Goal: Task Accomplishment & Management: Manage account settings

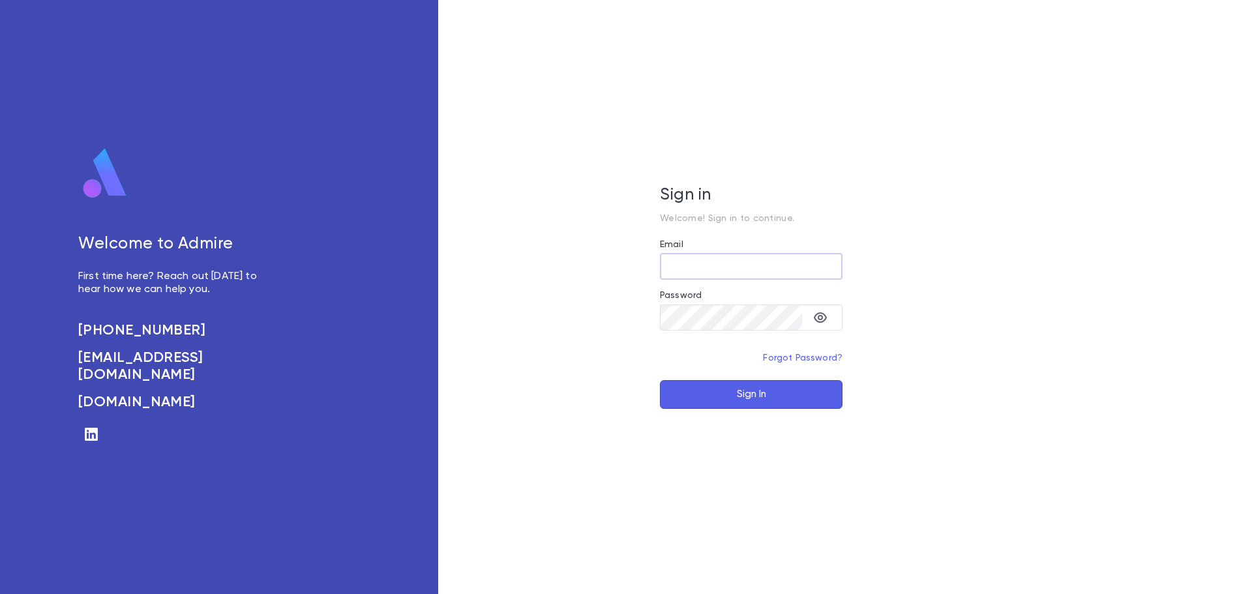
type input "**********"
click at [717, 396] on button "Sign In" at bounding box center [751, 394] width 183 height 29
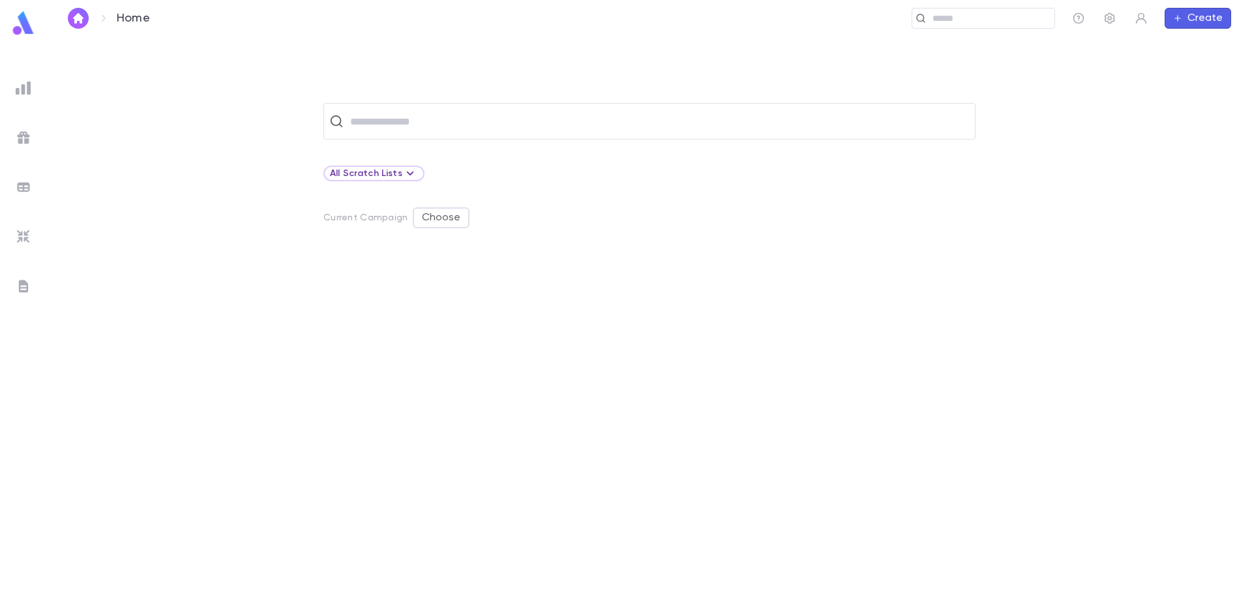
click at [23, 88] on img at bounding box center [24, 88] width 16 height 16
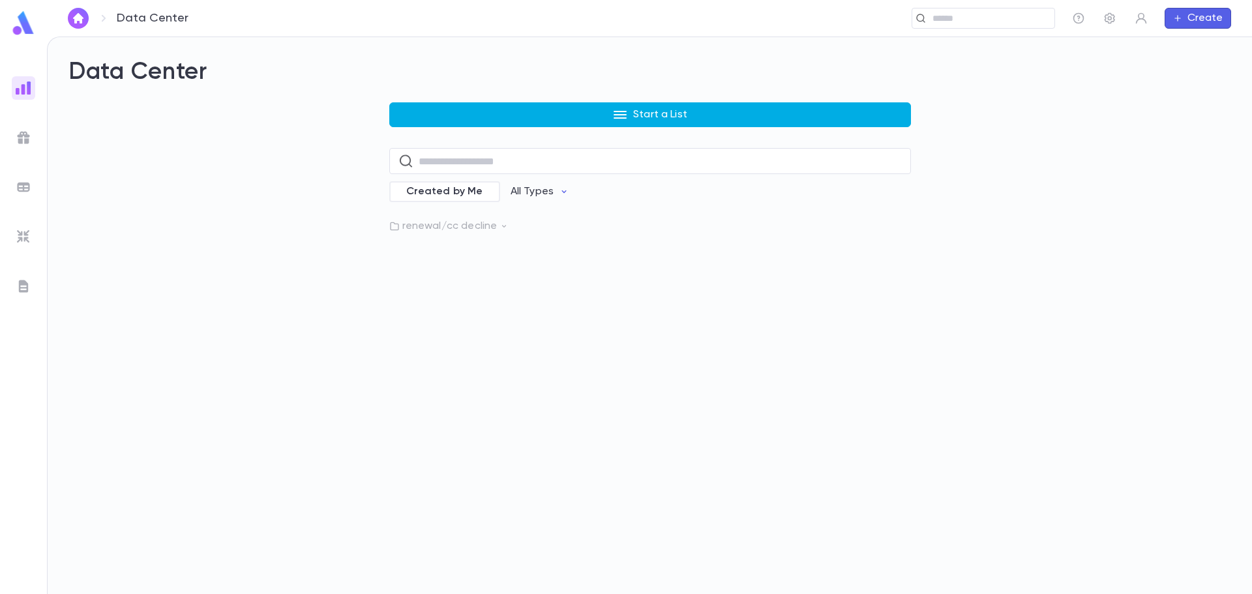
click at [546, 114] on button "Start a List" at bounding box center [650, 114] width 522 height 25
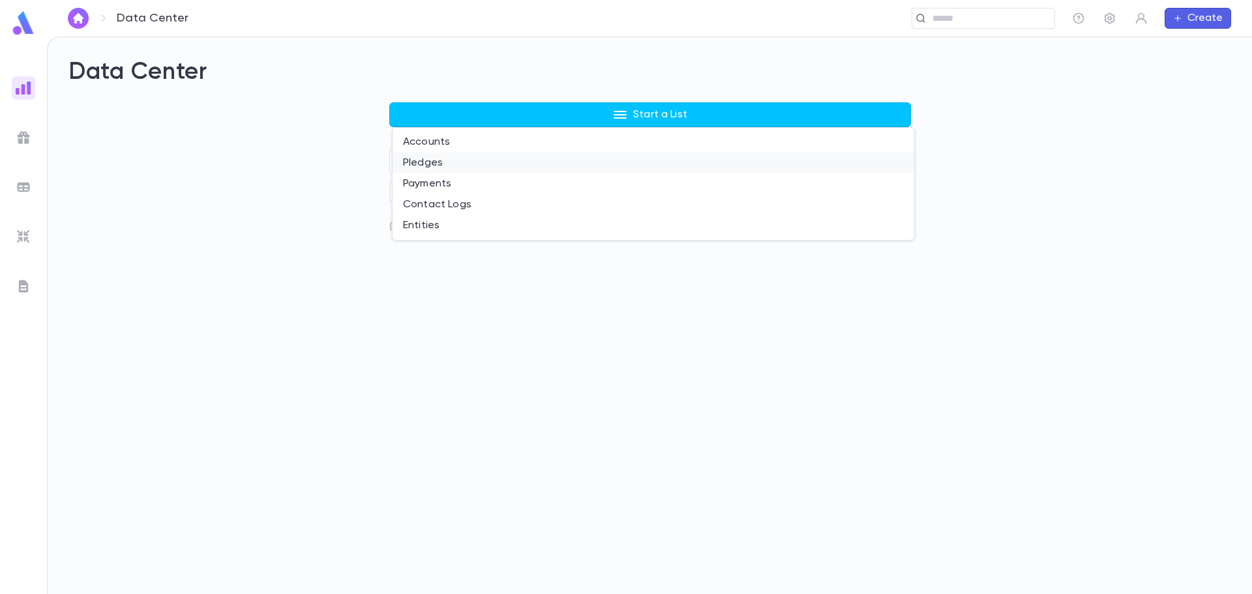
click at [434, 166] on li "Pledges" at bounding box center [654, 163] width 522 height 21
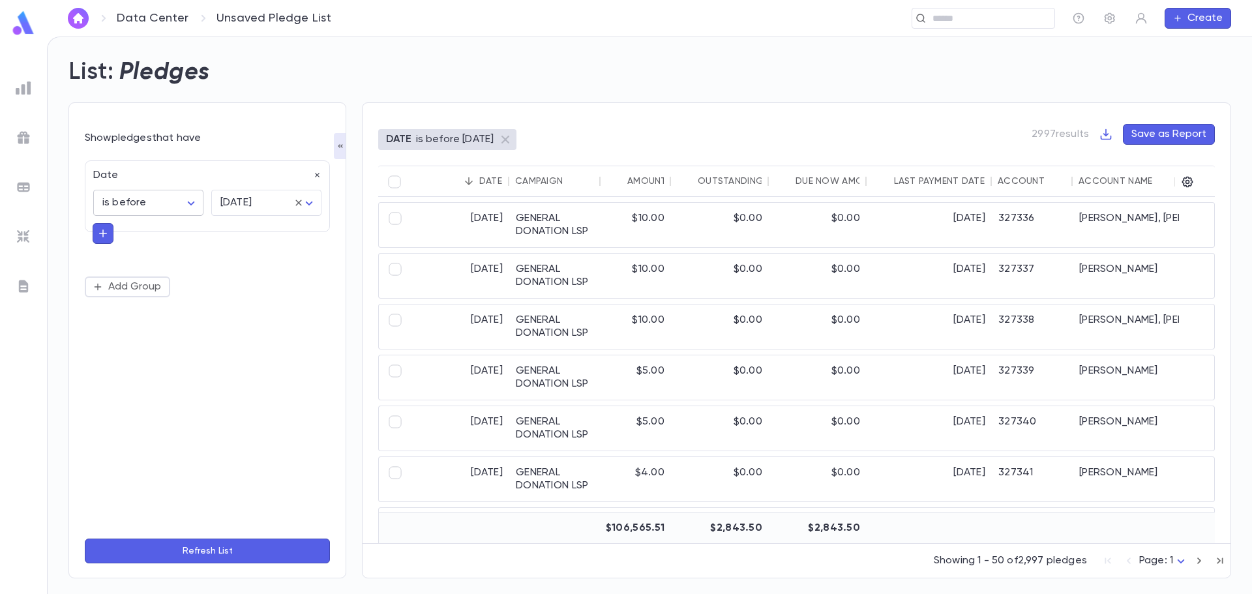
click at [195, 204] on body "Data Center Unsaved Pledge List ​ Create List: Pledges Show pledges that have D…" at bounding box center [626, 315] width 1252 height 557
click at [182, 163] on div at bounding box center [626, 297] width 1252 height 594
click at [316, 174] on icon "button" at bounding box center [317, 175] width 5 height 5
click at [93, 177] on icon "button" at bounding box center [97, 178] width 10 height 10
type input "****"
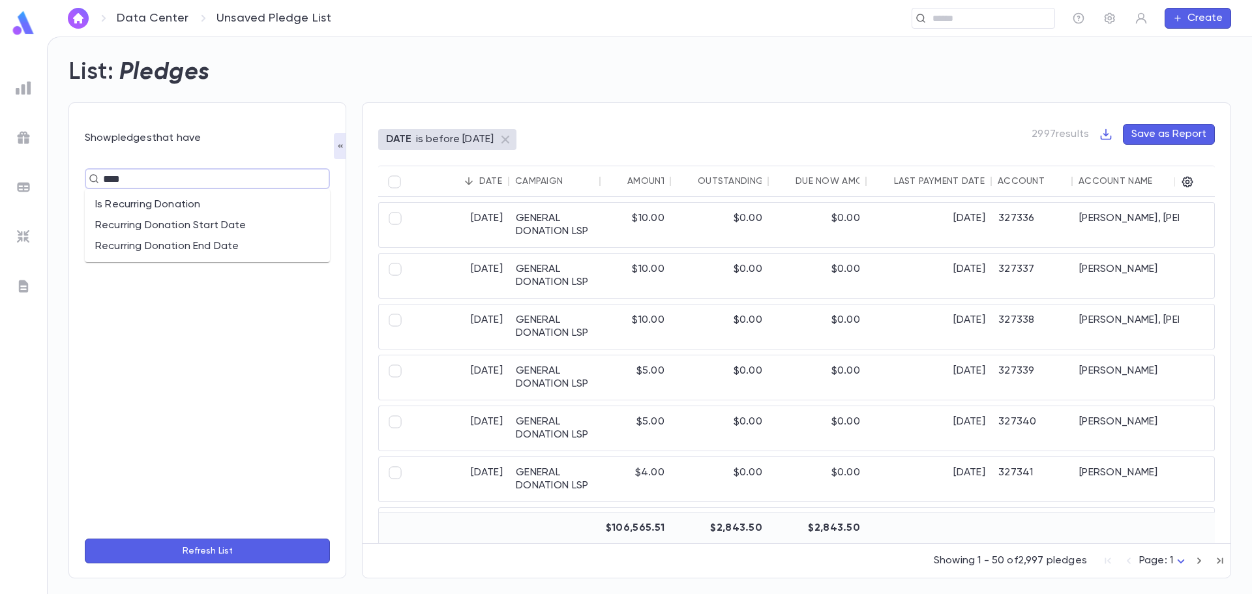
click at [137, 228] on li "Recurring Donation Start Date" at bounding box center [207, 225] width 245 height 21
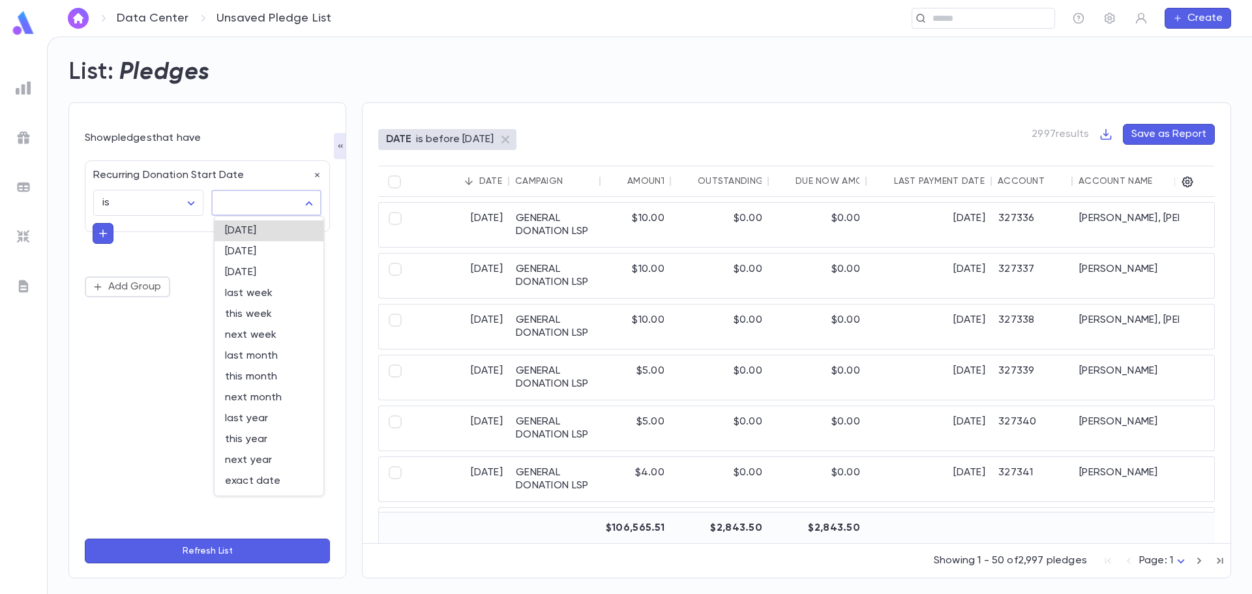
click at [245, 205] on body "Data Center Unsaved Pledge List ​ Create List: Pledges Show pledges that have R…" at bounding box center [626, 315] width 1252 height 557
click at [170, 231] on div at bounding box center [626, 297] width 1252 height 594
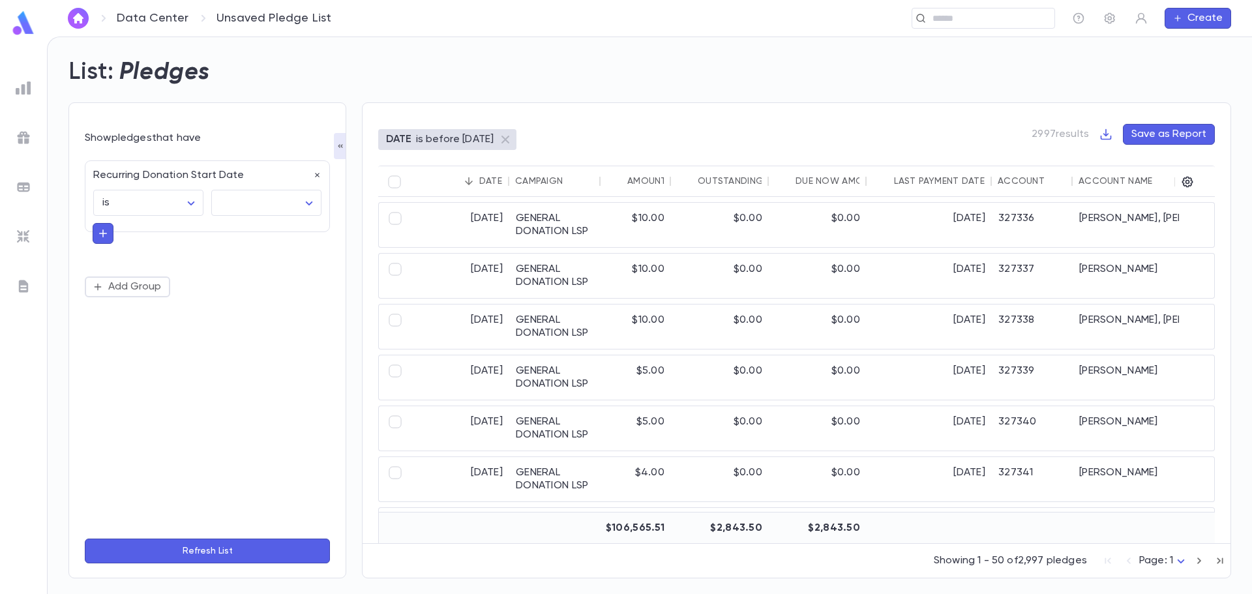
click at [102, 235] on icon "button" at bounding box center [103, 233] width 12 height 13
type input "**"
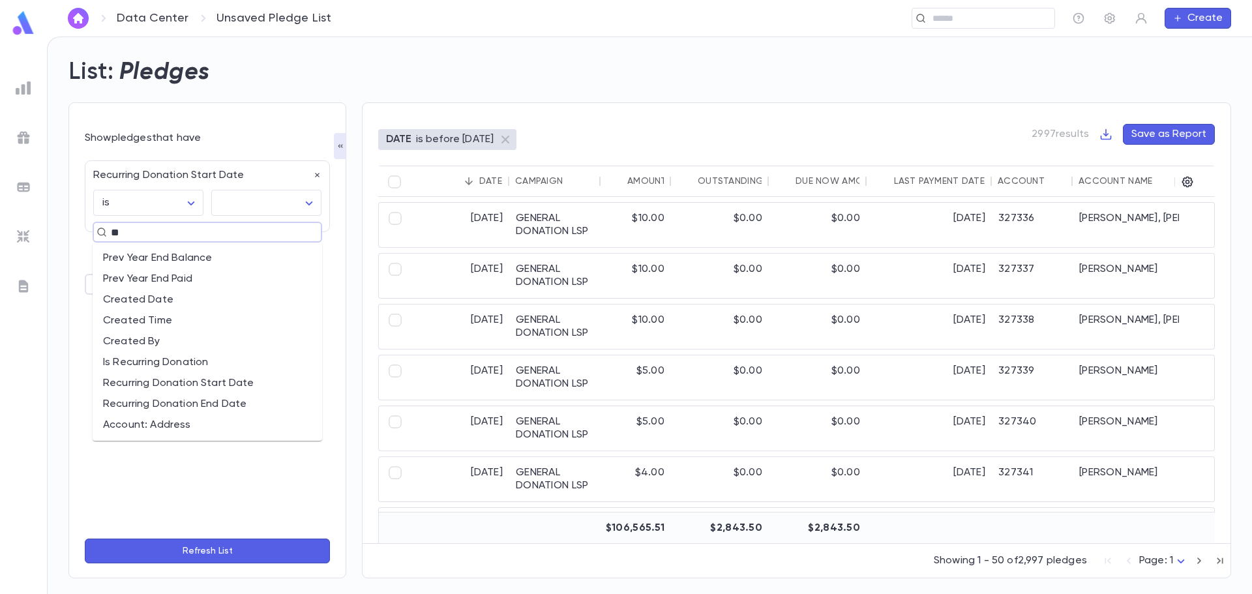
click at [224, 400] on li "Recurring Donation End Date" at bounding box center [208, 404] width 230 height 21
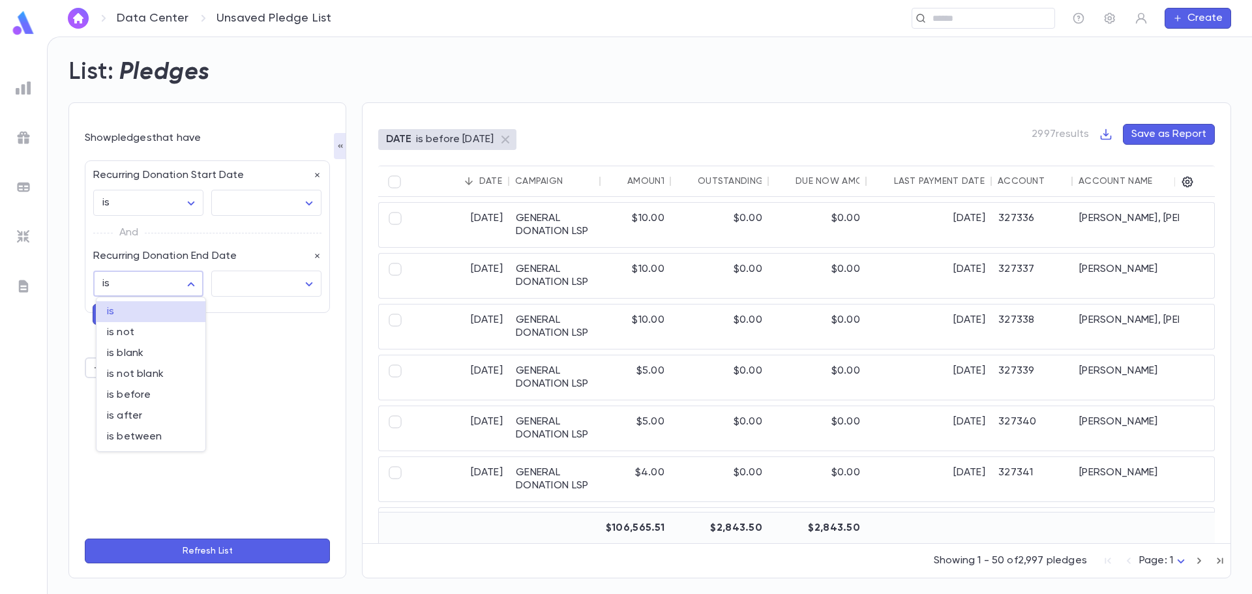
click at [182, 288] on body "Data Center Unsaved Pledge List ​ Create List: Pledges Show pledges that have R…" at bounding box center [626, 315] width 1252 height 557
click at [183, 288] on div at bounding box center [626, 297] width 1252 height 594
click at [196, 289] on body "Data Center Unsaved Pledge List ​ Create List: Pledges Show pledges that have R…" at bounding box center [626, 315] width 1252 height 557
click at [193, 201] on div at bounding box center [626, 297] width 1252 height 594
click at [192, 287] on body "Data Center Unsaved Pledge List ​ Create List: Pledges Show pledges that have R…" at bounding box center [626, 315] width 1252 height 557
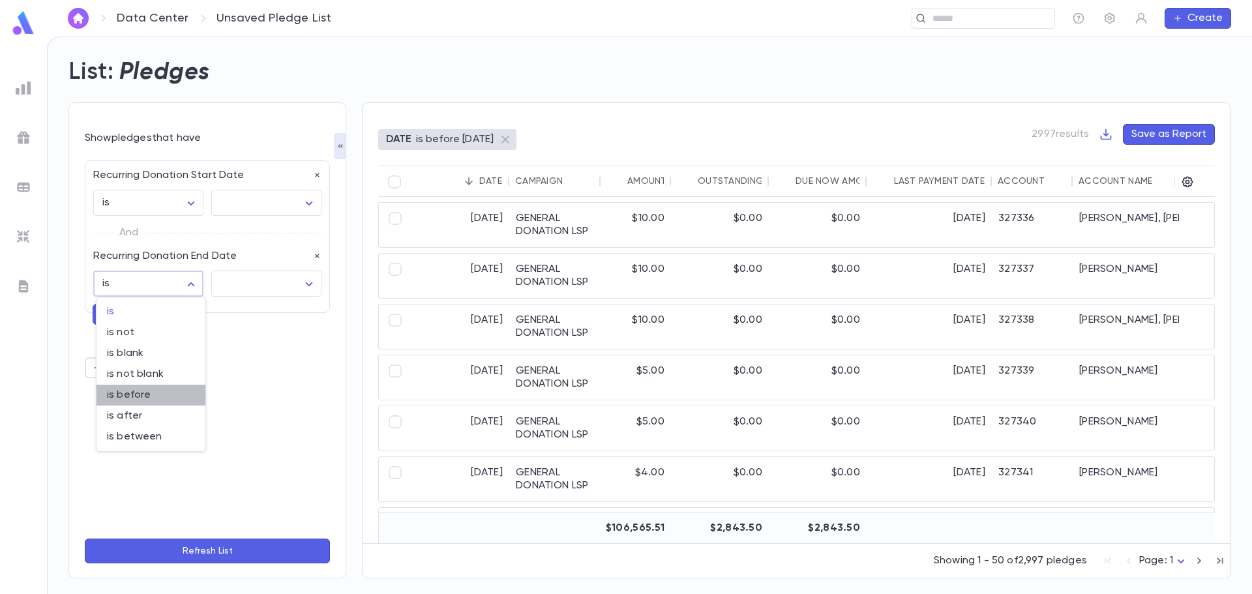
click at [160, 396] on span "is before" at bounding box center [151, 395] width 88 height 13
type input "********"
click at [312, 280] on body "Data Center Unsaved Pledge List ​ Create List: Pledges Show pledges that have R…" at bounding box center [626, 315] width 1252 height 557
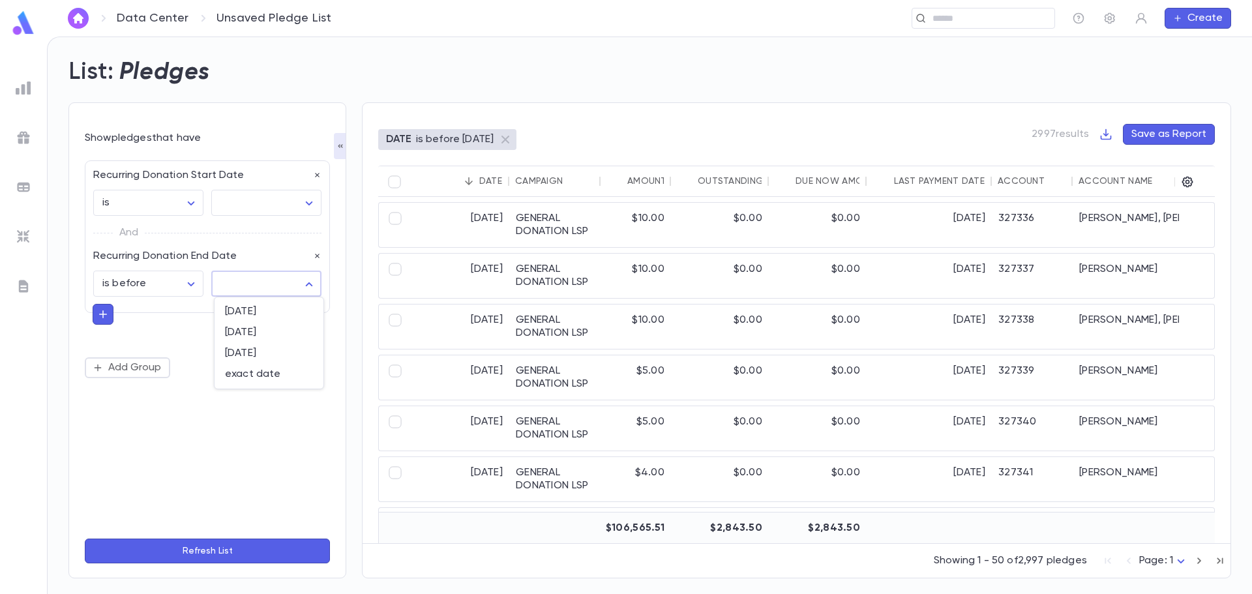
click at [186, 333] on div at bounding box center [626, 297] width 1252 height 594
click at [189, 205] on body "Data Center Unsaved Pledge List ​ Create List: Pledges Show pledges that have R…" at bounding box center [626, 315] width 1252 height 557
click at [190, 202] on div at bounding box center [626, 297] width 1252 height 594
click at [186, 205] on body "Data Center Unsaved Pledge List ​ Create List: Pledges Show pledges that have R…" at bounding box center [626, 315] width 1252 height 557
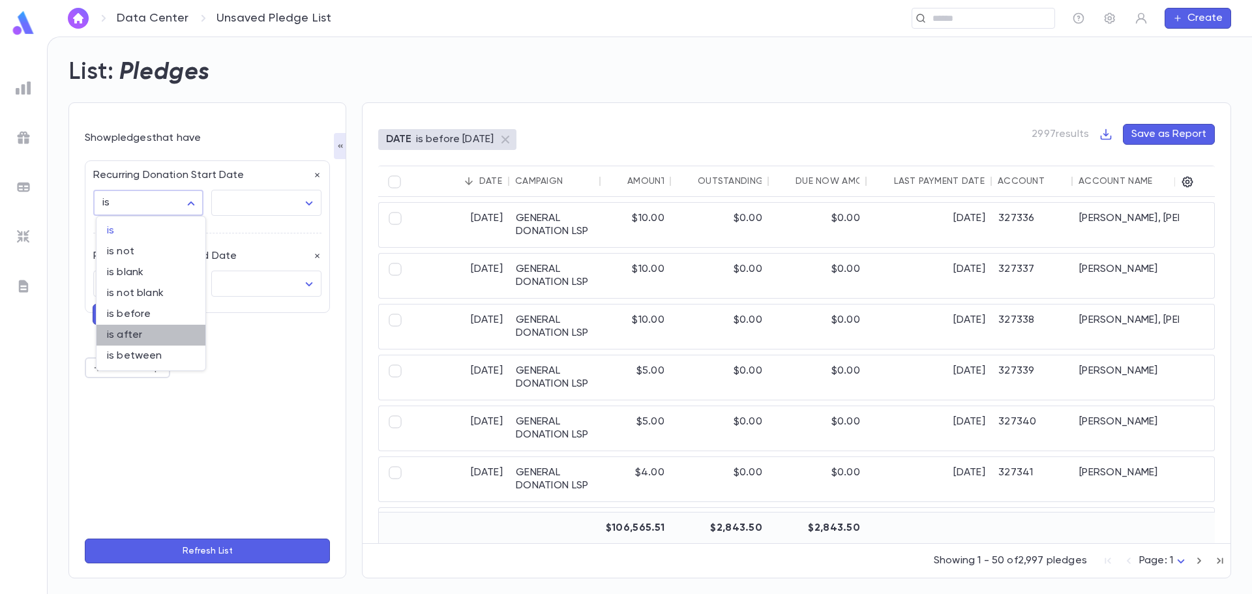
click at [155, 330] on span "is after" at bounding box center [151, 335] width 88 height 13
click at [187, 205] on body "**********" at bounding box center [626, 315] width 1252 height 557
click at [153, 229] on span "is" at bounding box center [151, 230] width 88 height 13
type input "******"
click at [307, 202] on body "Data Center Unsaved Pledge List ​ Create List: Pledges Show pledges that have R…" at bounding box center [626, 315] width 1252 height 557
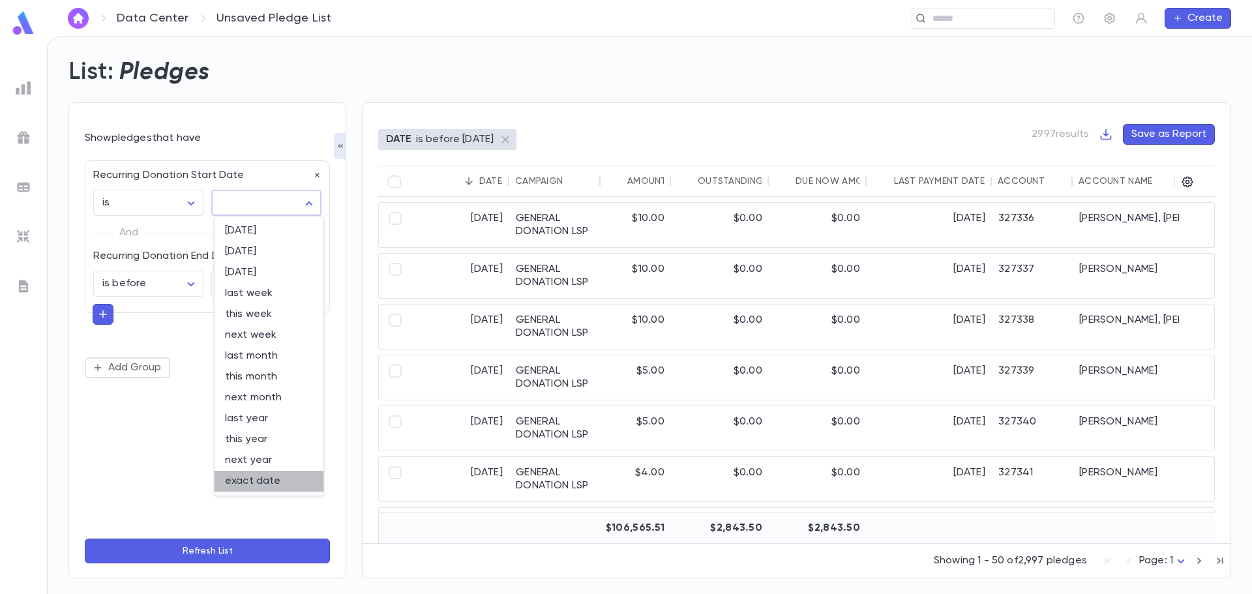
click at [273, 479] on span "exact date" at bounding box center [269, 481] width 88 height 13
type input "*********"
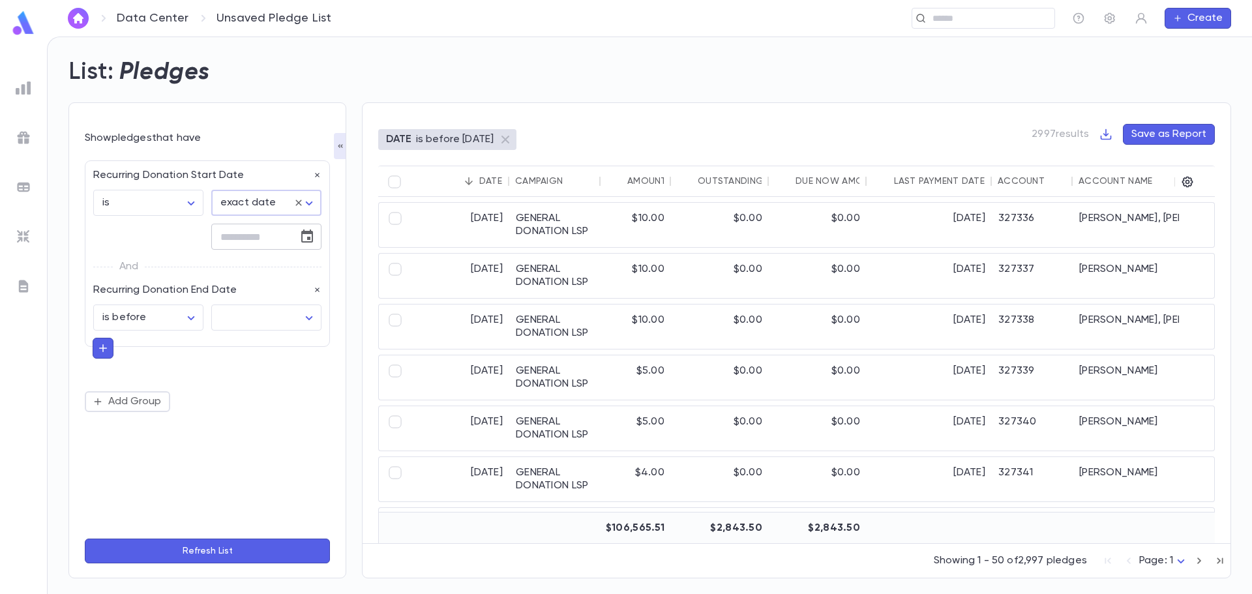
click at [309, 234] on icon "Choose date" at bounding box center [307, 236] width 12 height 13
click at [236, 233] on input "tel" at bounding box center [250, 236] width 78 height 25
type input "**********"
click at [222, 317] on body "**********" at bounding box center [626, 315] width 1252 height 557
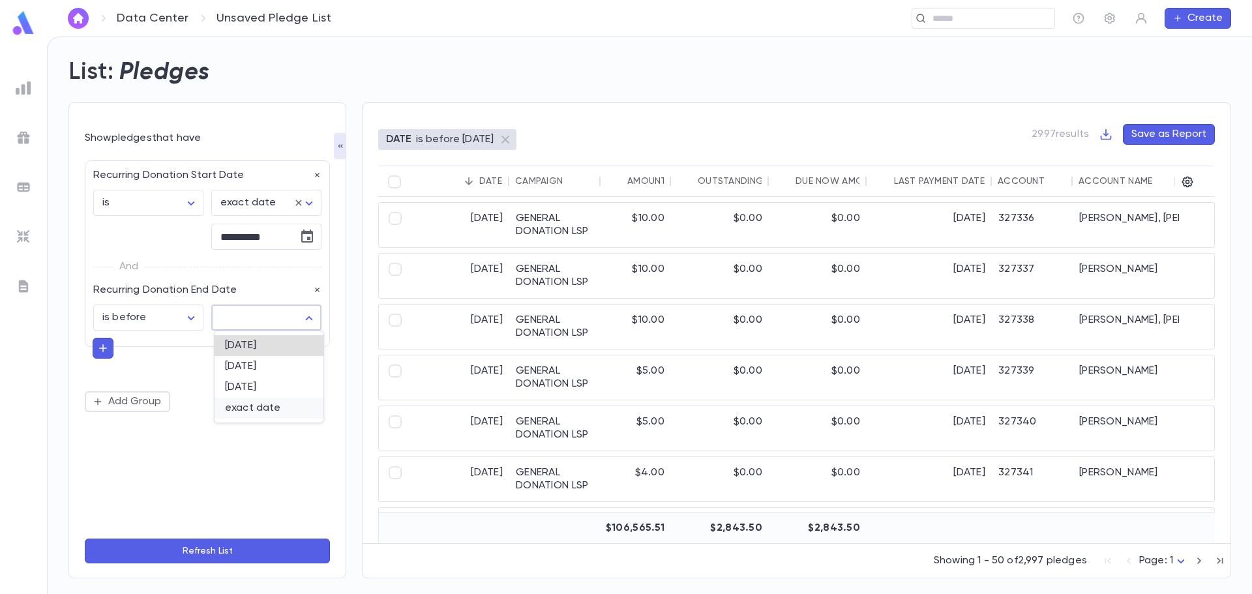
click at [252, 414] on span "exact date" at bounding box center [269, 408] width 88 height 13
type input "*********"
click at [248, 360] on input "tel" at bounding box center [250, 351] width 78 height 25
type input "********"
click button "Refresh List" at bounding box center [207, 551] width 245 height 25
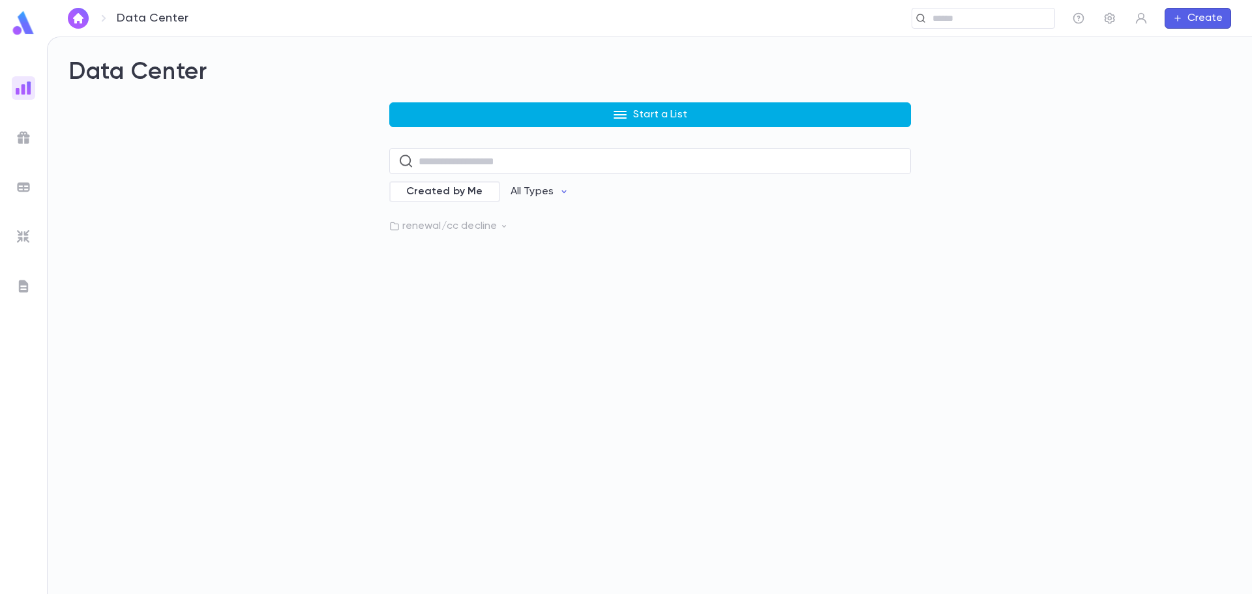
click at [460, 113] on button "Start a List" at bounding box center [650, 114] width 522 height 25
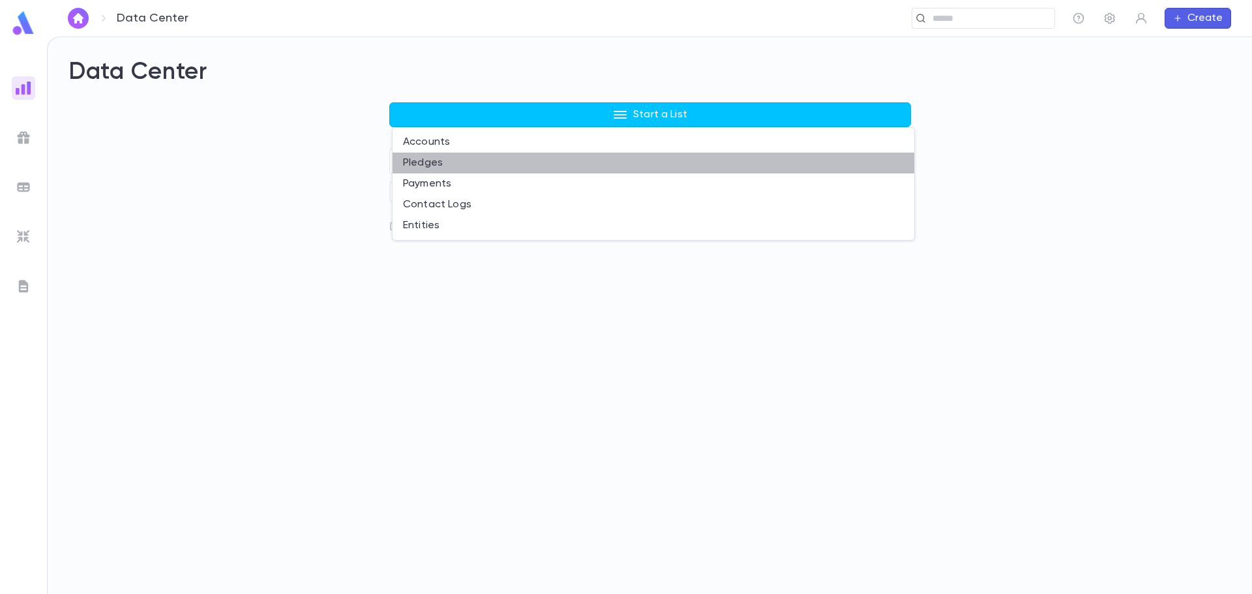
click at [425, 164] on li "Pledges" at bounding box center [654, 163] width 522 height 21
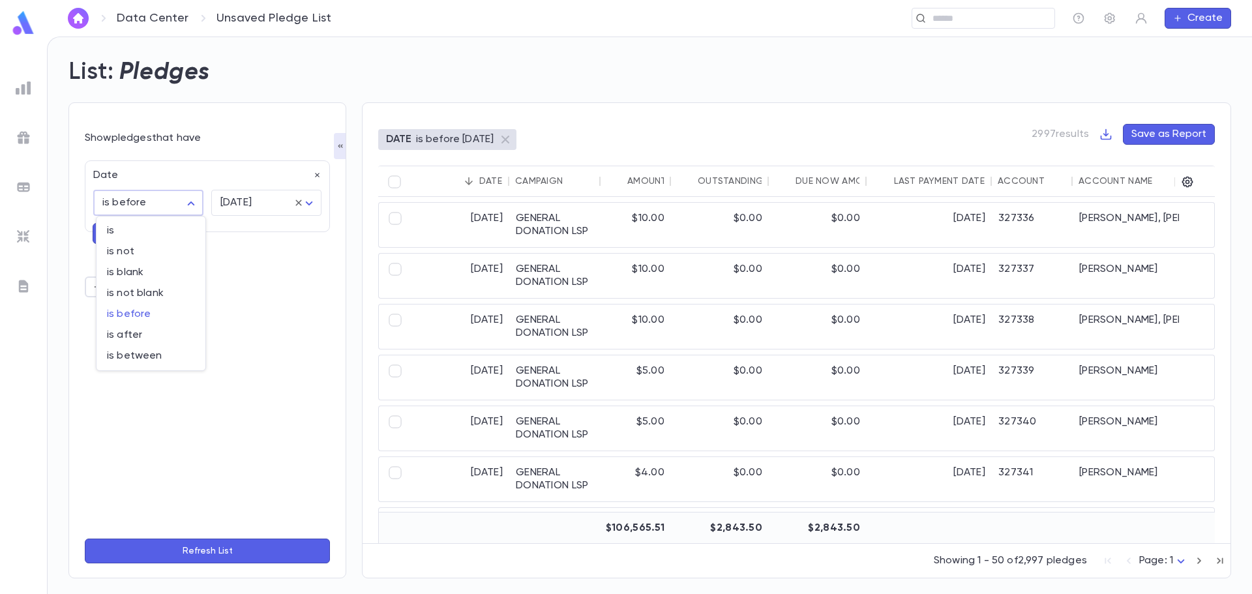
click at [198, 201] on body "Data Center Unsaved Pledge List ​ Create List: Pledges Show pledges that have D…" at bounding box center [626, 315] width 1252 height 557
click at [136, 148] on div at bounding box center [626, 297] width 1252 height 594
click at [321, 171] on div "Date is before ******** ​ tomorrow ******** ​" at bounding box center [207, 196] width 245 height 72
click at [317, 172] on icon "button" at bounding box center [317, 175] width 9 height 9
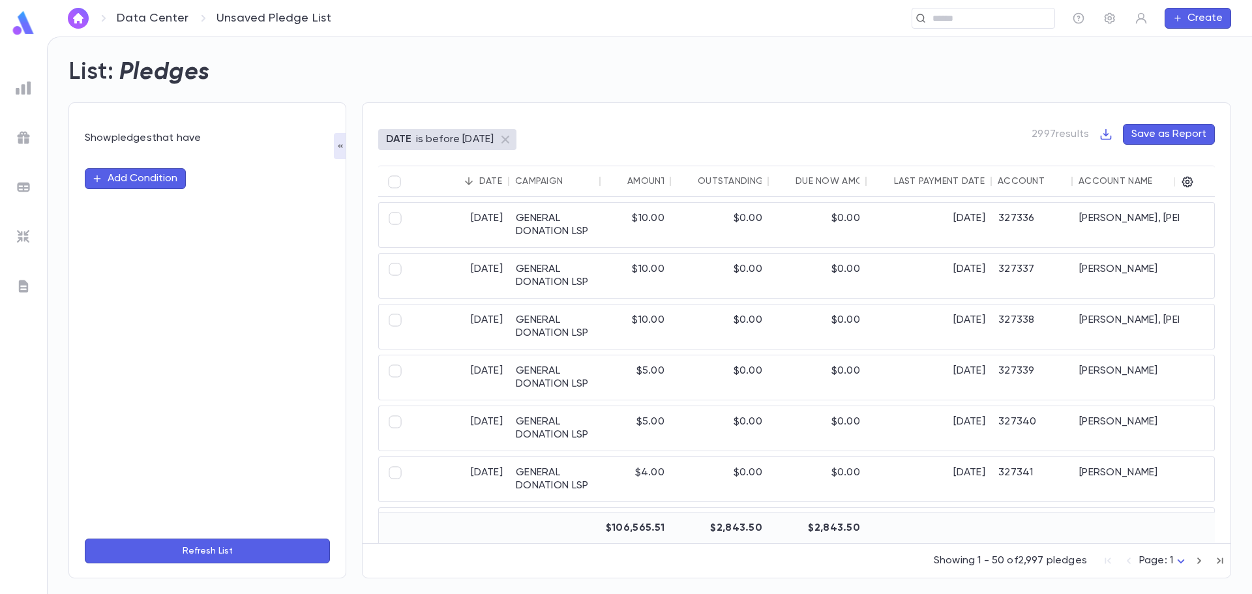
click at [143, 179] on button "Add Condition" at bounding box center [135, 178] width 101 height 21
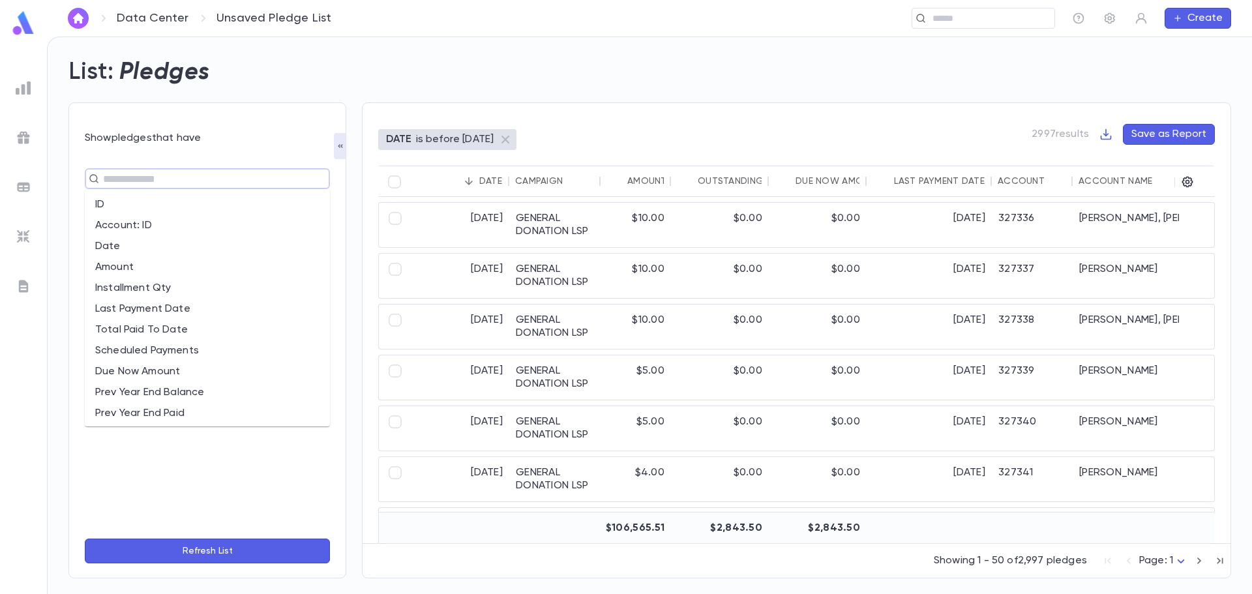
click at [141, 187] on input "text" at bounding box center [201, 179] width 205 height 18
type input "**"
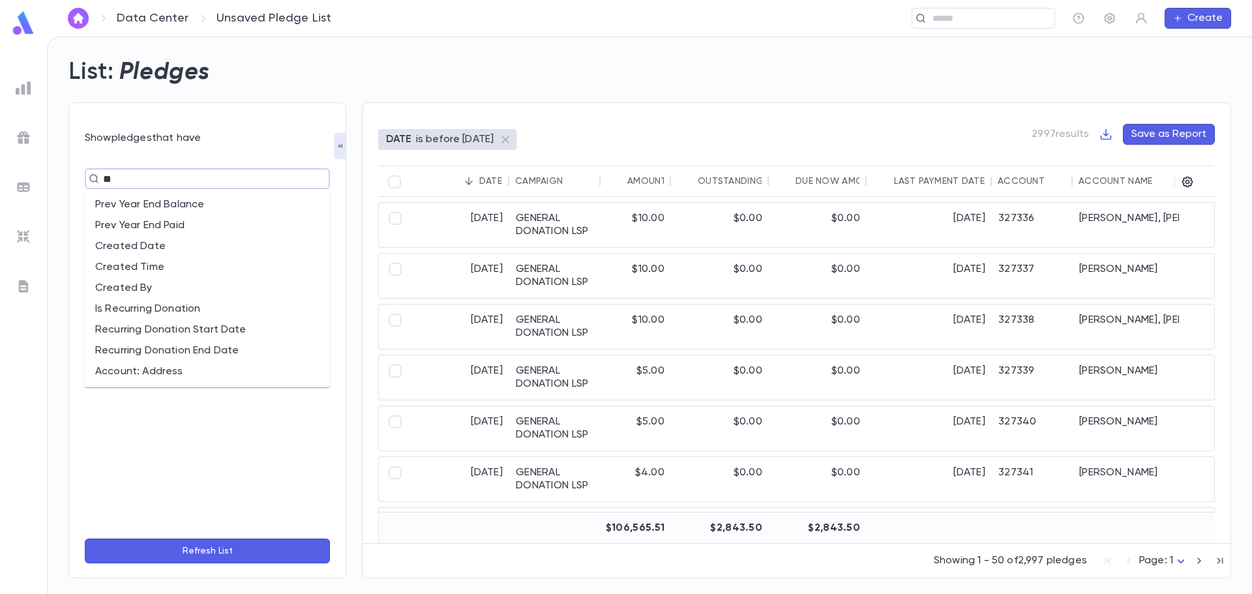
click at [225, 331] on li "Recurring Donation Start Date" at bounding box center [207, 329] width 245 height 21
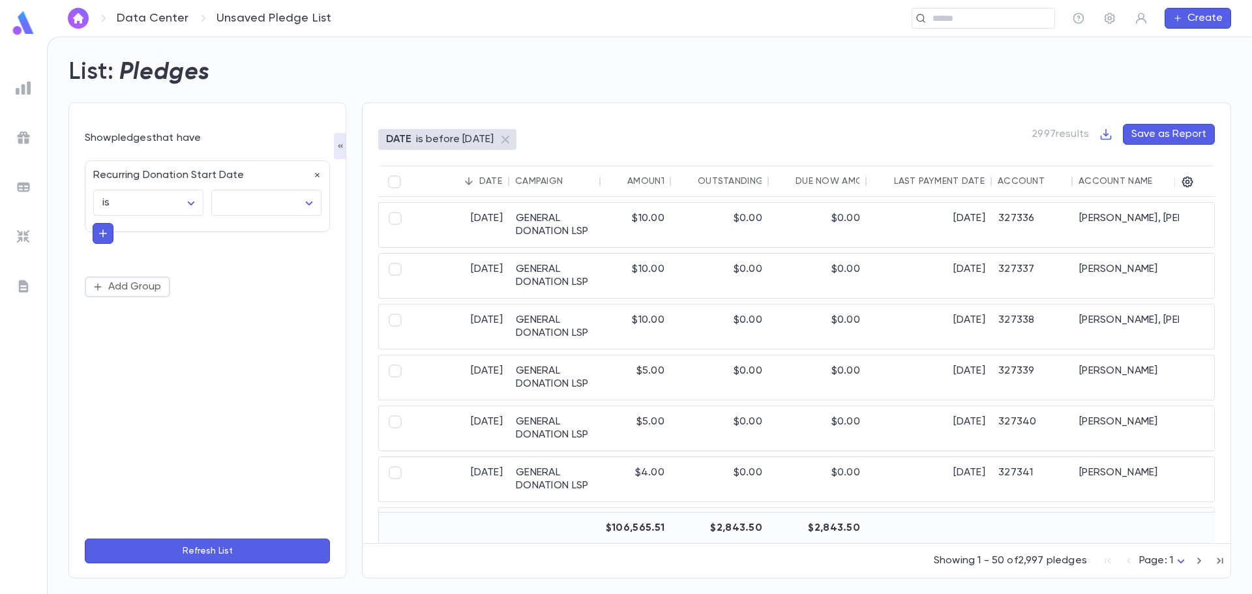
click at [95, 235] on button "button" at bounding box center [103, 233] width 21 height 21
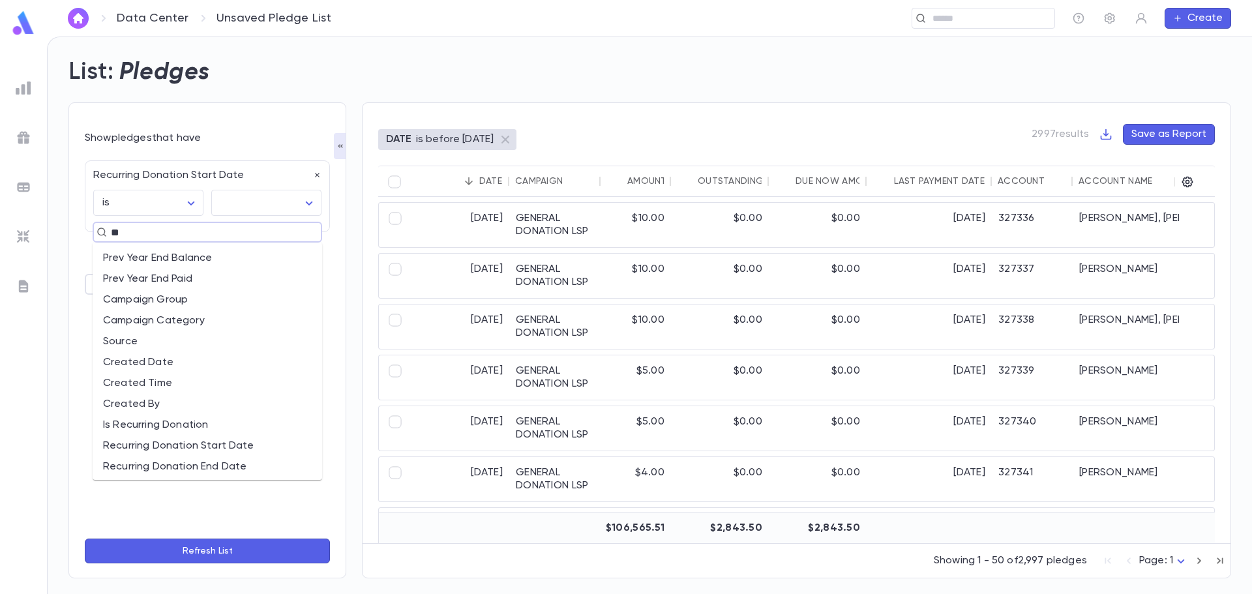
type input "***"
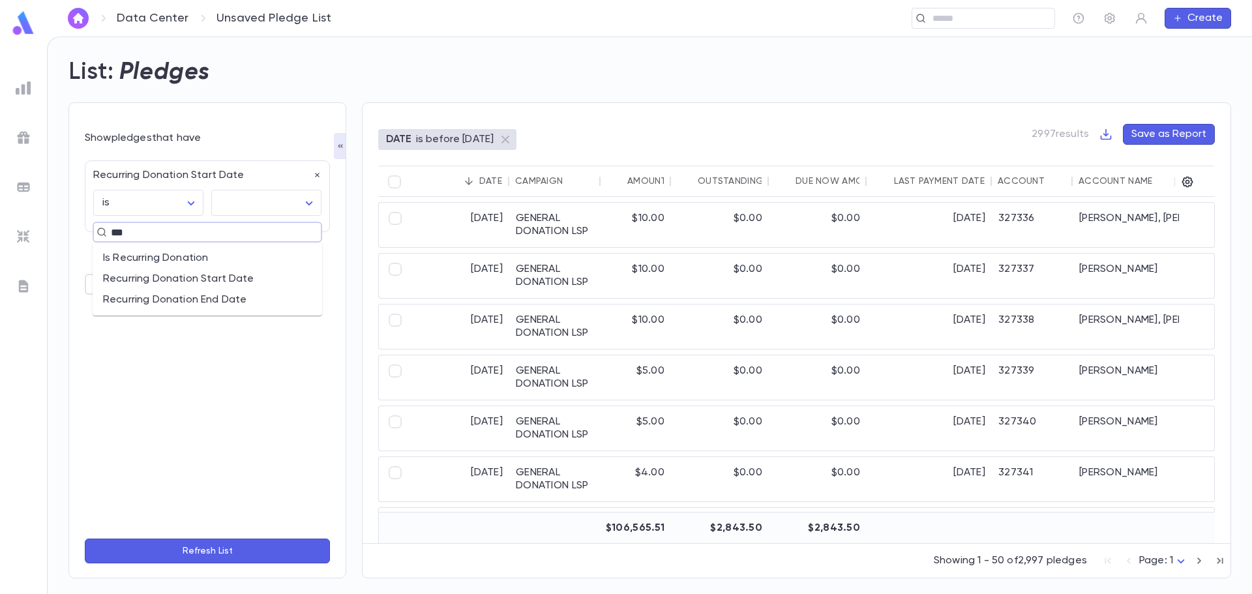
click at [186, 293] on li "Recurring Donation End Date" at bounding box center [208, 299] width 230 height 21
click at [186, 275] on body "Data Center Unsaved Pledge List ​ Create List: Pledges Show pledges that have R…" at bounding box center [626, 315] width 1252 height 557
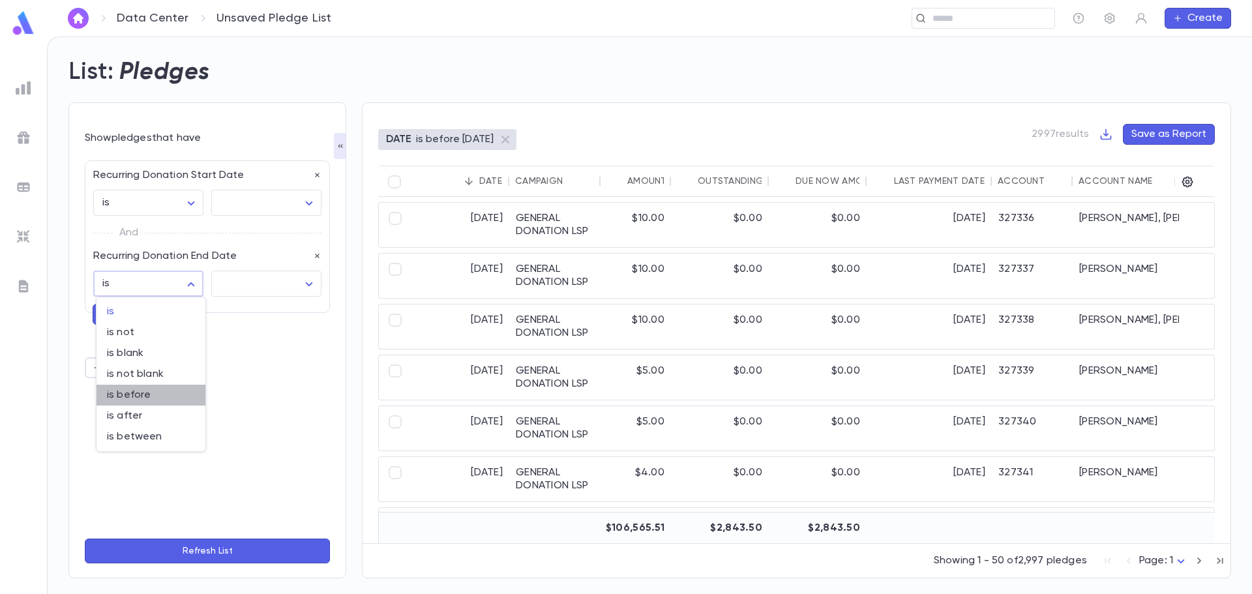
drag, startPoint x: 185, startPoint y: 400, endPoint x: 308, endPoint y: 319, distance: 147.7
click at [185, 400] on span "is before" at bounding box center [151, 395] width 88 height 13
type input "********"
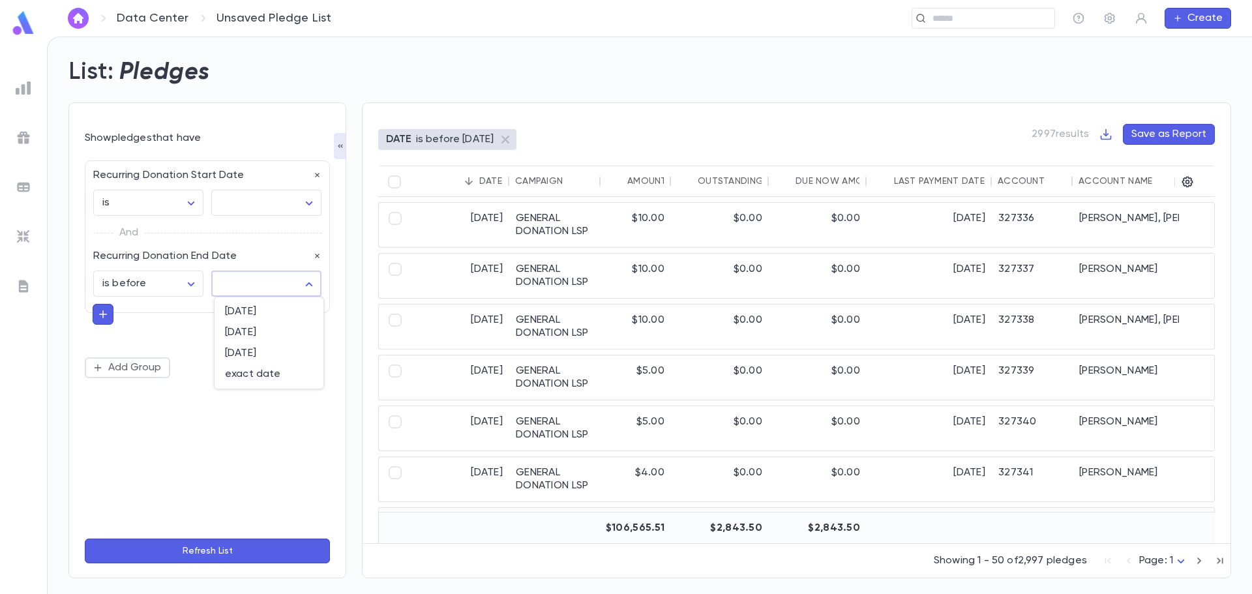
click at [312, 285] on body "Data Center Unsaved Pledge List ​ Create List: Pledges Show pledges that have R…" at bounding box center [626, 315] width 1252 height 557
click at [312, 285] on div at bounding box center [626, 297] width 1252 height 594
click at [318, 176] on icon "button" at bounding box center [317, 175] width 5 height 5
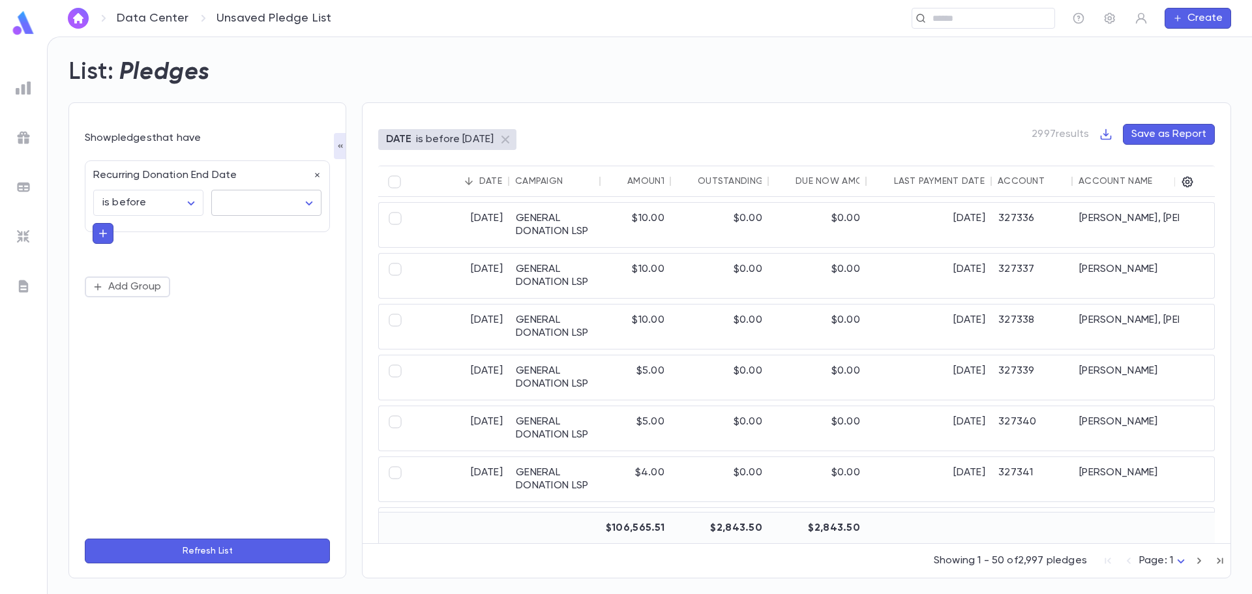
click at [258, 201] on body "Data Center Unsaved Pledge List ​ Create List: Pledges Show pledges that have R…" at bounding box center [626, 315] width 1252 height 557
click at [267, 286] on li "exact date" at bounding box center [269, 293] width 109 height 21
type input "*********"
click at [241, 235] on input "tel" at bounding box center [250, 236] width 78 height 25
type input "**********"
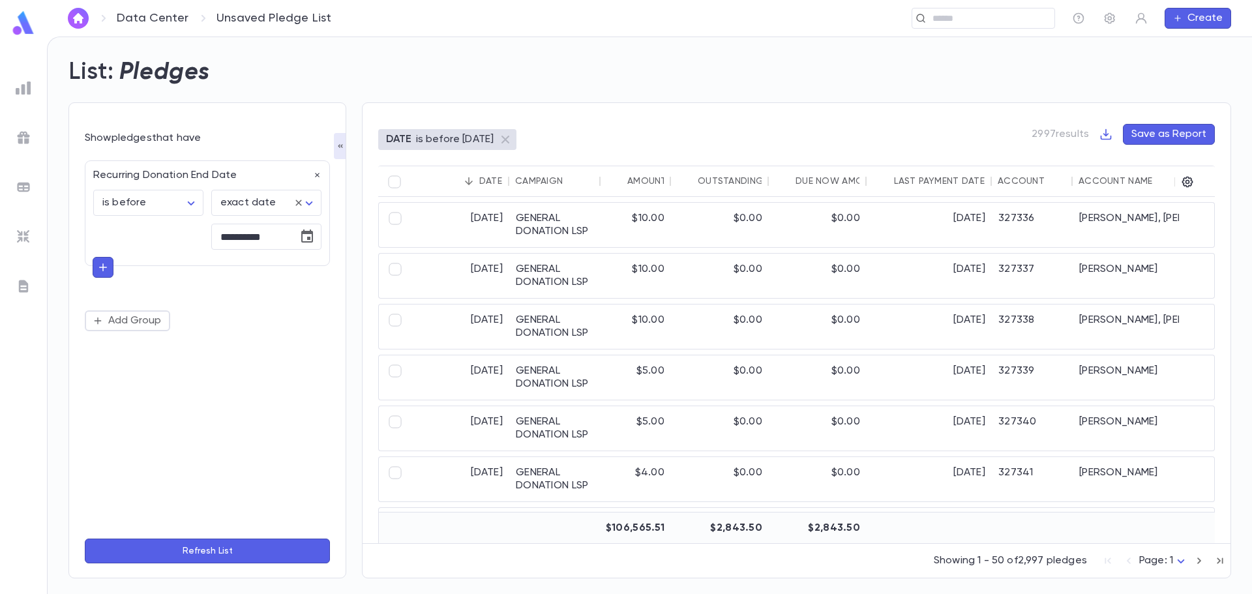
click at [216, 553] on button "Refresh List" at bounding box center [207, 551] width 245 height 25
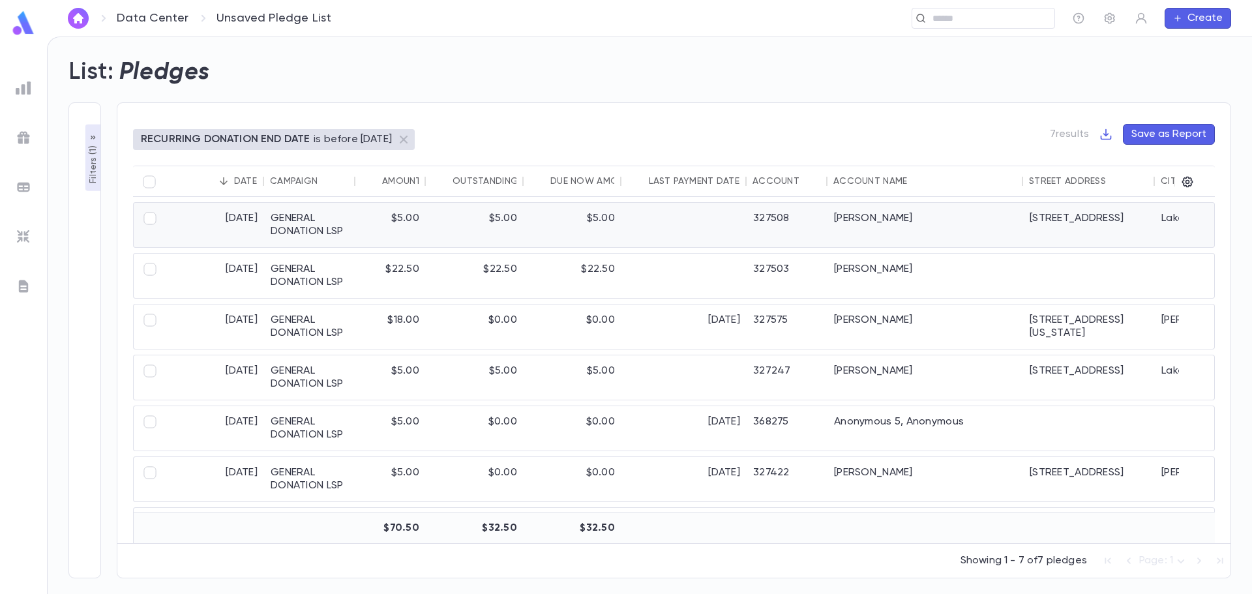
click at [296, 225] on div "GENERAL DONATION LSP" at bounding box center [309, 225] width 91 height 44
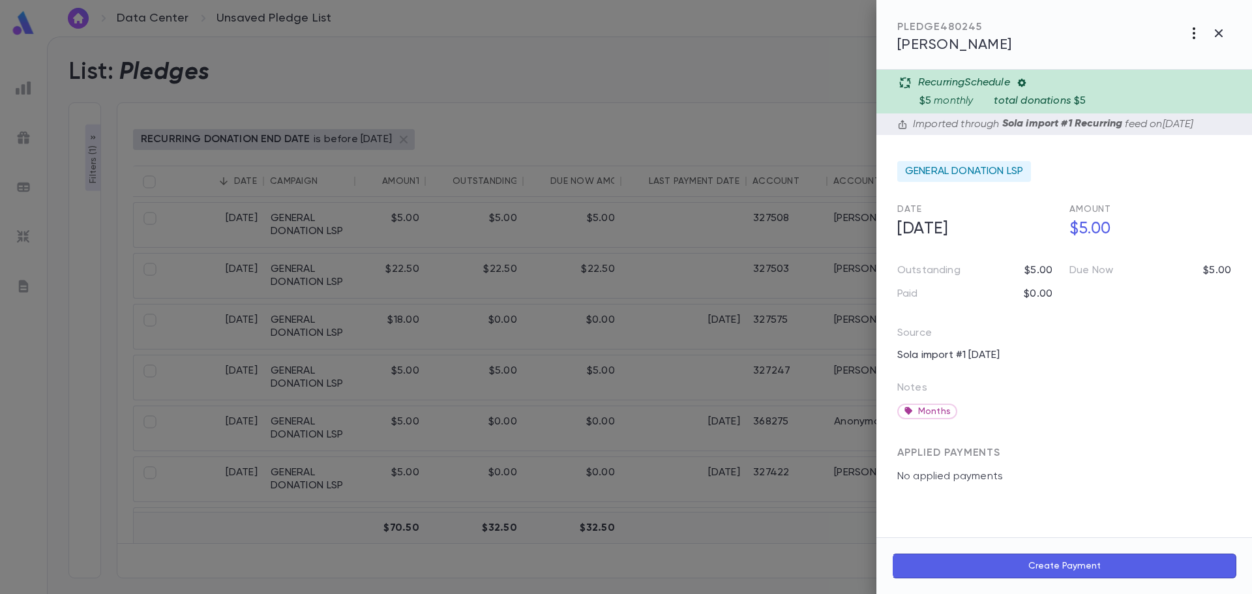
click at [1197, 35] on icon "button" at bounding box center [1194, 33] width 16 height 16
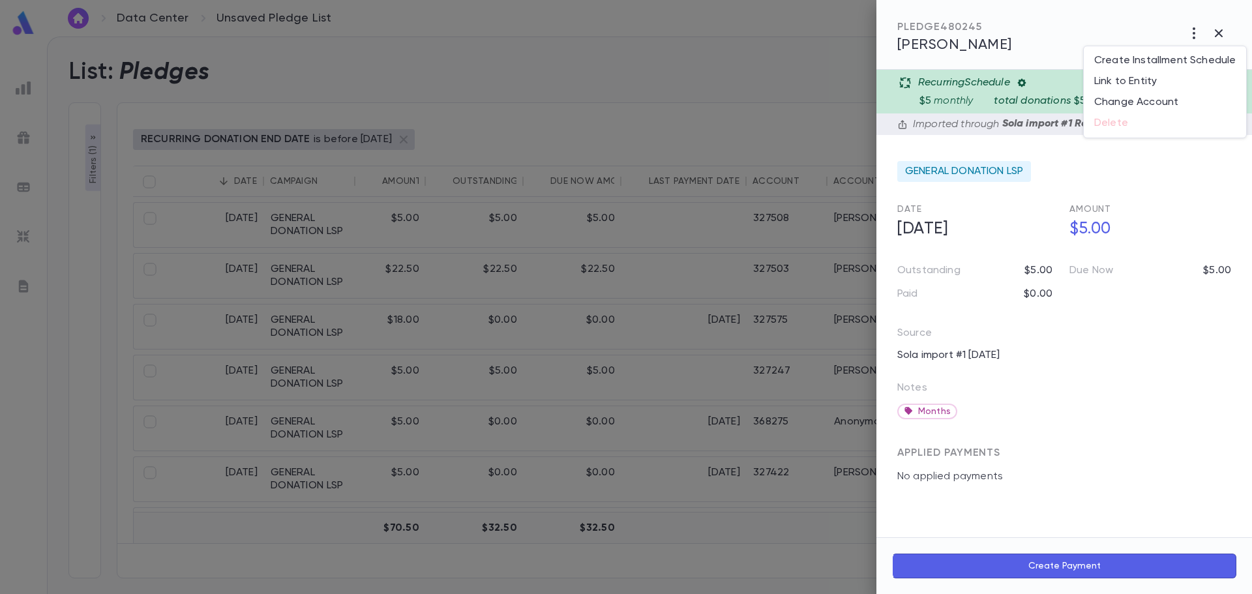
drag, startPoint x: 979, startPoint y: 38, endPoint x: 947, endPoint y: 47, distance: 33.9
click at [979, 38] on div at bounding box center [626, 297] width 1252 height 594
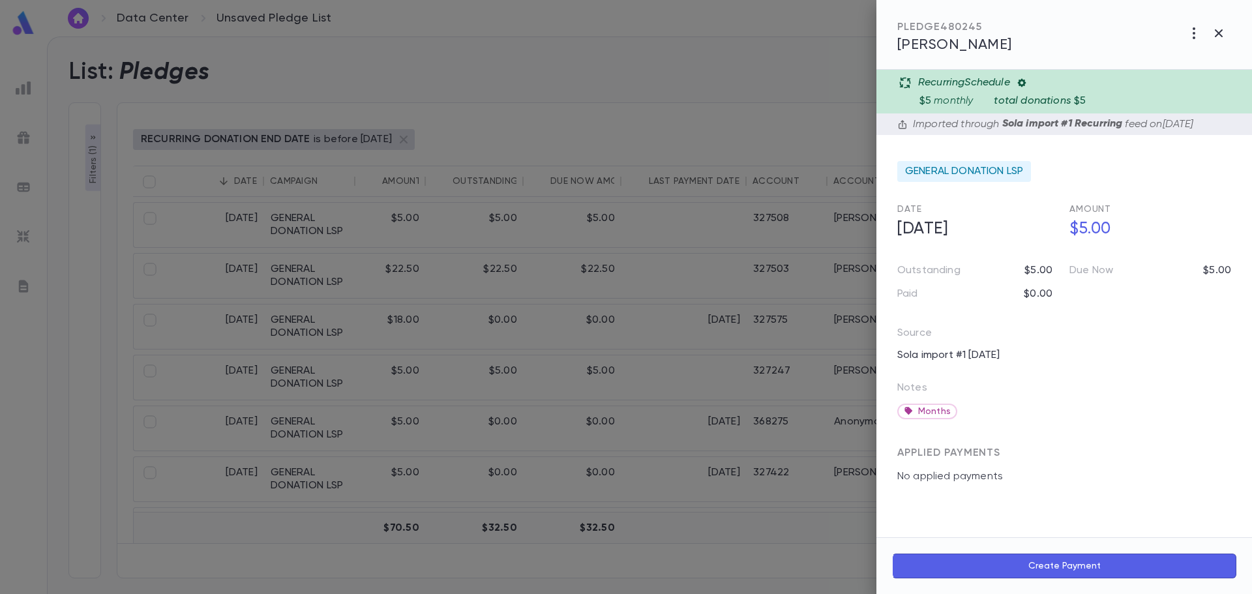
click at [930, 47] on span "Gluck, Akiva" at bounding box center [954, 45] width 115 height 14
click at [1221, 38] on icon "button" at bounding box center [1219, 33] width 16 height 16
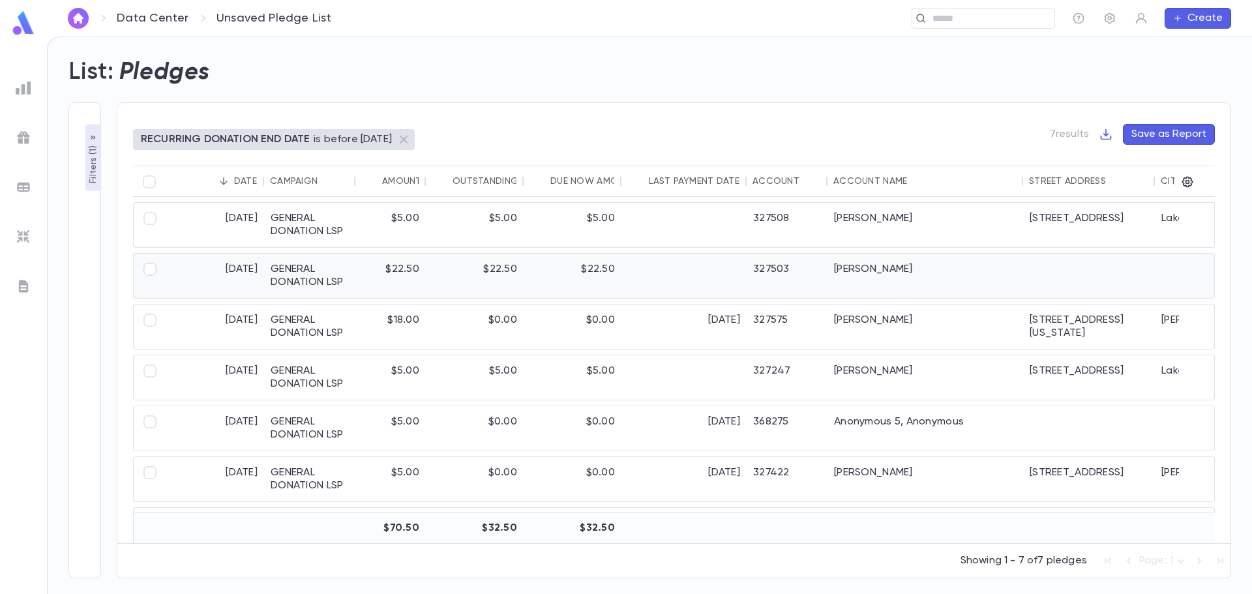
click at [637, 282] on div at bounding box center [683, 276] width 125 height 44
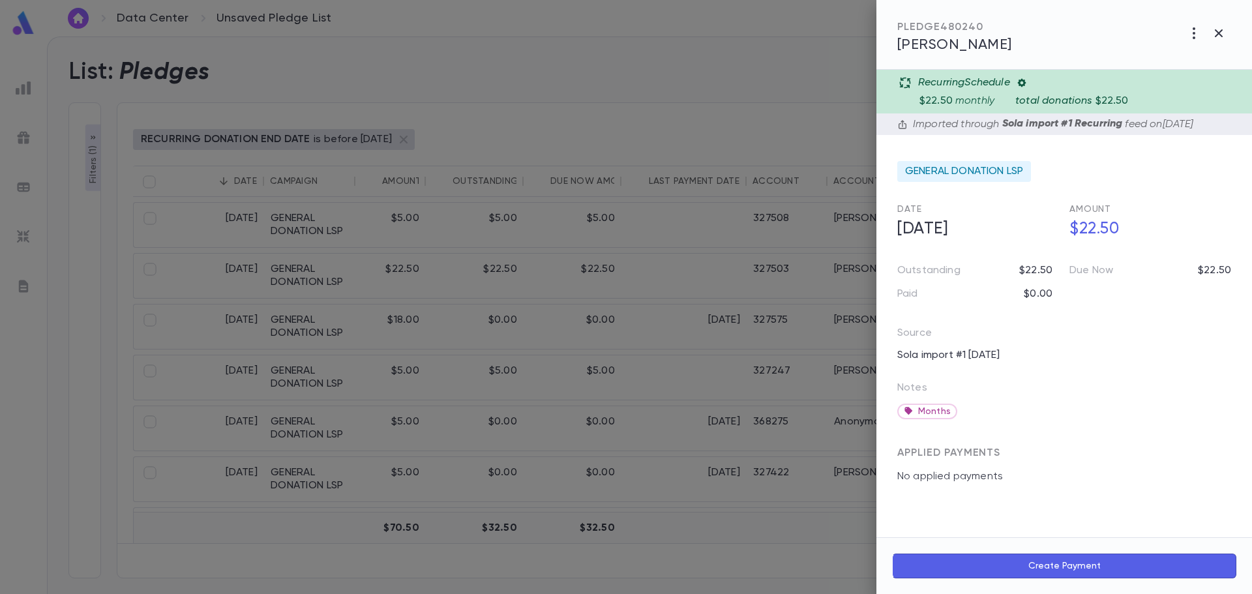
click at [962, 48] on span "Sitorsky, Menachem" at bounding box center [954, 45] width 115 height 14
click at [1226, 31] on icon "button" at bounding box center [1219, 33] width 16 height 16
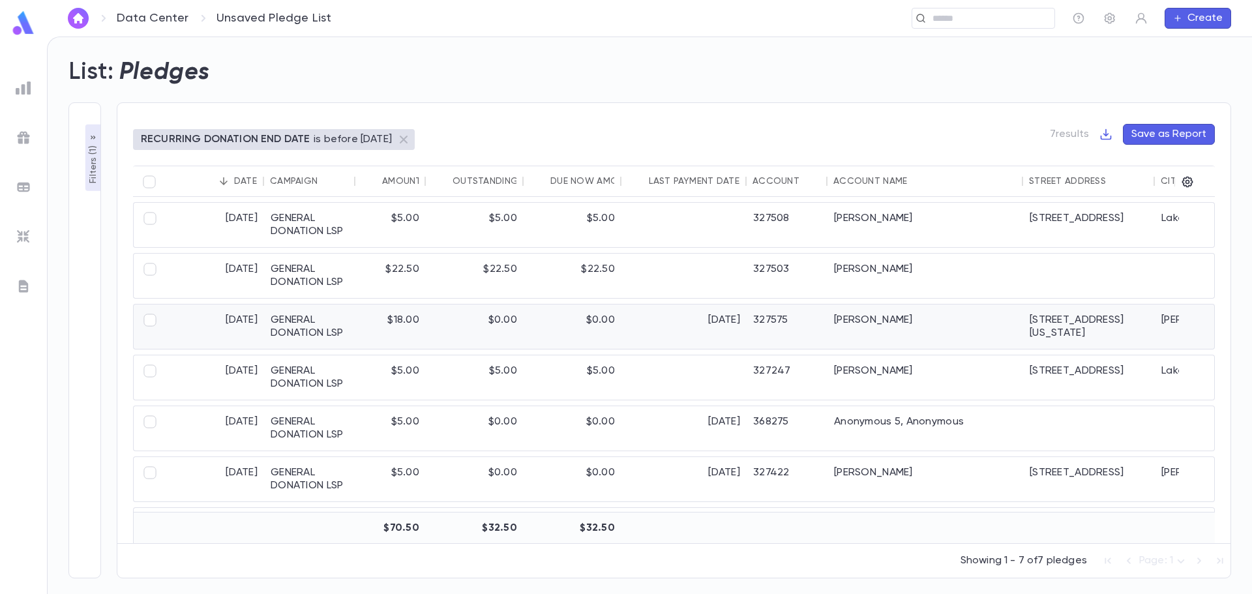
click at [555, 325] on div "$0.00" at bounding box center [573, 326] width 98 height 44
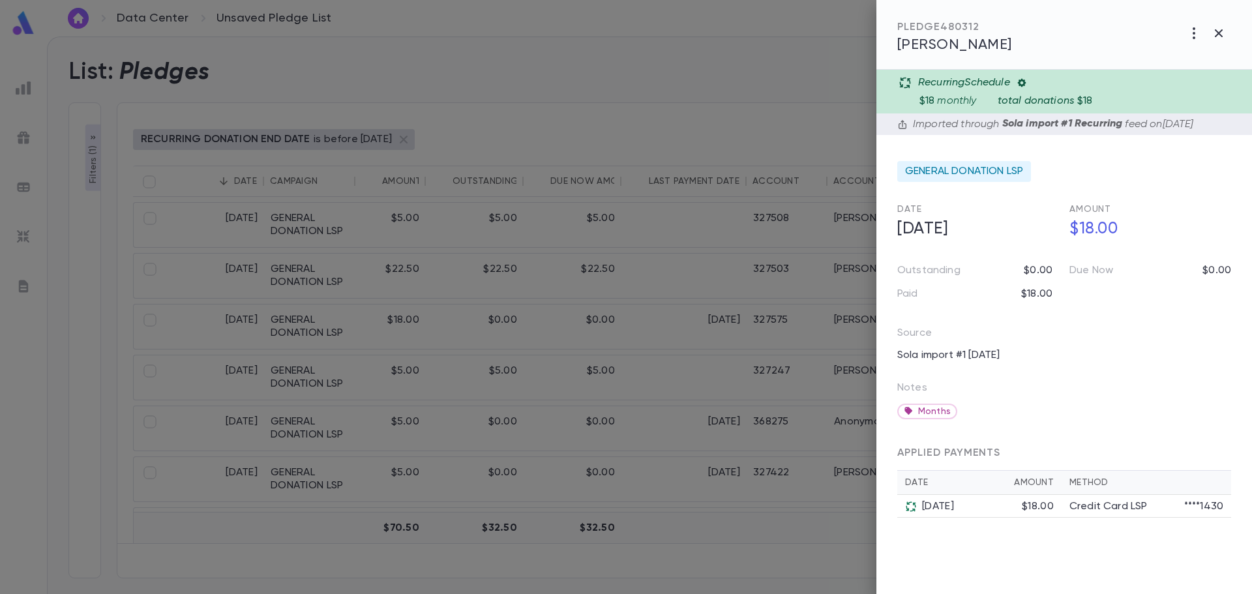
click at [1024, 85] on icon at bounding box center [1021, 83] width 8 height 8
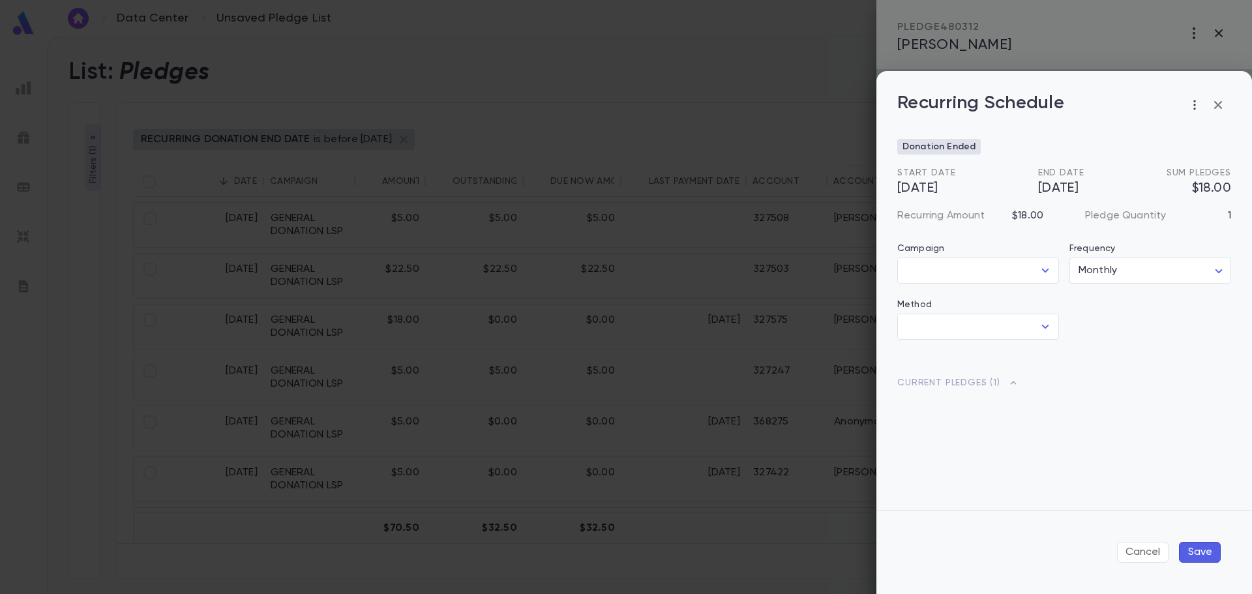
type input "**********"
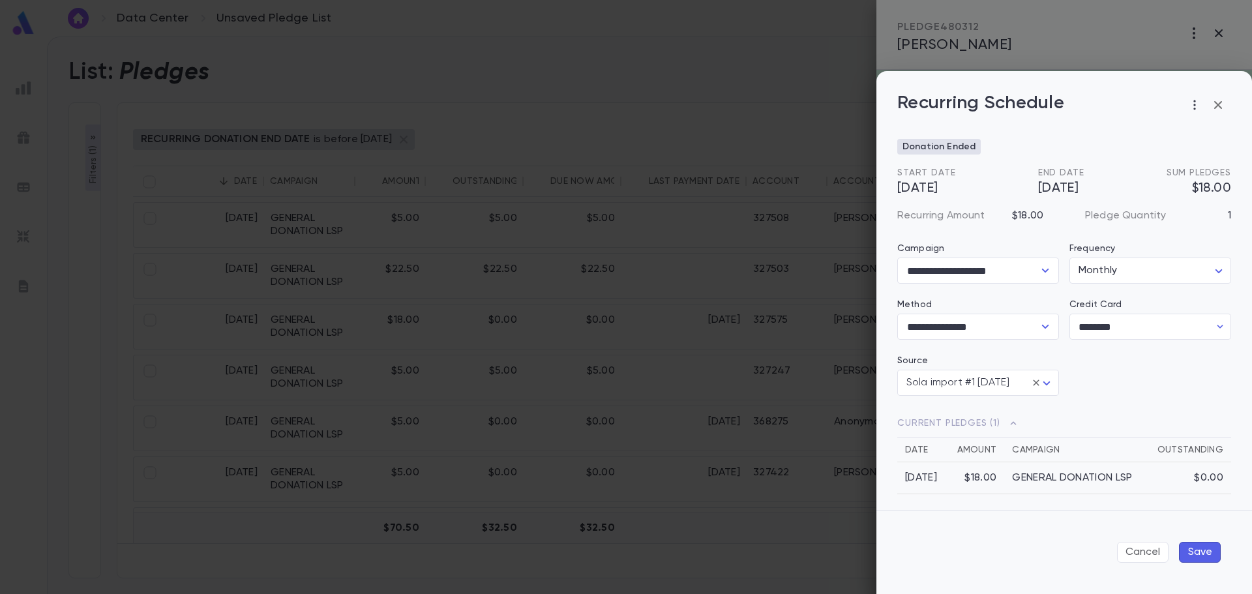
scroll to position [13, 0]
click at [1223, 100] on icon "button" at bounding box center [1218, 105] width 16 height 16
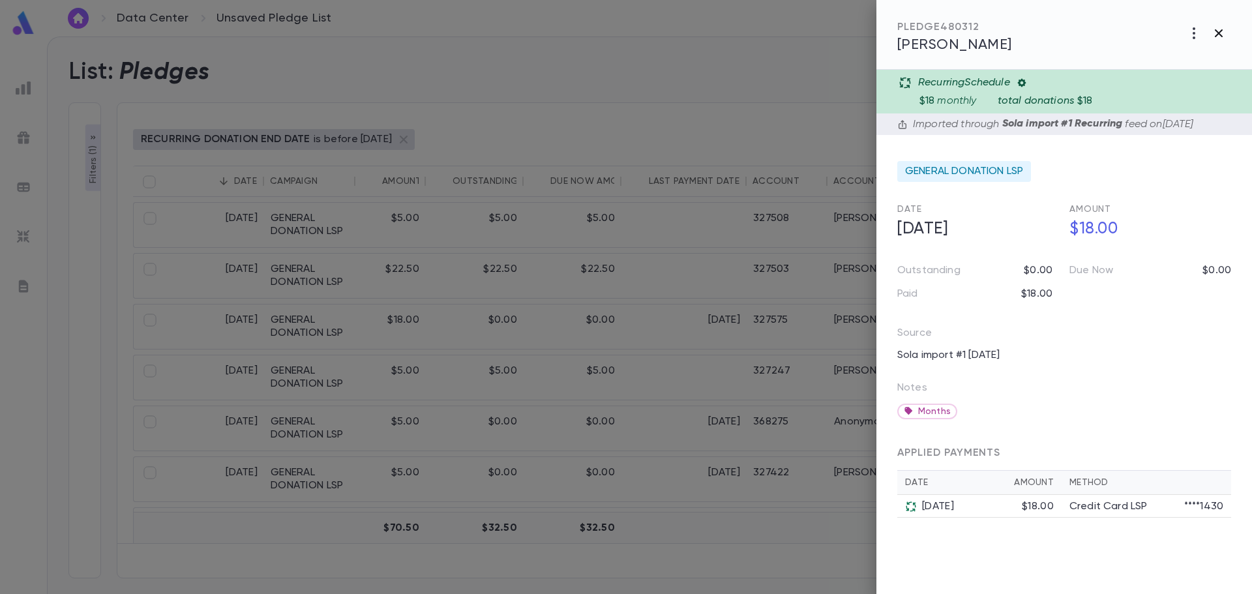
click at [1223, 31] on icon "button" at bounding box center [1219, 33] width 16 height 16
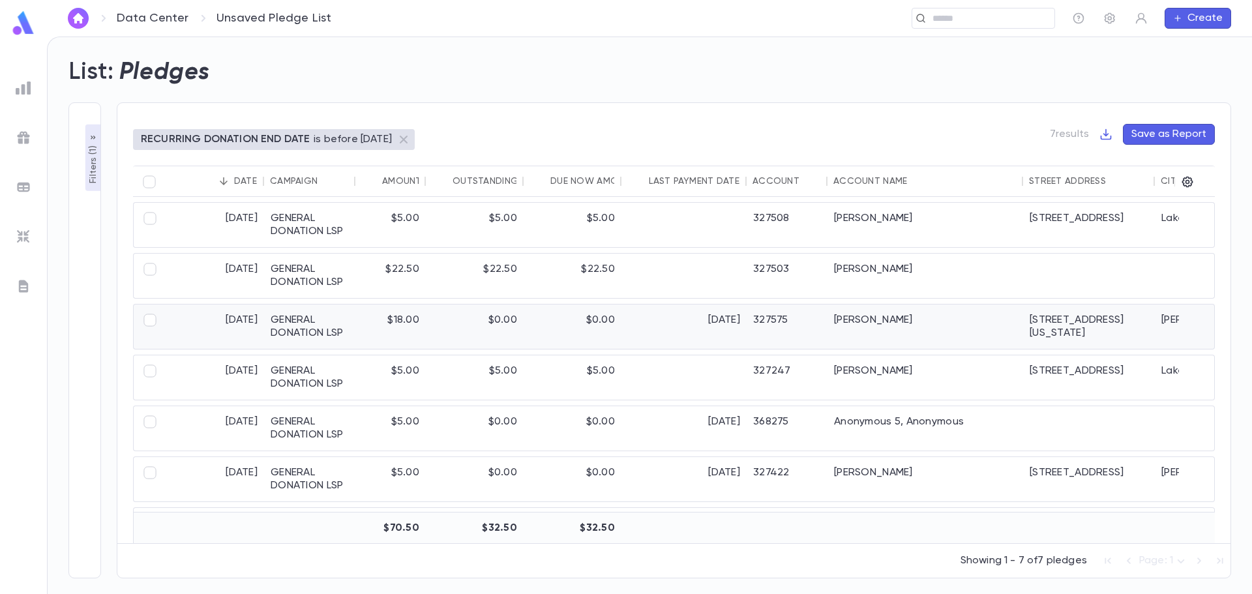
click at [926, 334] on div "Serebrowski, Yisroel" at bounding box center [925, 326] width 196 height 44
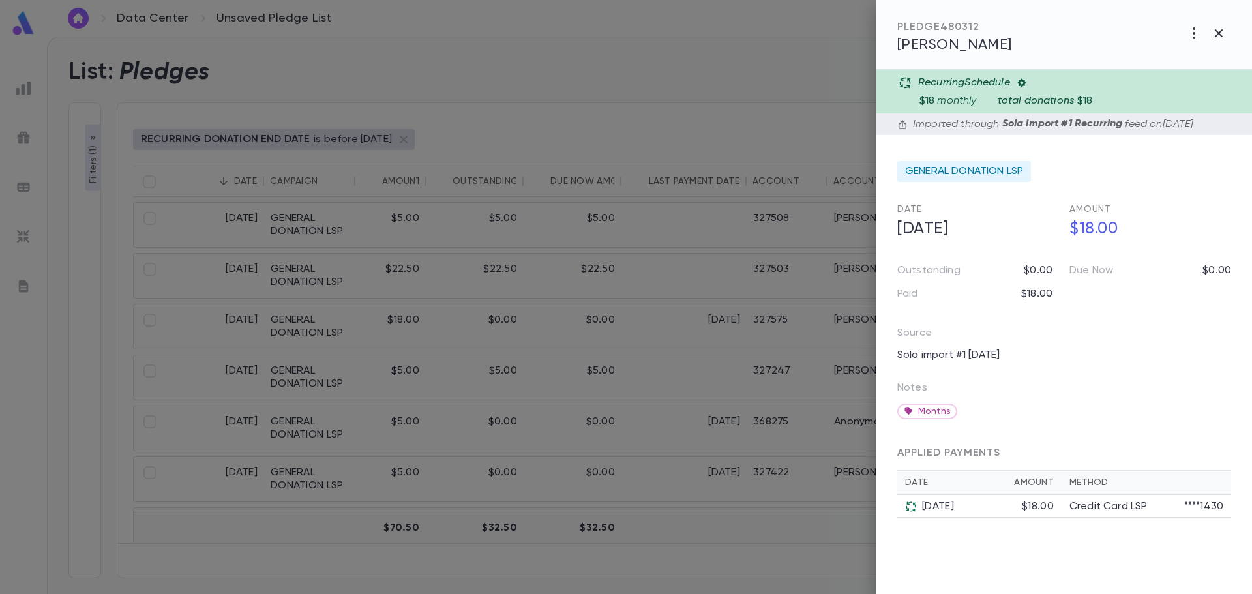
click at [967, 38] on span "Serebrowski, Yisroel" at bounding box center [954, 45] width 115 height 14
click at [1218, 33] on icon "button" at bounding box center [1219, 33] width 8 height 8
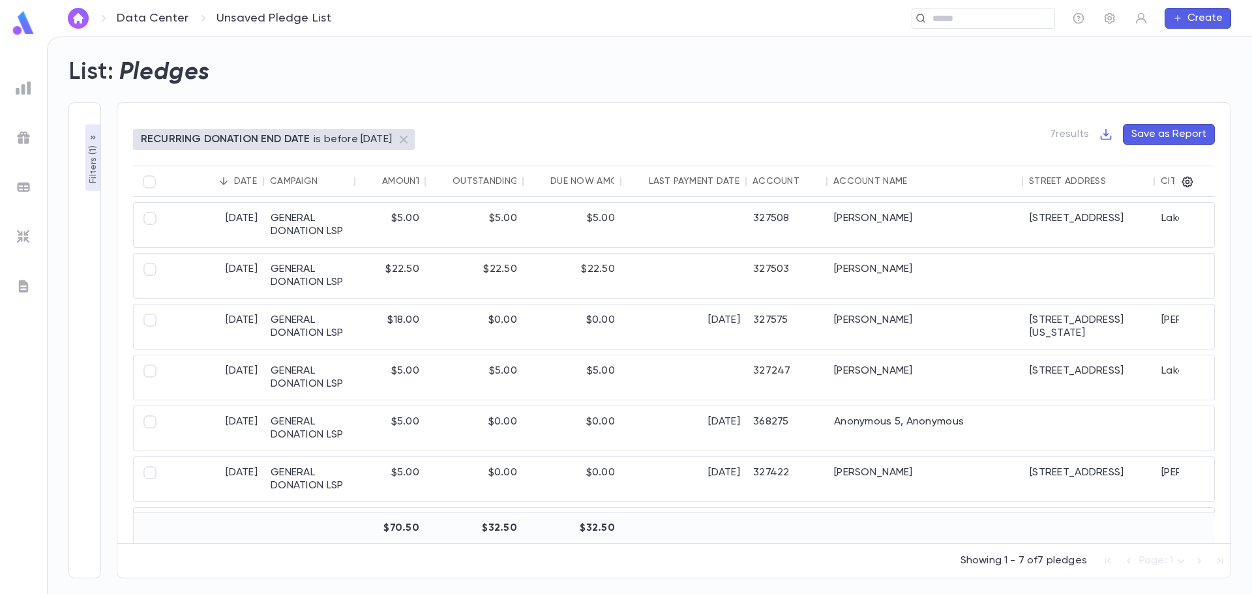
click at [1176, 132] on button "Save as Report" at bounding box center [1169, 134] width 92 height 21
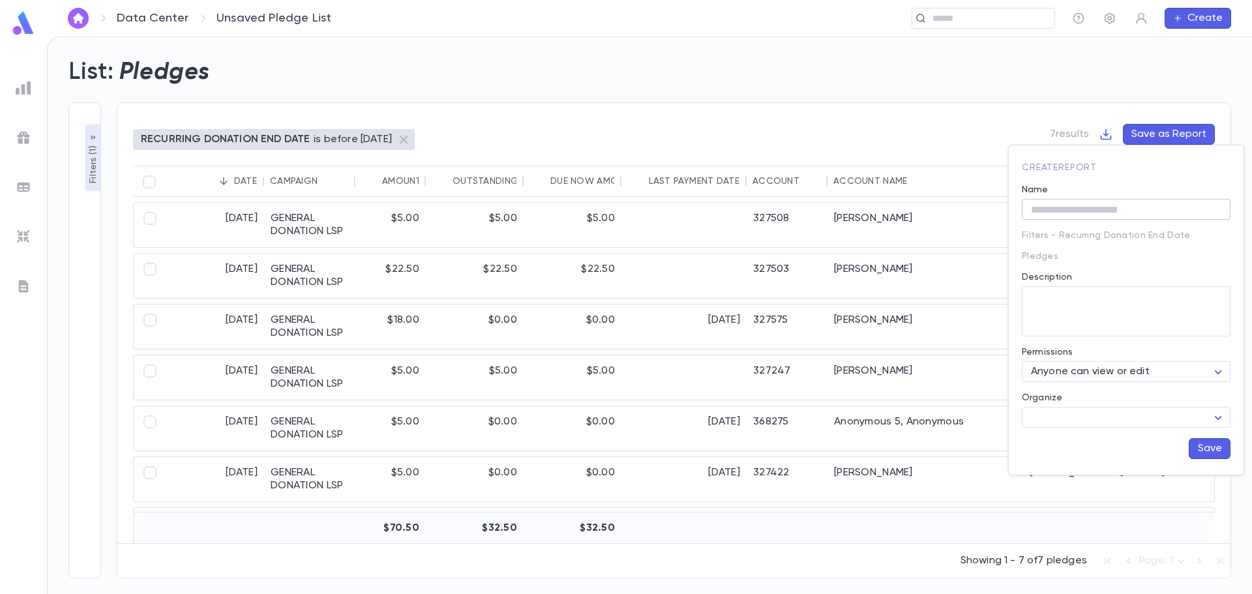
click at [1071, 215] on input "Name" at bounding box center [1126, 210] width 209 height 20
type input "**********"
click at [1212, 449] on button "Save" at bounding box center [1210, 448] width 42 height 21
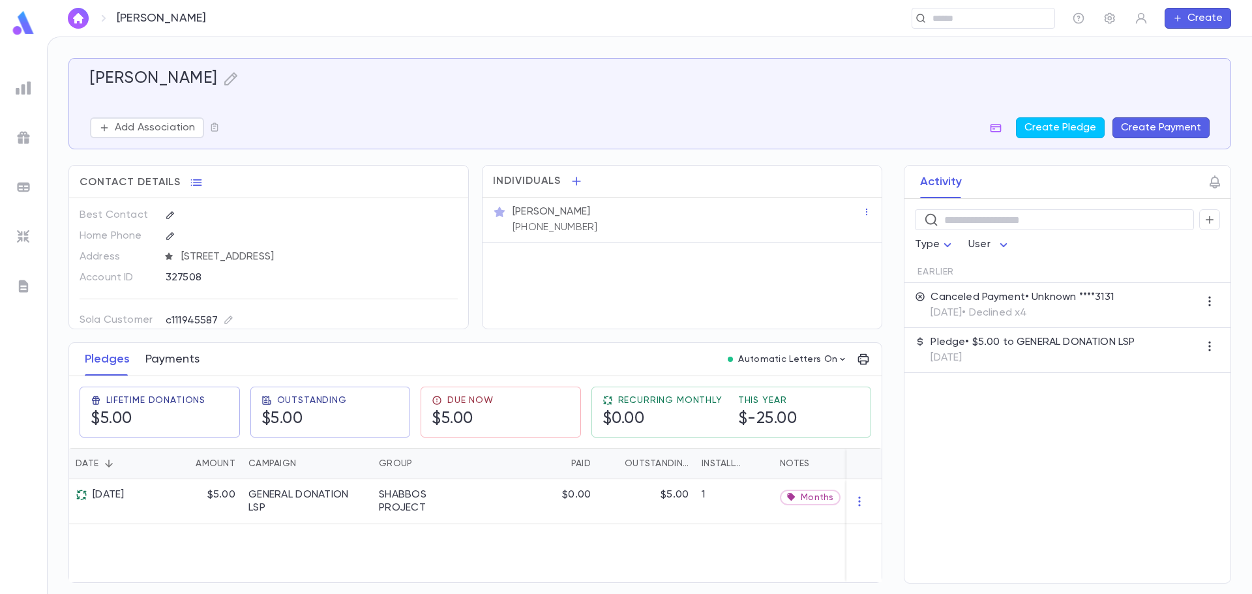
click at [174, 357] on button "Payments" at bounding box center [172, 359] width 54 height 33
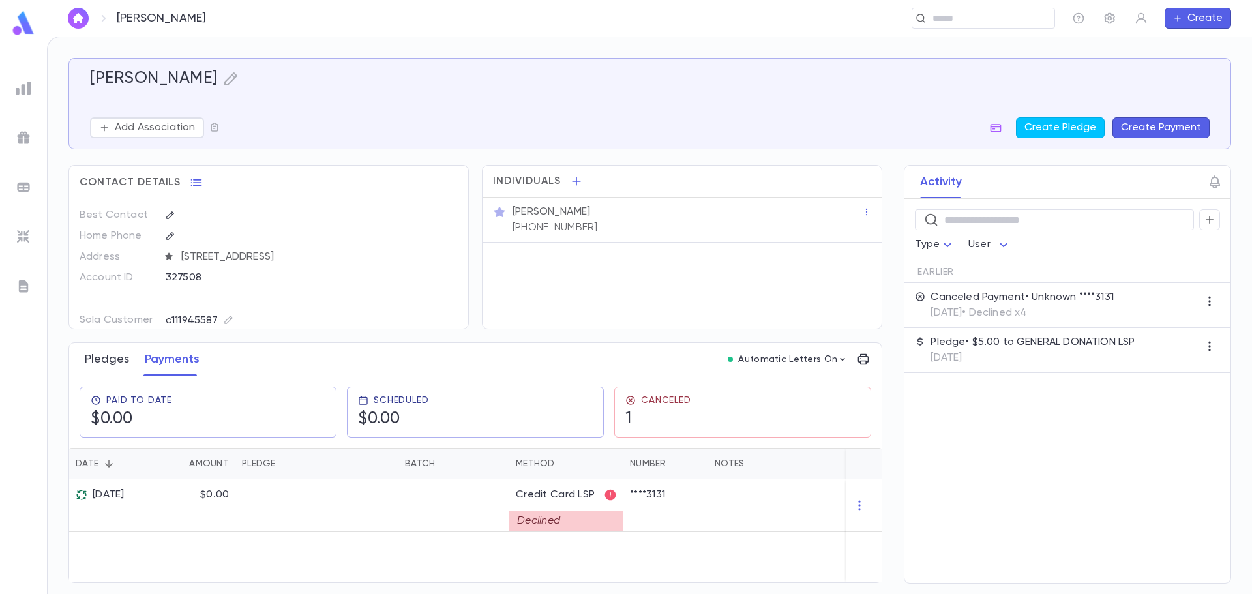
click at [108, 361] on button "Pledges" at bounding box center [107, 359] width 44 height 33
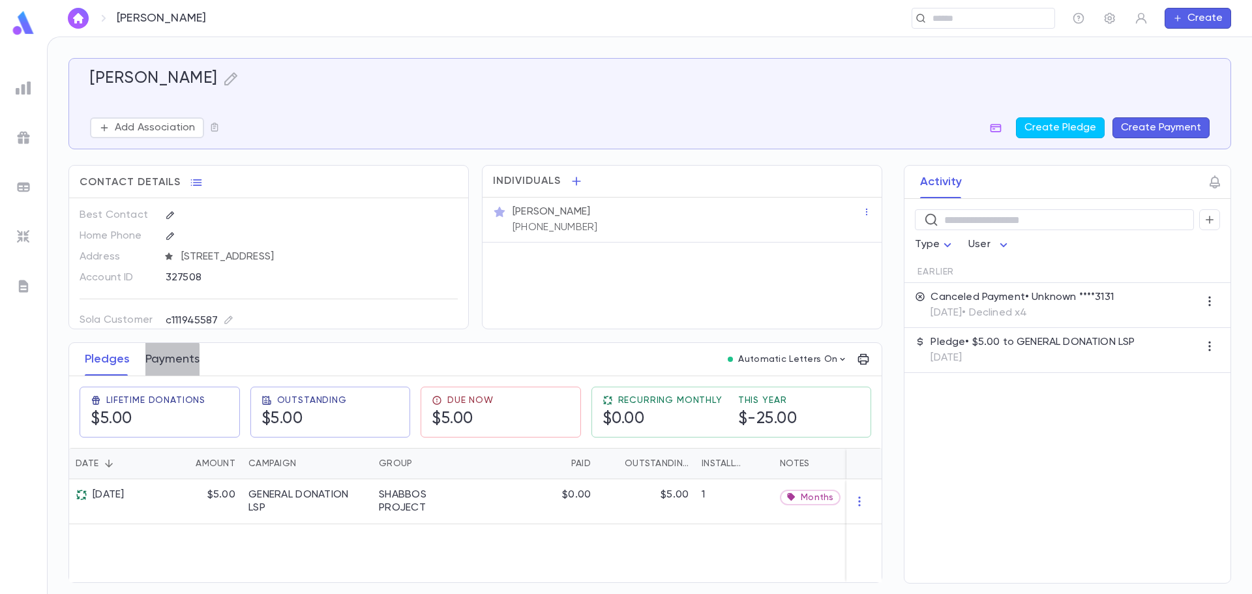
click at [162, 361] on button "Payments" at bounding box center [172, 359] width 54 height 33
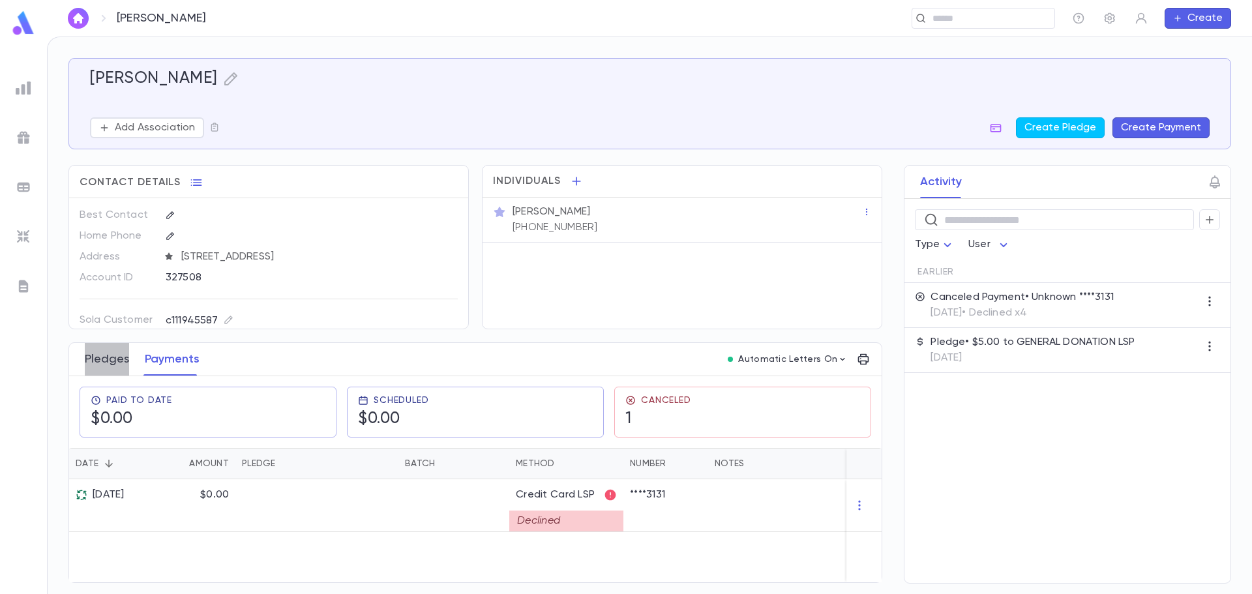
click at [120, 364] on button "Pledges" at bounding box center [107, 359] width 44 height 33
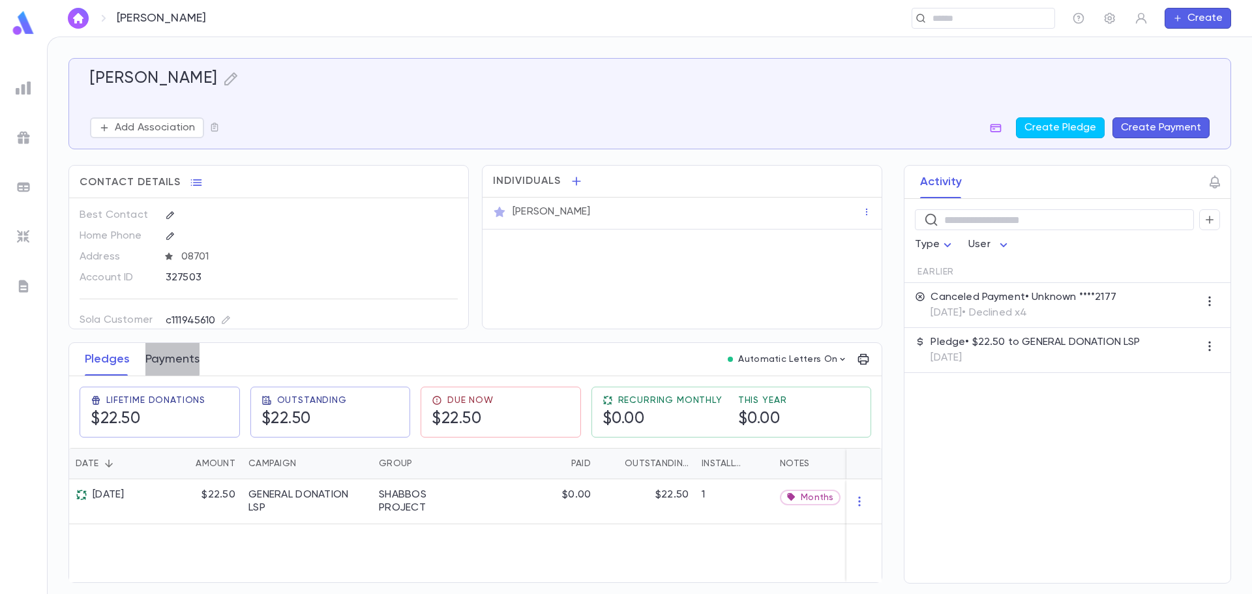
click at [160, 357] on button "Payments" at bounding box center [172, 359] width 54 height 33
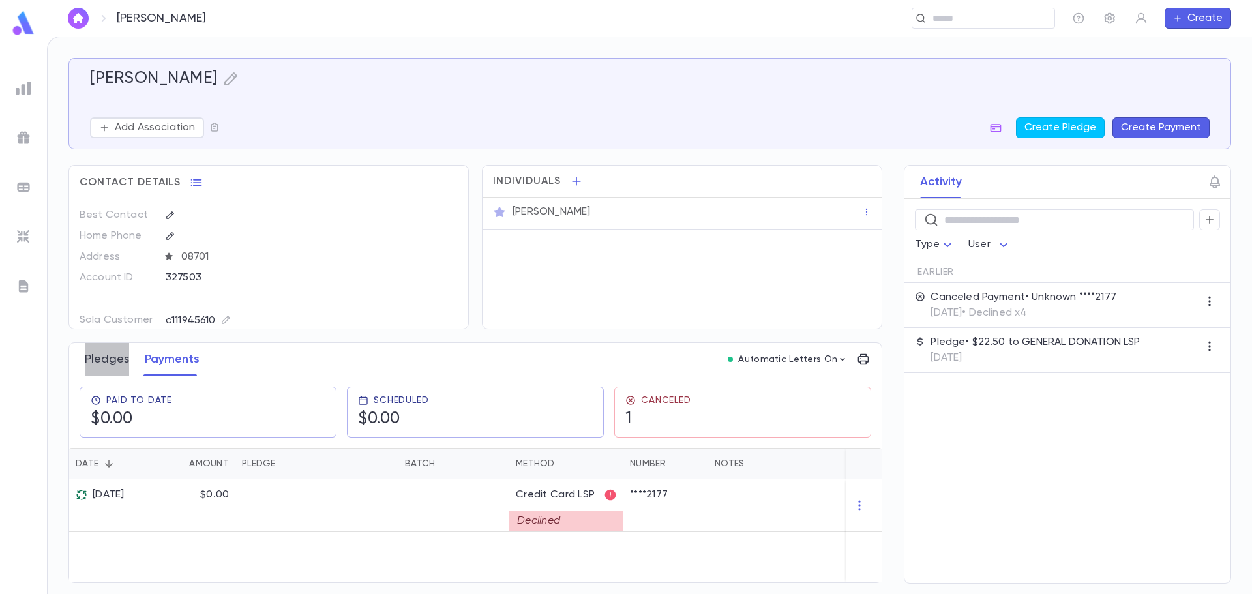
click at [115, 362] on button "Pledges" at bounding box center [107, 359] width 44 height 33
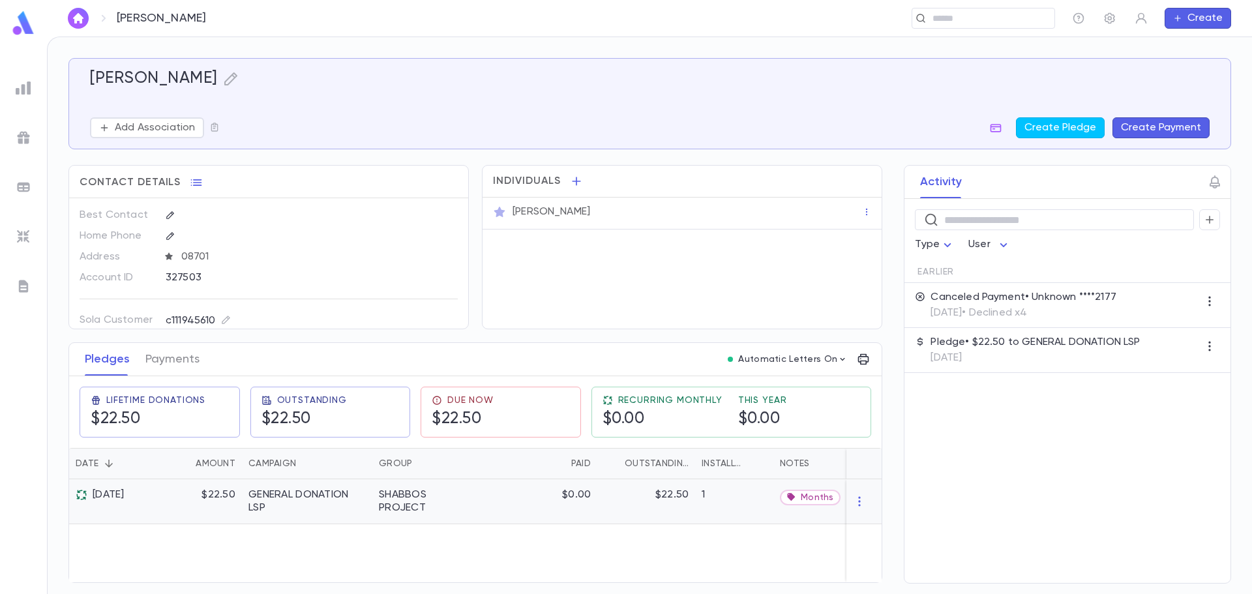
click at [231, 496] on div "$22.50" at bounding box center [199, 501] width 85 height 45
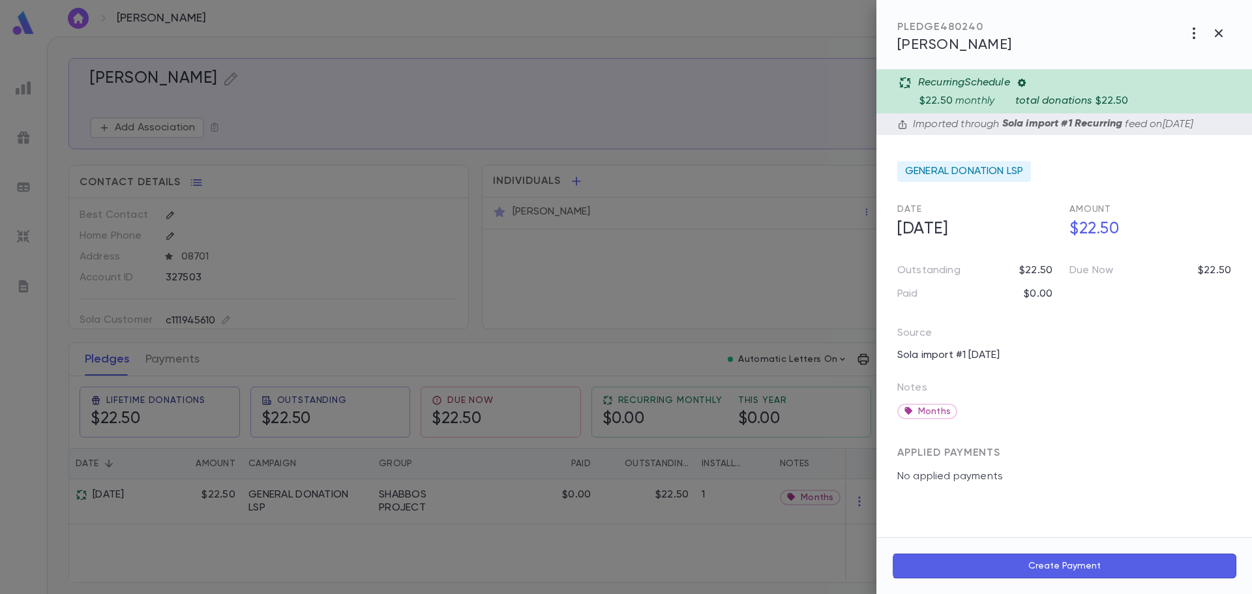
click at [1024, 83] on icon at bounding box center [1021, 83] width 10 height 10
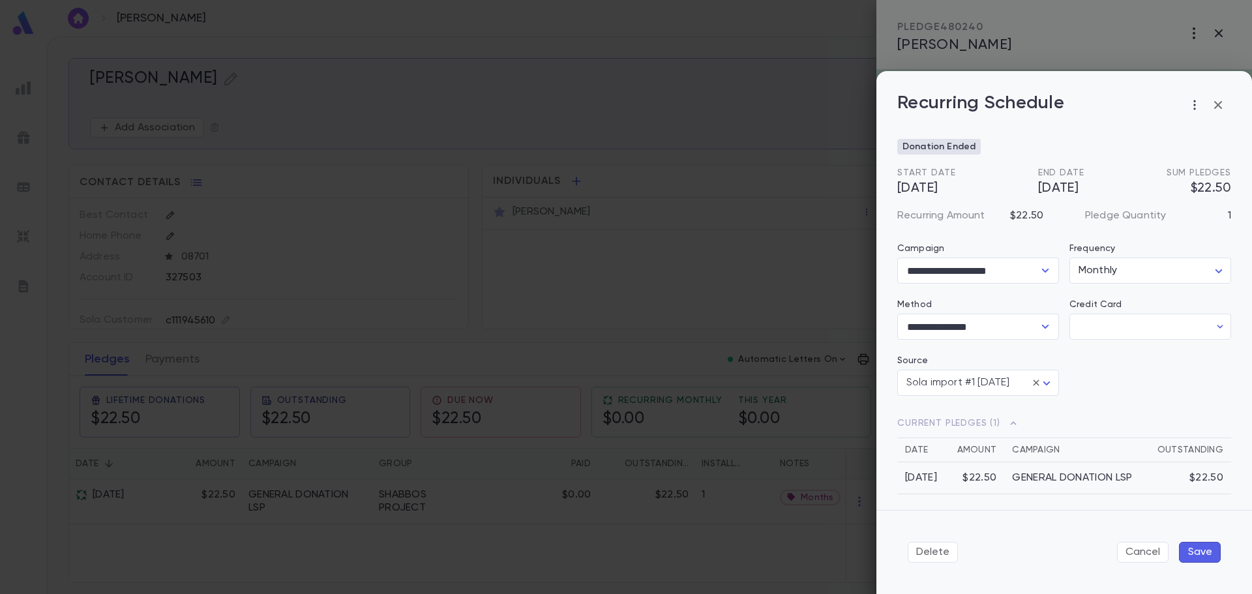
type input "********"
click at [1217, 106] on icon "button" at bounding box center [1218, 105] width 8 height 8
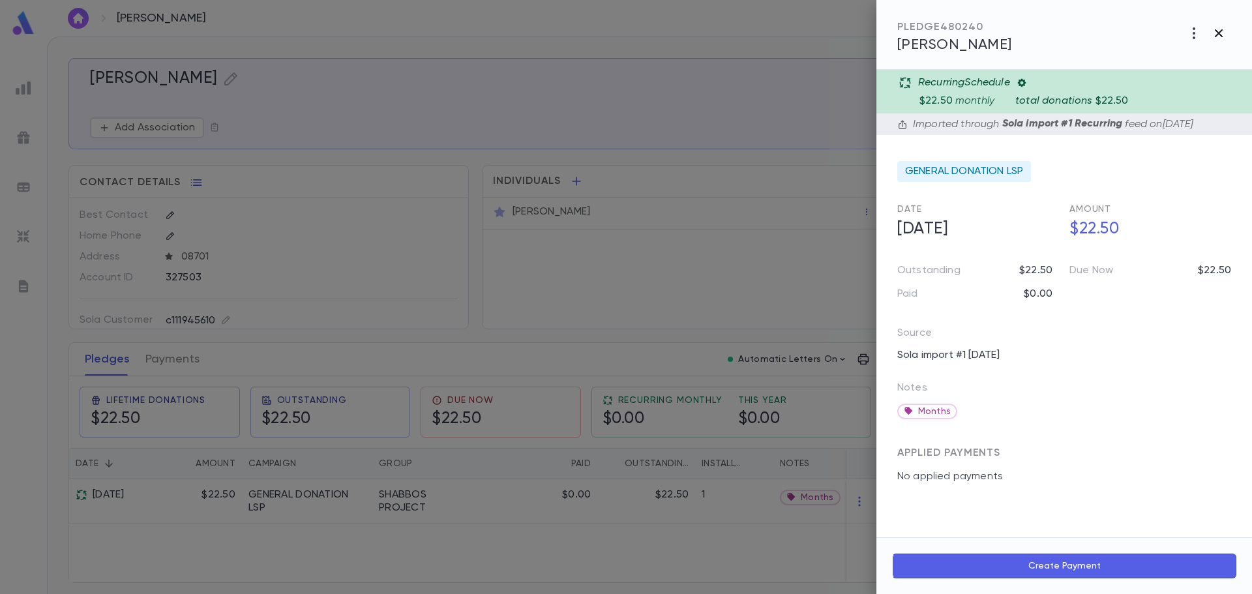
click at [1219, 30] on icon "button" at bounding box center [1219, 33] width 16 height 16
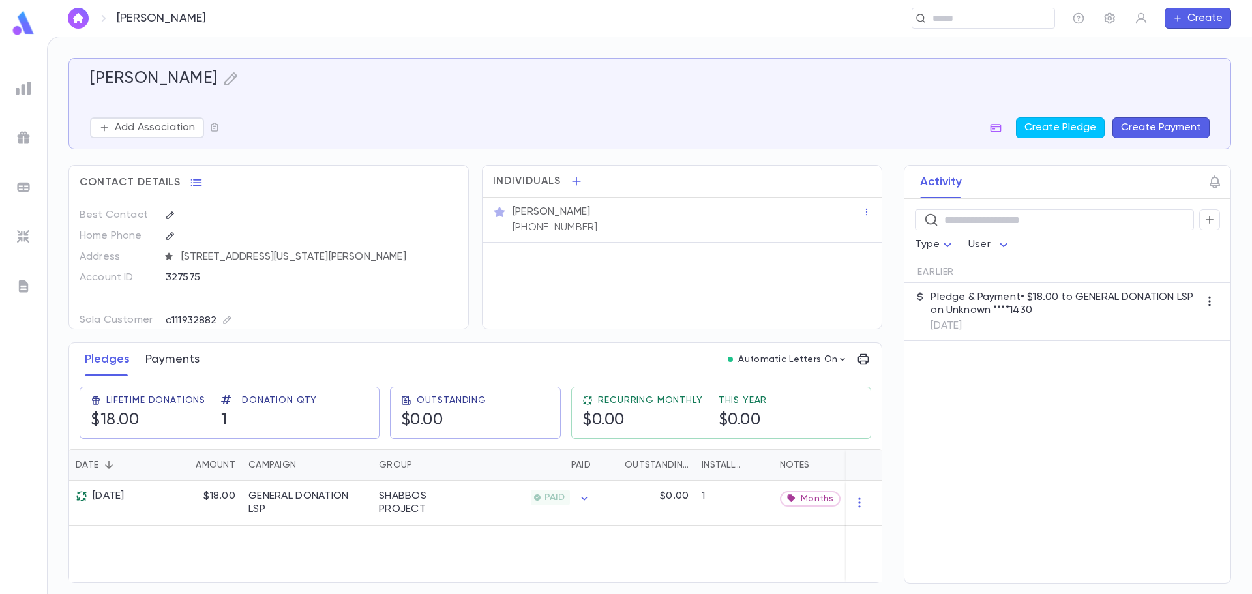
click at [170, 351] on button "Payments" at bounding box center [172, 359] width 54 height 33
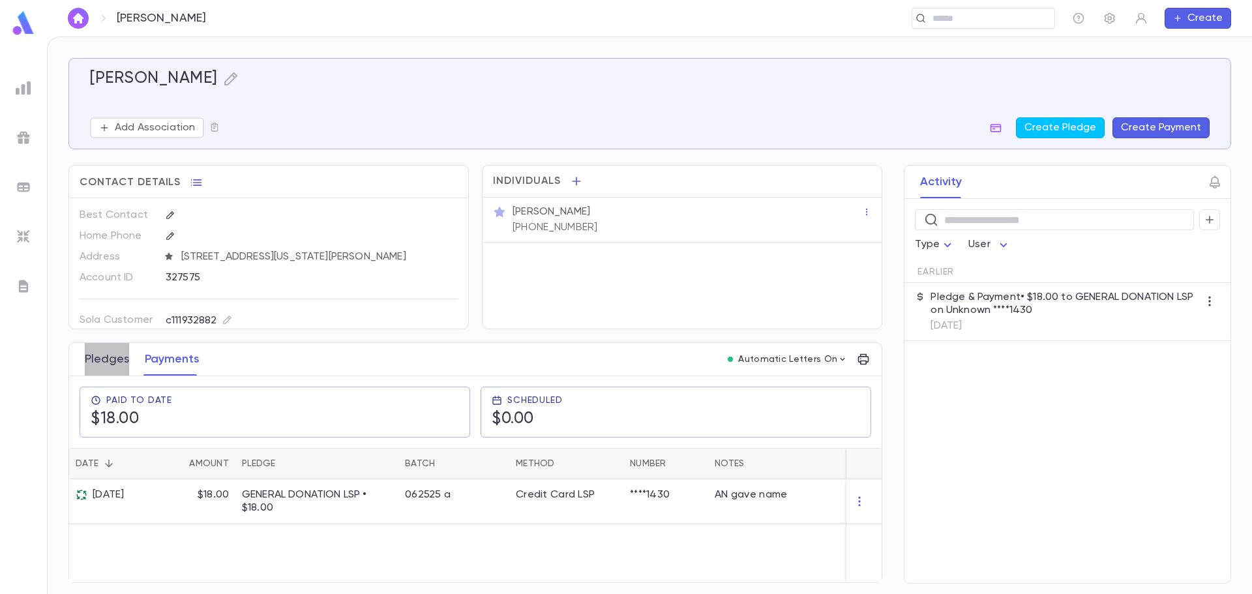
click at [107, 366] on button "Pledges" at bounding box center [107, 359] width 44 height 33
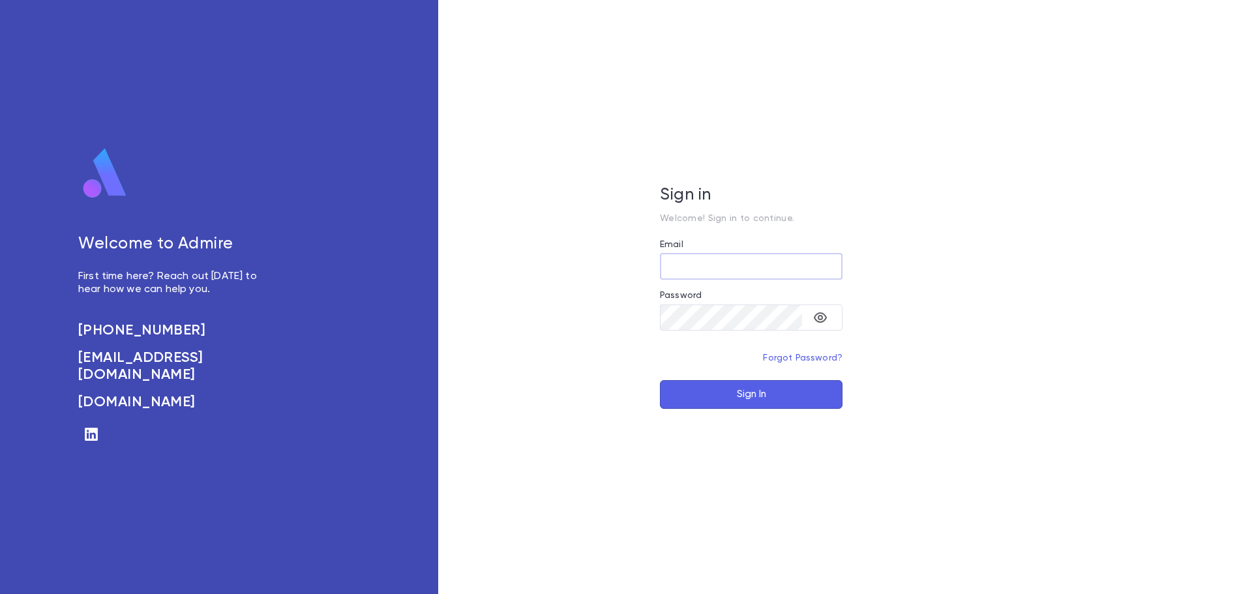
type input "**********"
click at [759, 408] on div "**********" at bounding box center [751, 297] width 626 height 594
click at [759, 398] on button "Sign In" at bounding box center [751, 394] width 183 height 29
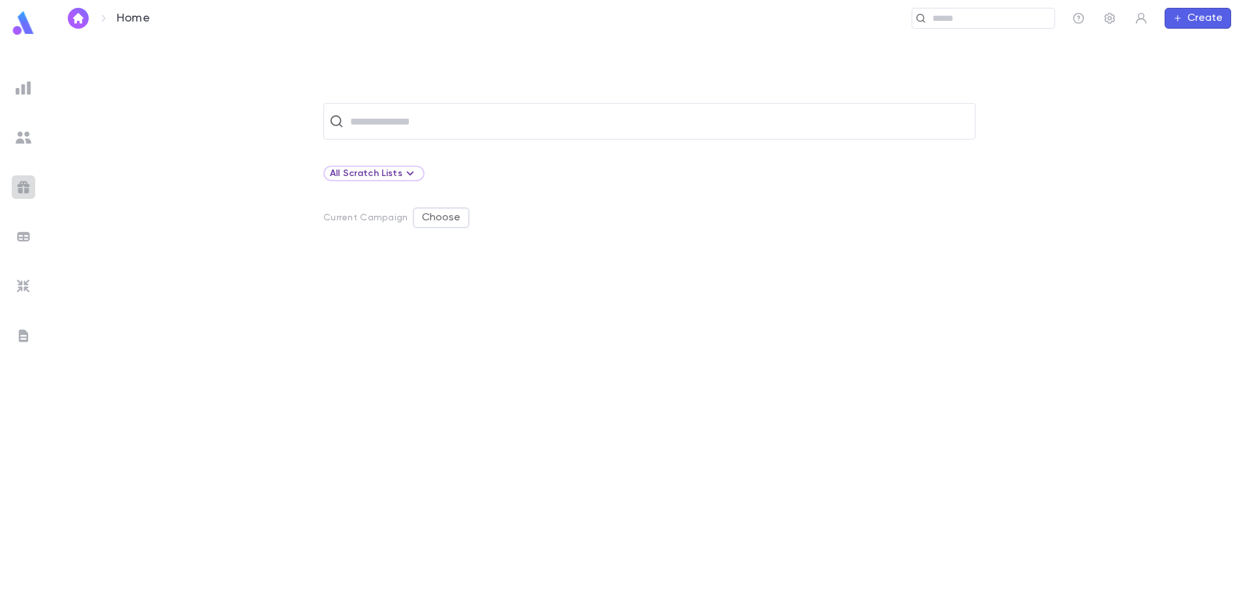
click at [29, 185] on img at bounding box center [24, 187] width 16 height 16
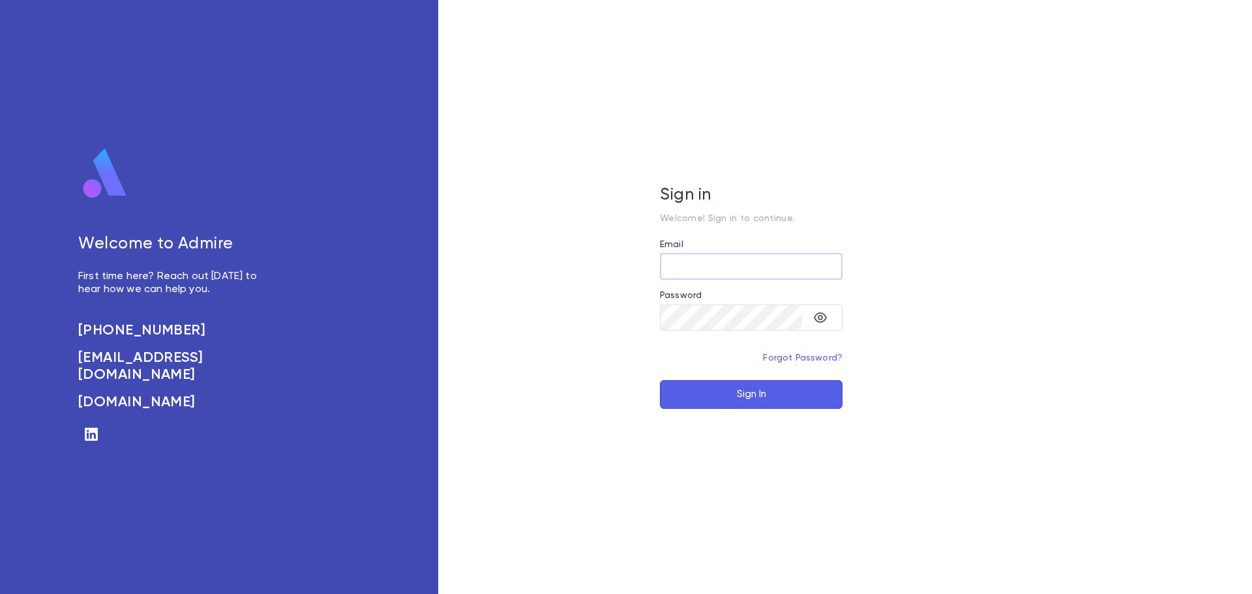
type input "**********"
click at [737, 389] on button "Sign In" at bounding box center [751, 394] width 183 height 29
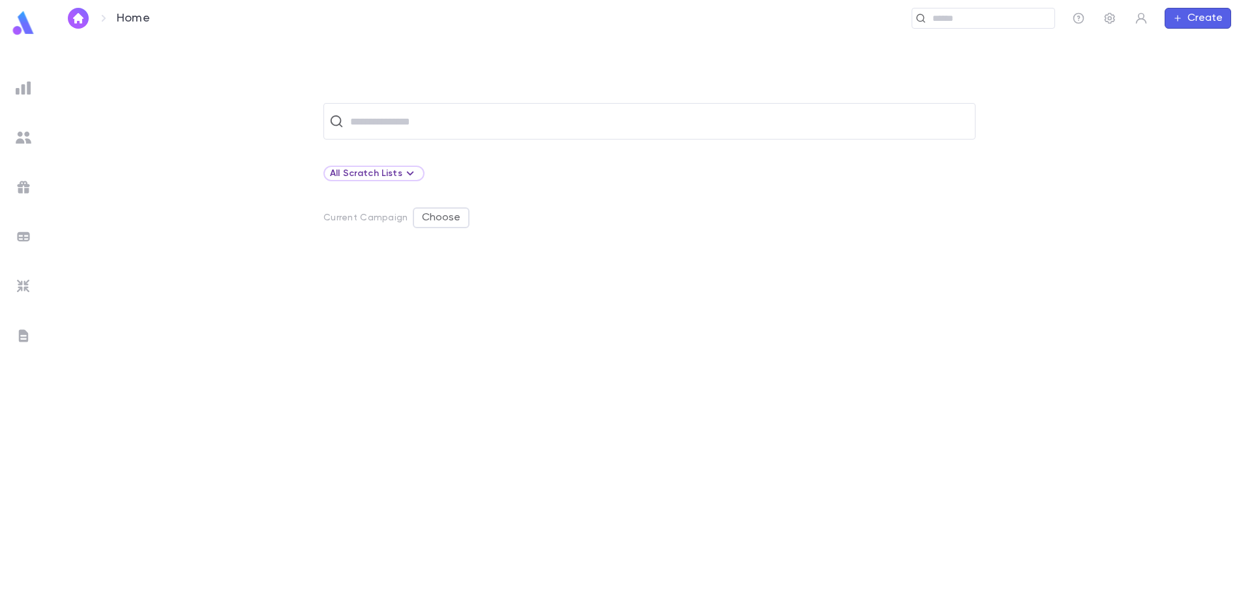
click at [18, 134] on img at bounding box center [24, 138] width 16 height 16
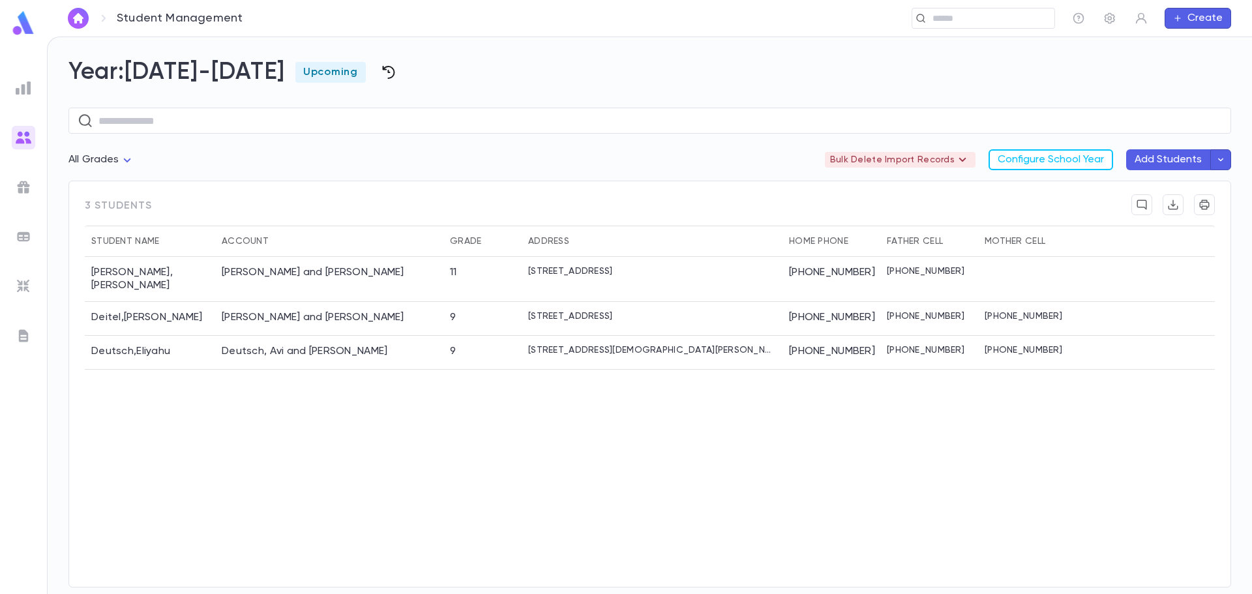
click at [381, 76] on icon "button" at bounding box center [389, 73] width 16 height 16
drag, startPoint x: 246, startPoint y: 74, endPoint x: 289, endPoint y: 72, distance: 43.1
click at [247, 74] on div at bounding box center [626, 297] width 1252 height 594
click at [339, 72] on h2 "Year: 2025-2026 Upcoming" at bounding box center [649, 72] width 1163 height 29
click at [964, 160] on icon at bounding box center [962, 160] width 7 height 4
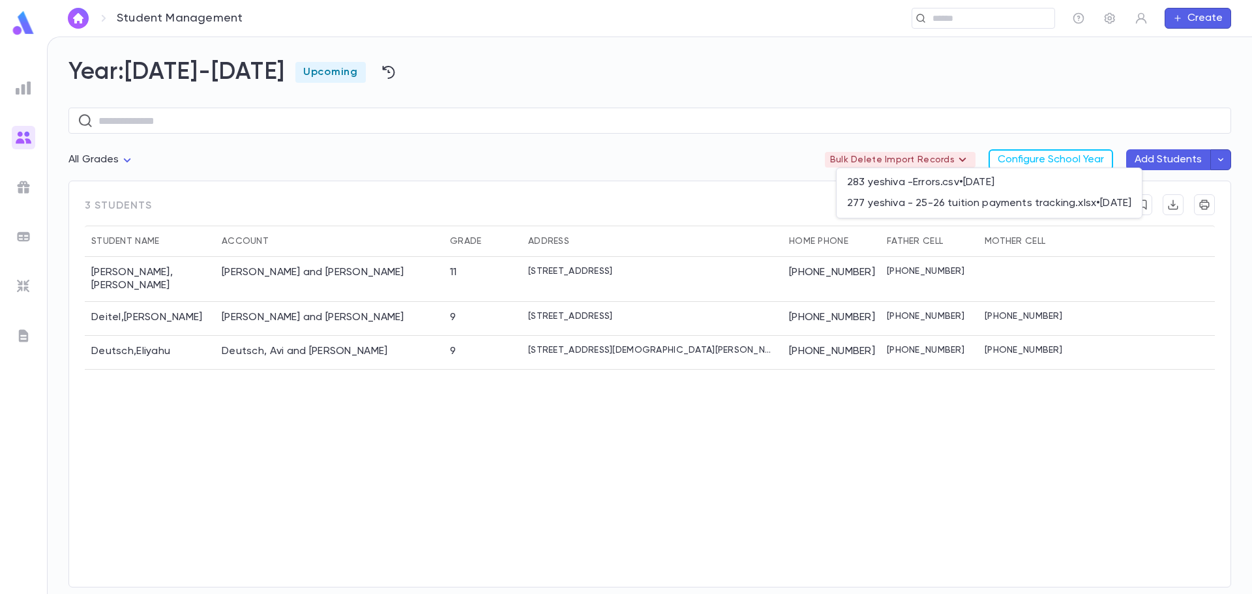
click at [684, 140] on div at bounding box center [626, 297] width 1252 height 594
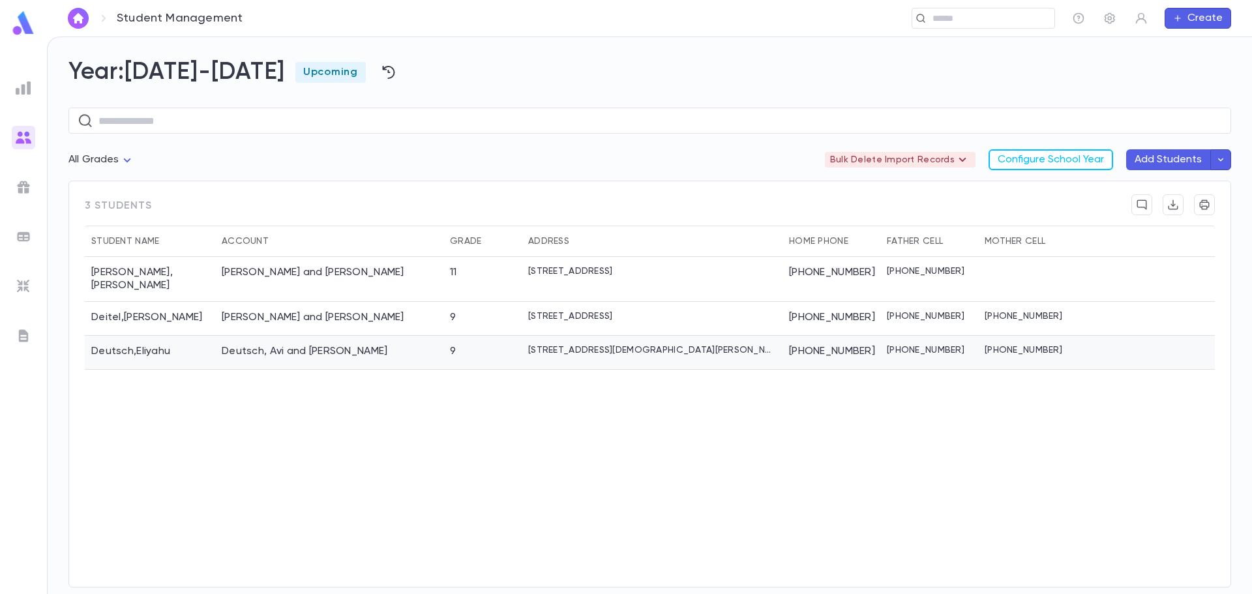
drag, startPoint x: 1213, startPoint y: 383, endPoint x: 1206, endPoint y: 350, distance: 33.4
click at [1212, 383] on div "Berkowitz , Chaim Yona Berkowitz, Nachman and Esther 11 97 East 9th Street, Lak…" at bounding box center [650, 415] width 1130 height 317
click at [1227, 156] on button "button" at bounding box center [1220, 159] width 21 height 21
click at [1122, 190] on li "Import Beta" at bounding box center [1162, 186] width 143 height 23
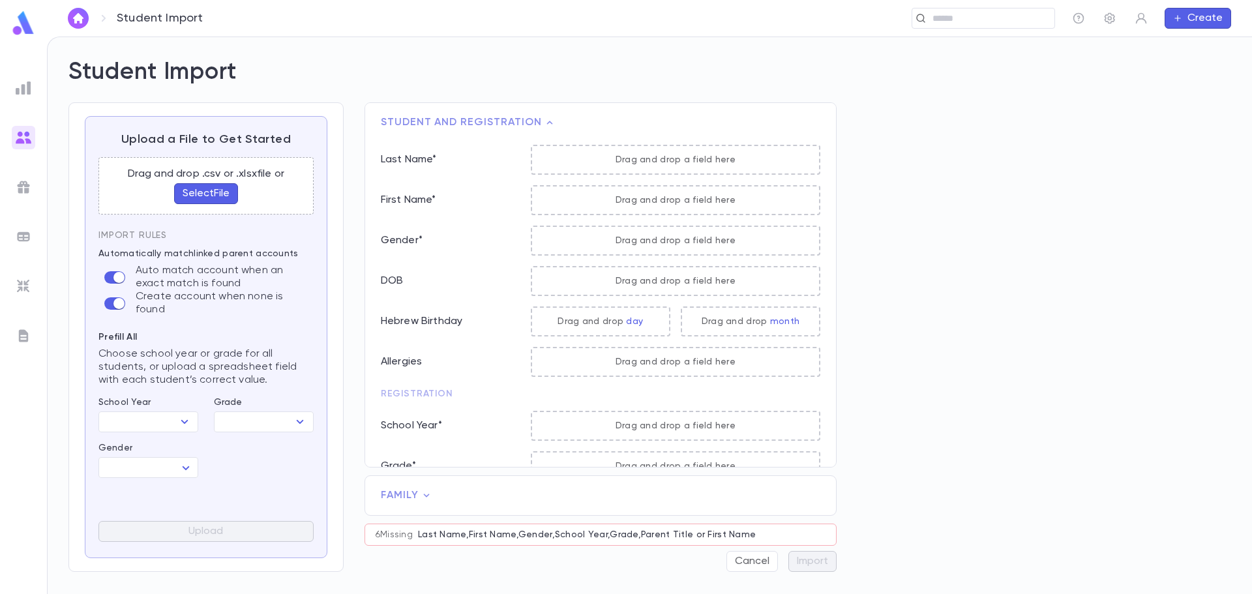
click at [195, 197] on button "Select File" at bounding box center [206, 193] width 64 height 21
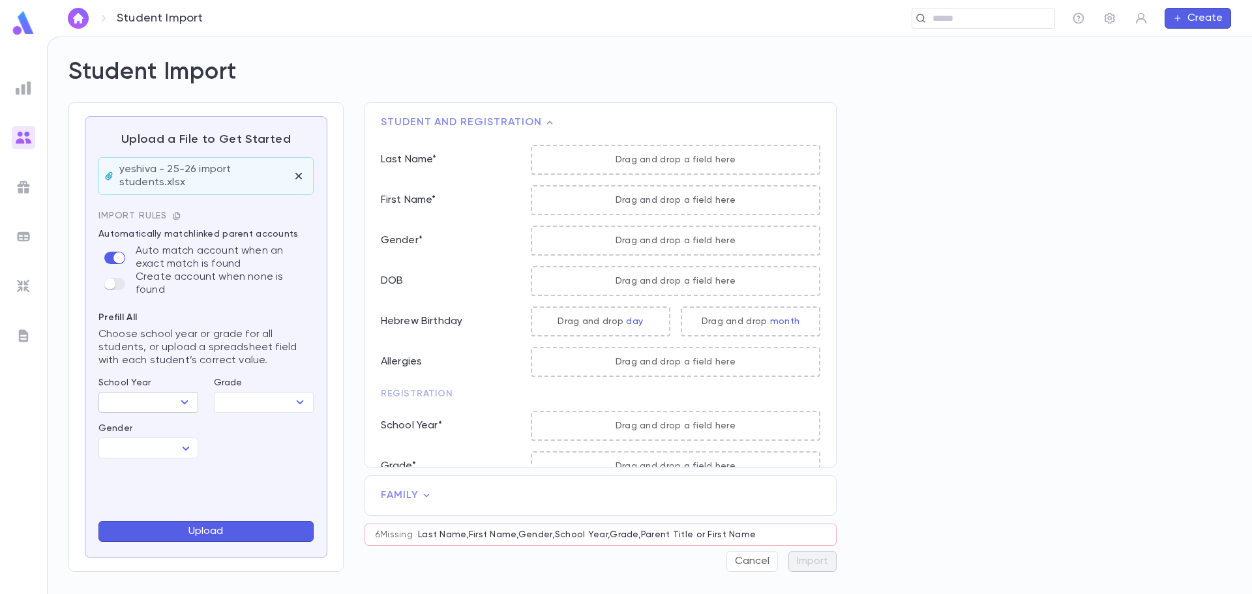
click at [186, 400] on icon "Open" at bounding box center [185, 402] width 16 height 16
click at [161, 418] on li "2025-2026" at bounding box center [148, 425] width 100 height 21
type input "*********"
click at [187, 447] on body "Student Import ​ Create Student Import Upload a File to Get Started yeshiva - 2…" at bounding box center [626, 315] width 1252 height 557
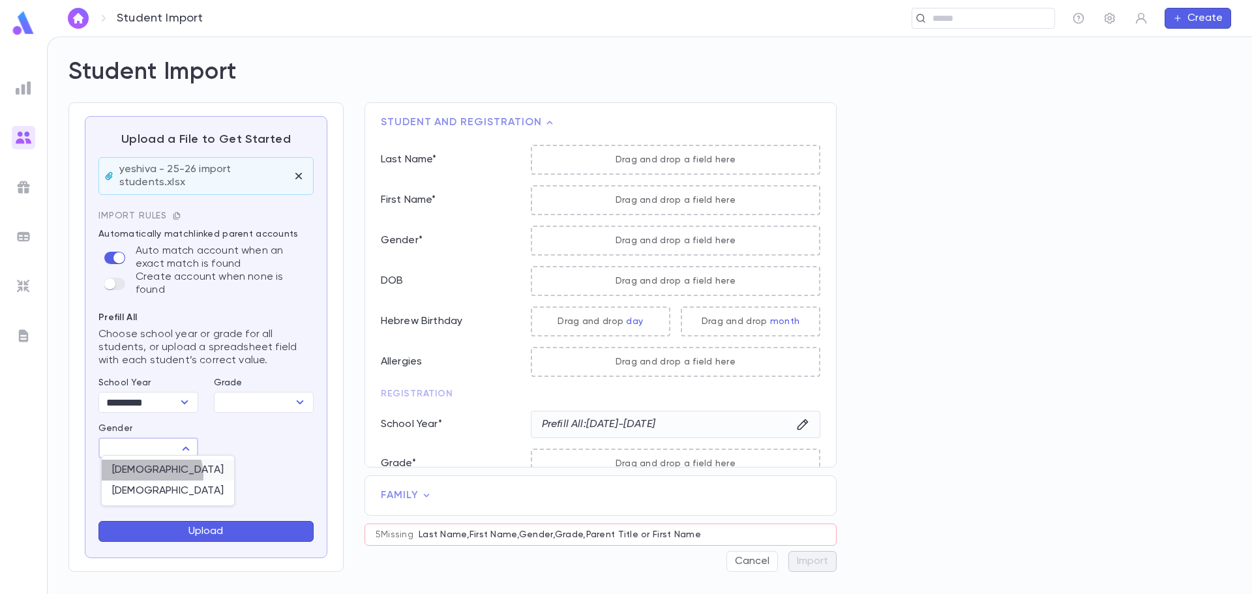
click at [147, 475] on span "Male" at bounding box center [167, 470] width 111 height 13
type input "****"
click at [217, 530] on button "Upload" at bounding box center [205, 531] width 215 height 21
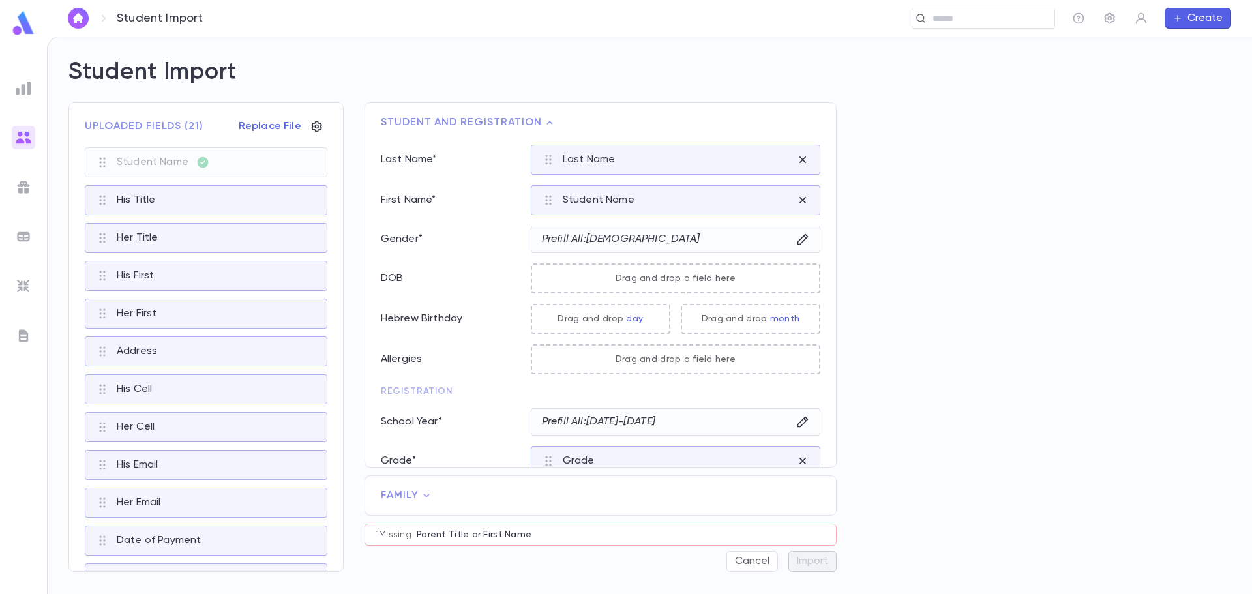
scroll to position [83, 0]
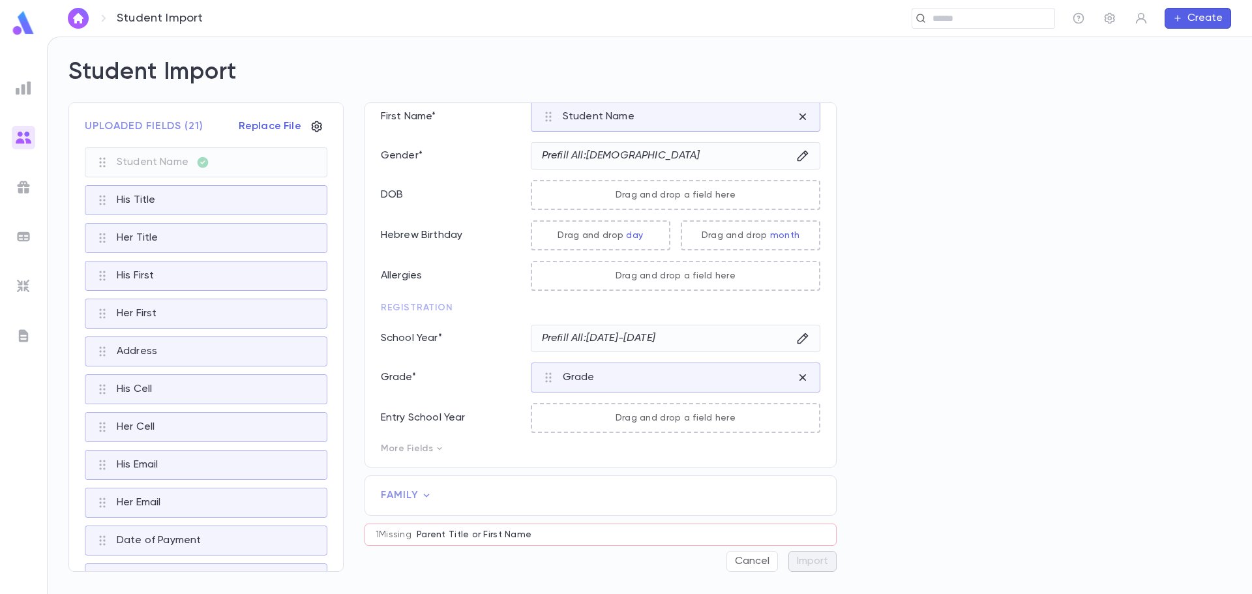
click at [428, 496] on icon at bounding box center [426, 495] width 13 height 13
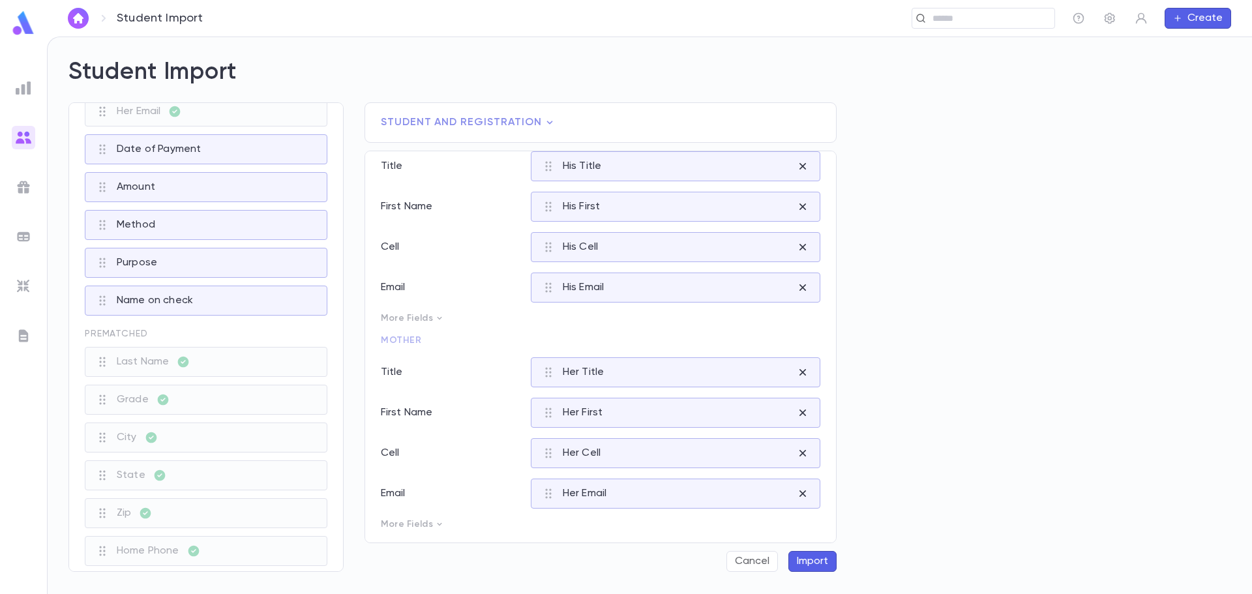
scroll to position [399, 0]
click at [812, 559] on button "Import" at bounding box center [812, 561] width 48 height 21
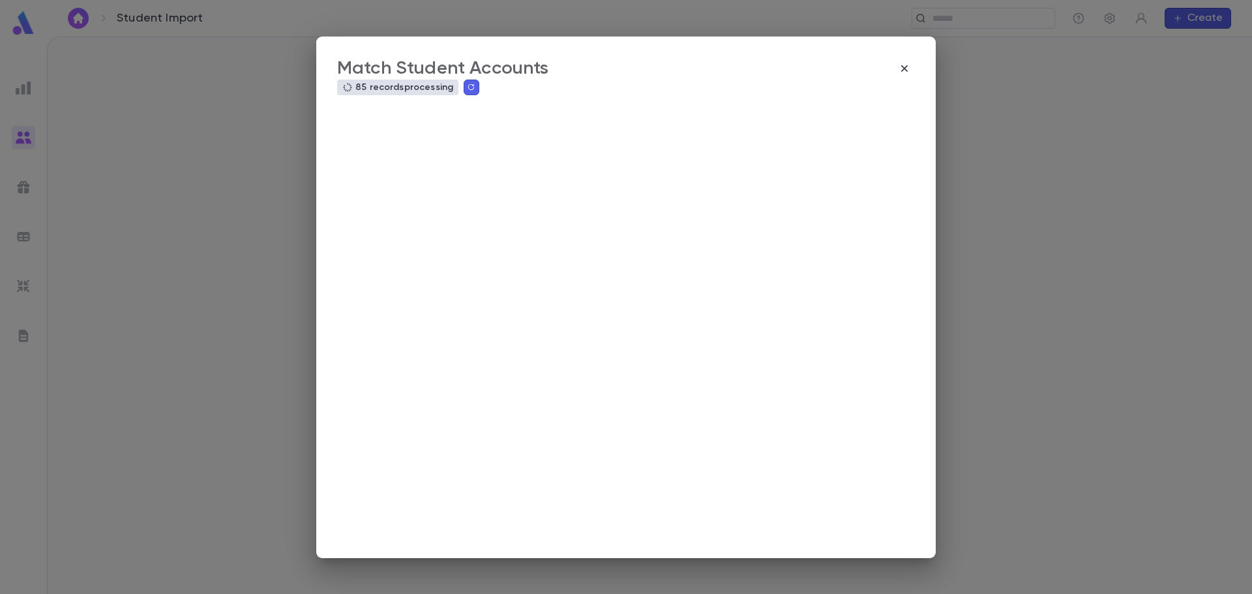
click at [474, 91] on button "button" at bounding box center [472, 88] width 16 height 16
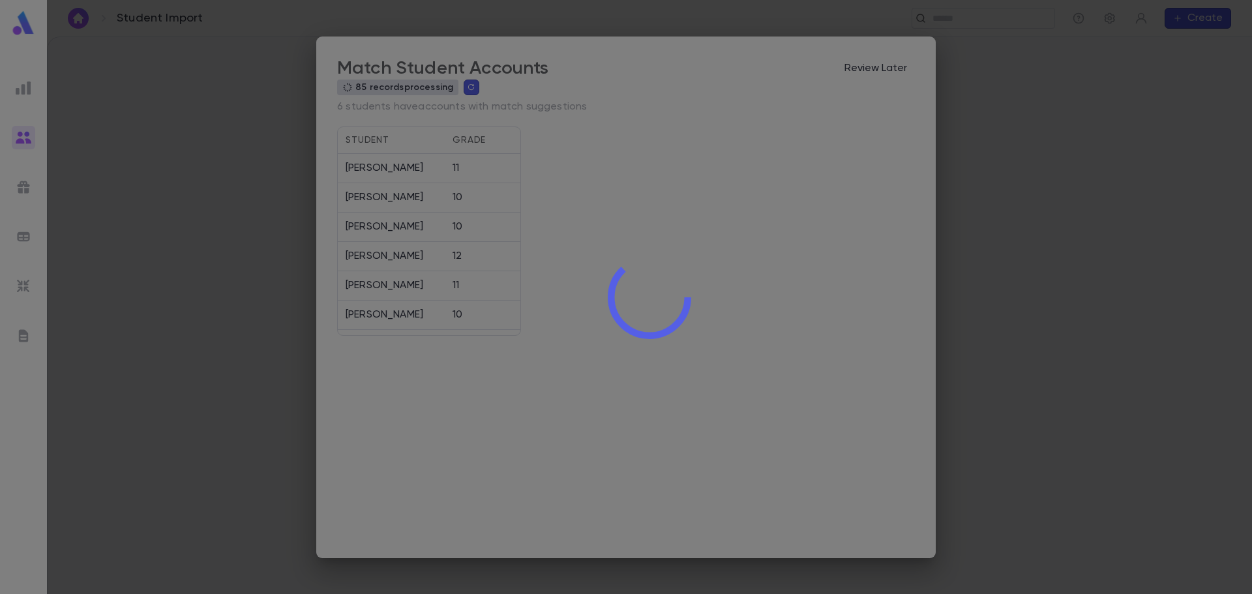
click at [468, 87] on div at bounding box center [649, 297] width 1205 height 594
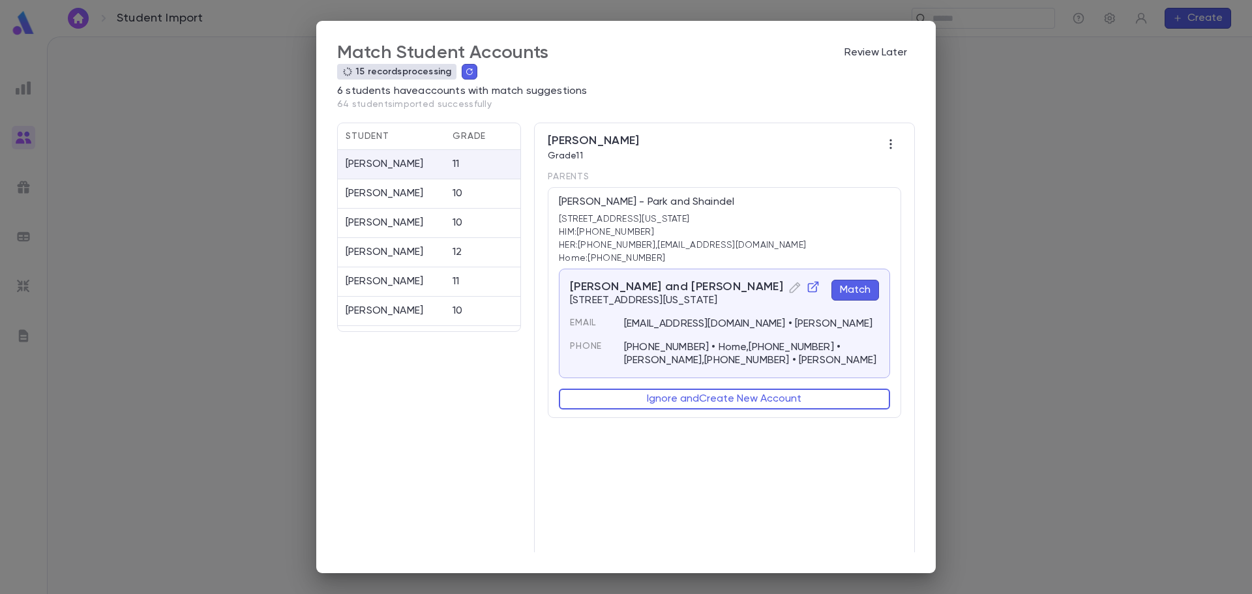
click at [724, 310] on div "shaindyweinstein688@gmail.com • Shaindel Weinstein" at bounding box center [743, 316] width 271 height 29
click at [835, 289] on button "Match" at bounding box center [855, 290] width 48 height 21
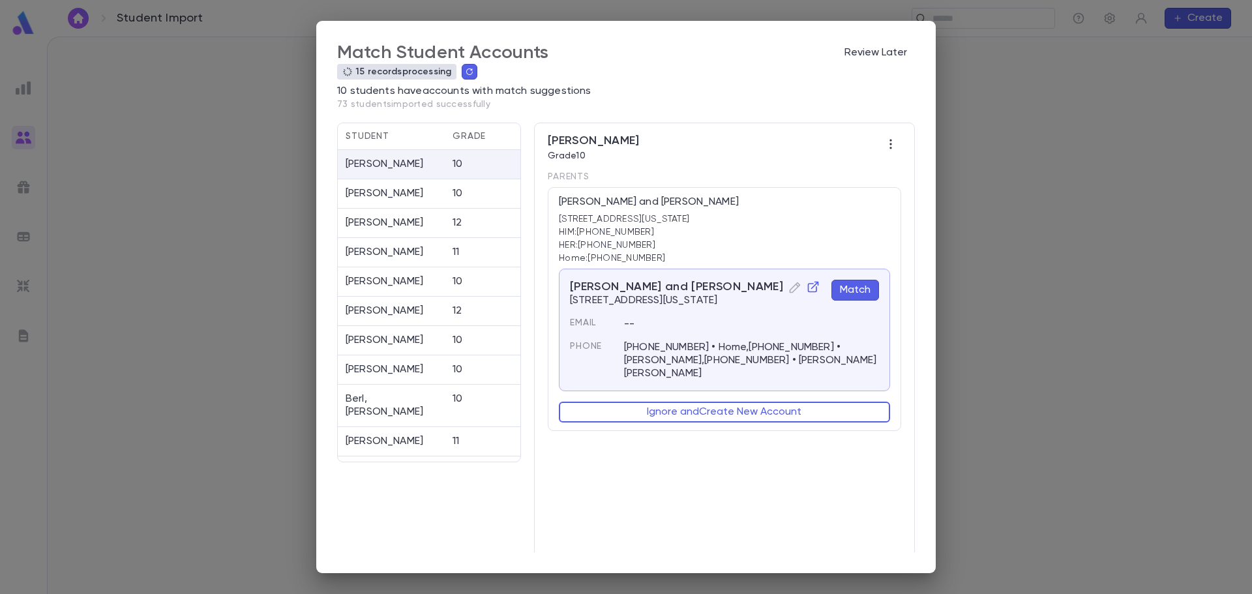
click at [849, 286] on button "Match" at bounding box center [855, 290] width 48 height 21
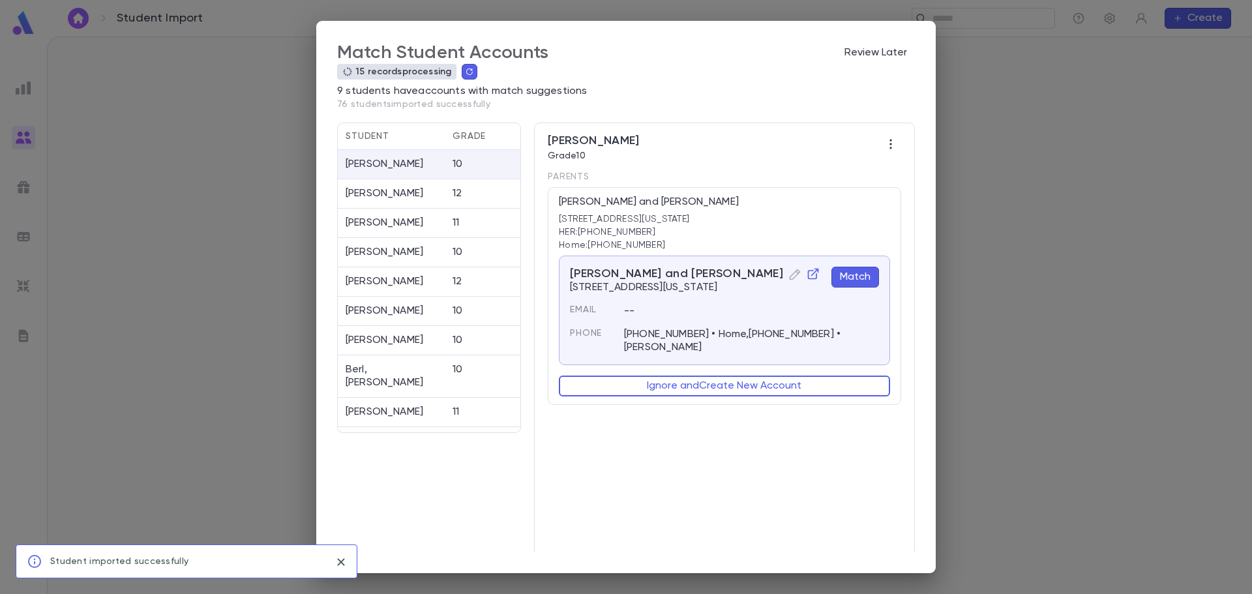
click at [848, 273] on button "Match" at bounding box center [855, 277] width 48 height 21
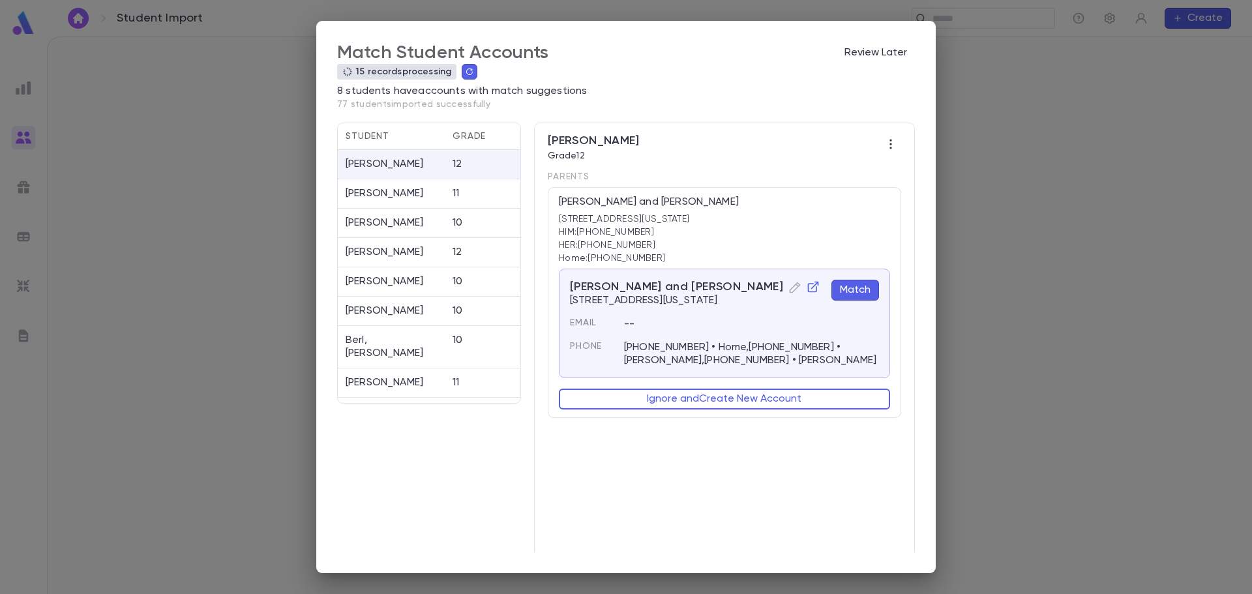
click at [847, 290] on button "Match" at bounding box center [855, 290] width 48 height 21
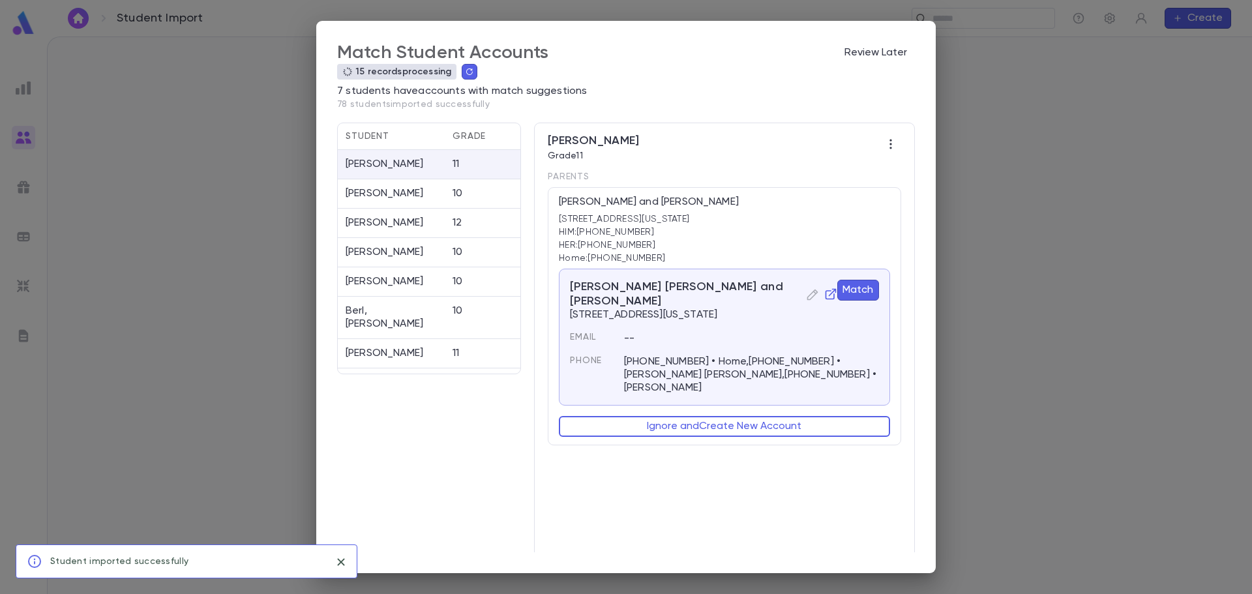
click at [847, 290] on button "Match" at bounding box center [858, 290] width 42 height 21
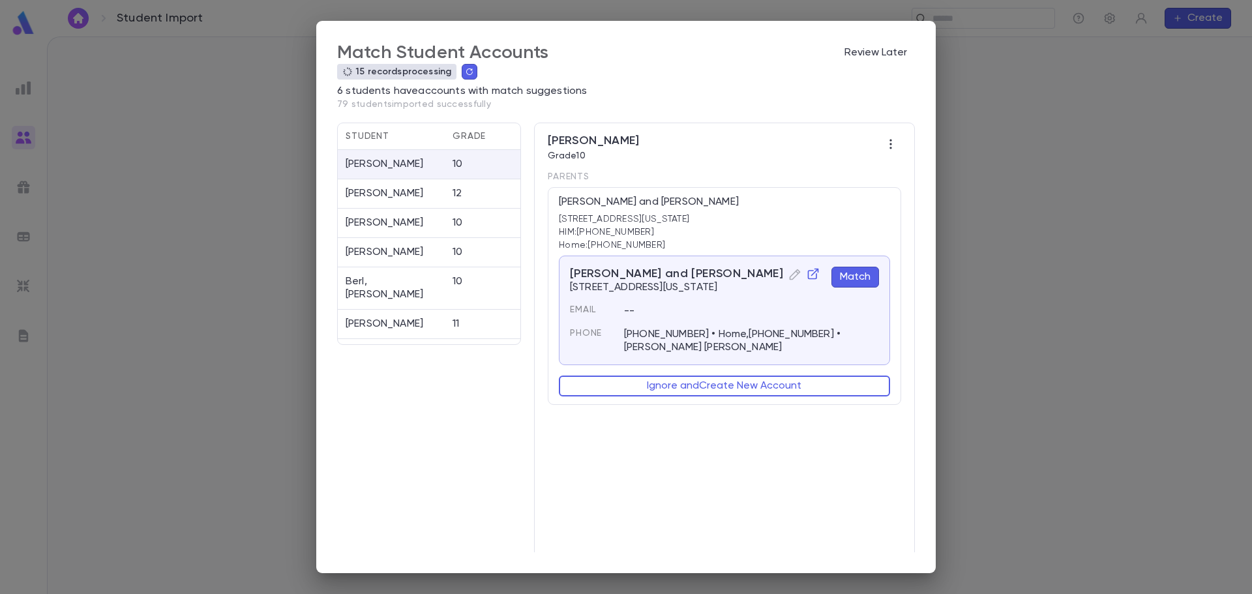
click at [849, 278] on button "Match" at bounding box center [855, 277] width 48 height 21
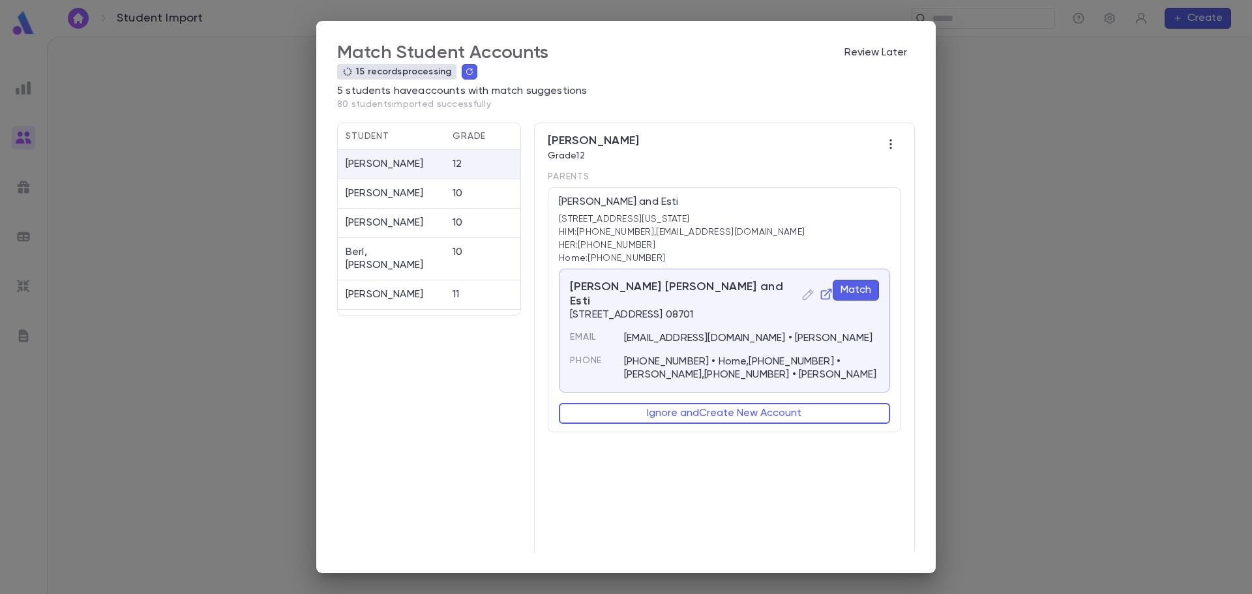
click at [848, 290] on button "Match" at bounding box center [856, 290] width 46 height 21
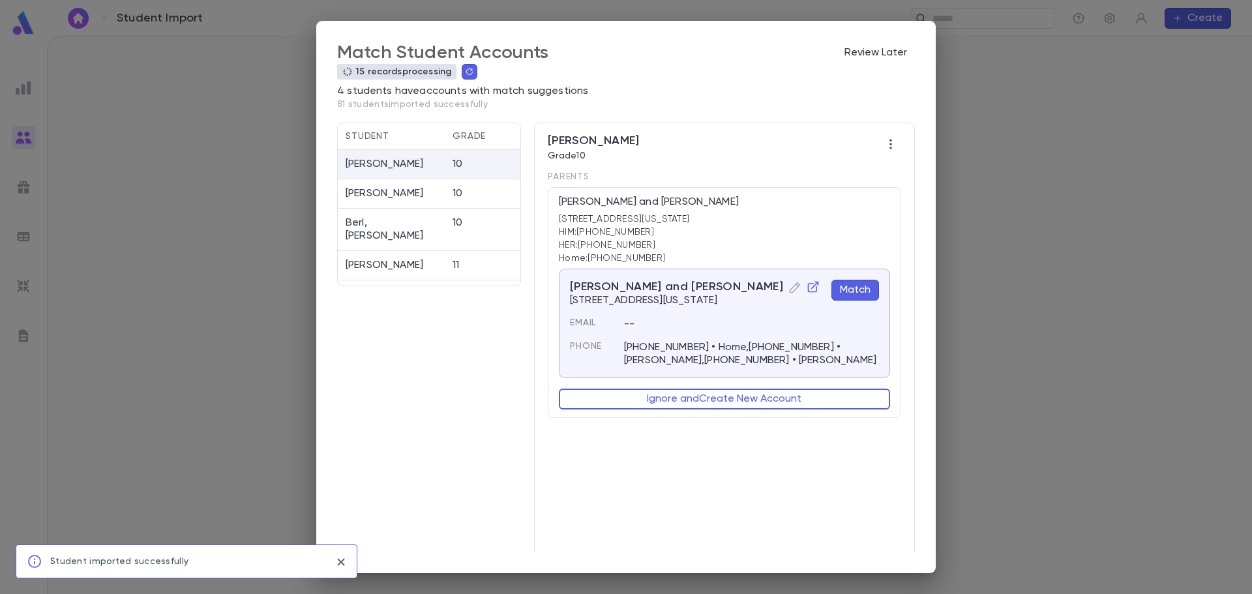
click at [857, 289] on button "Match" at bounding box center [855, 290] width 48 height 21
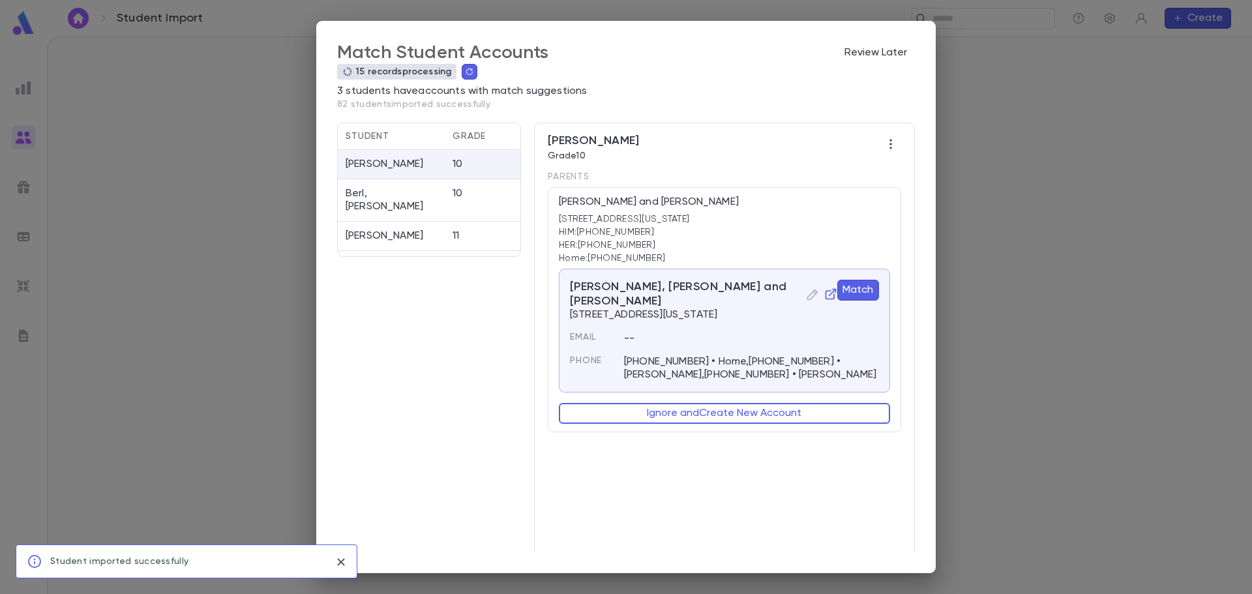
click at [857, 289] on button "Match" at bounding box center [858, 290] width 42 height 21
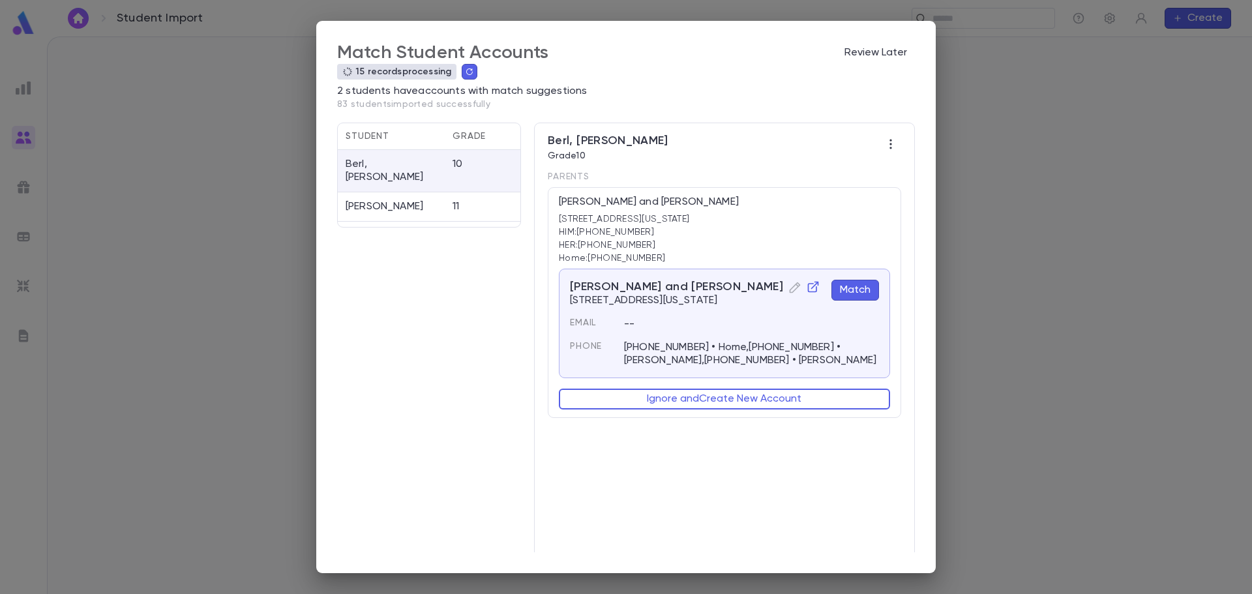
click at [858, 291] on button "Match" at bounding box center [855, 290] width 48 height 21
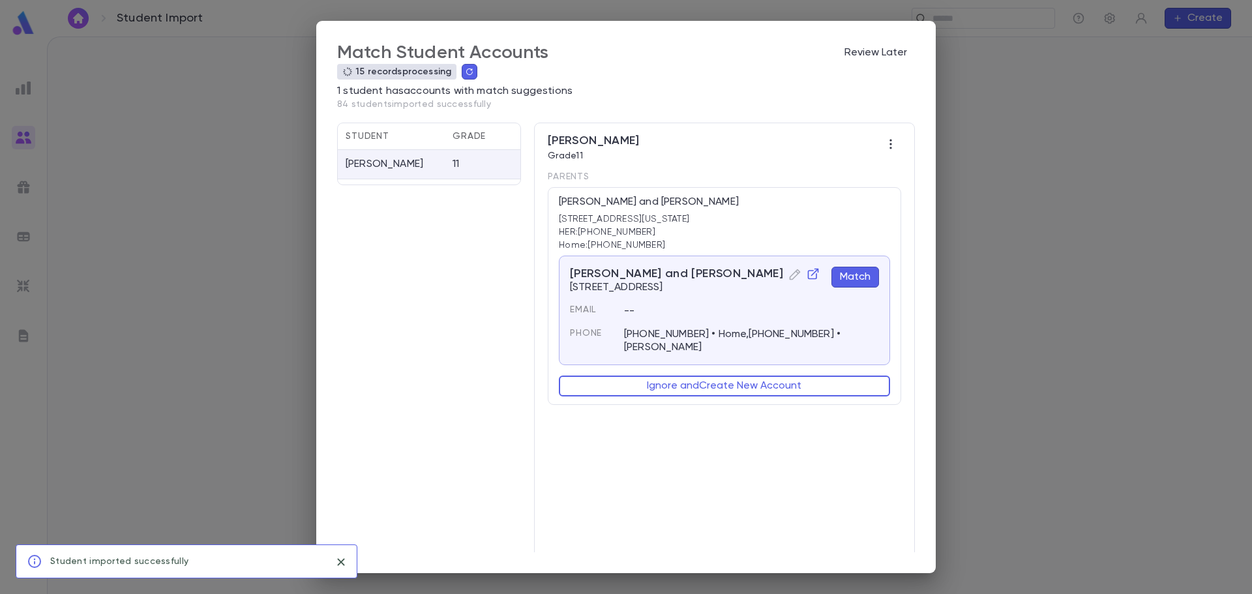
click at [857, 278] on button "Match" at bounding box center [855, 277] width 48 height 21
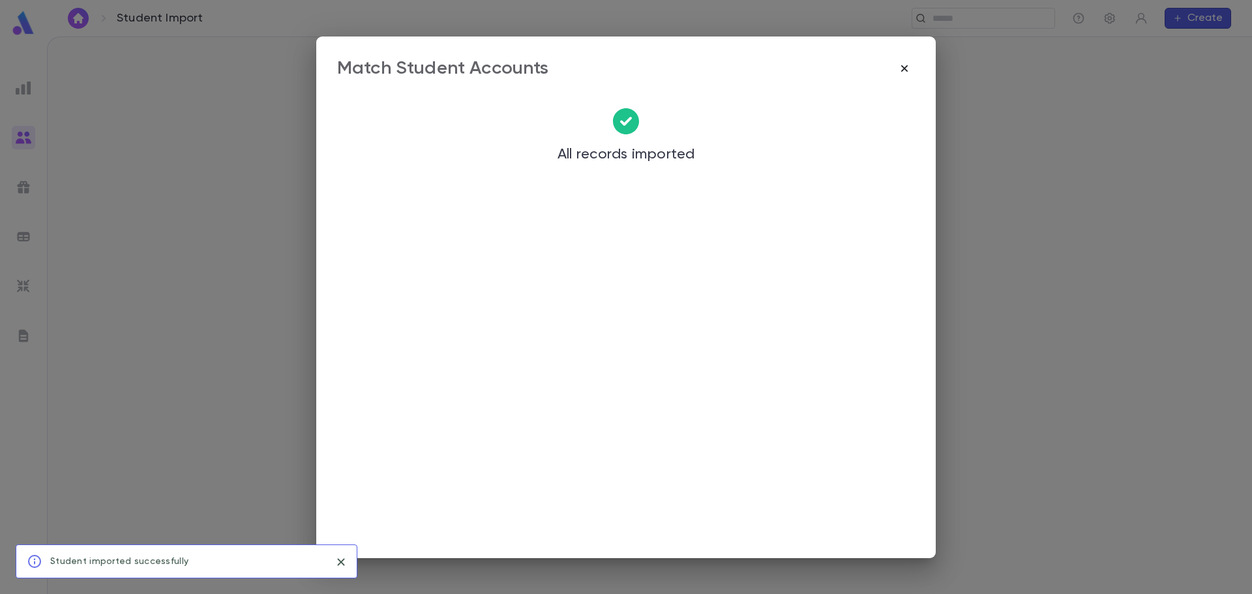
click at [904, 66] on icon "button" at bounding box center [904, 68] width 13 height 13
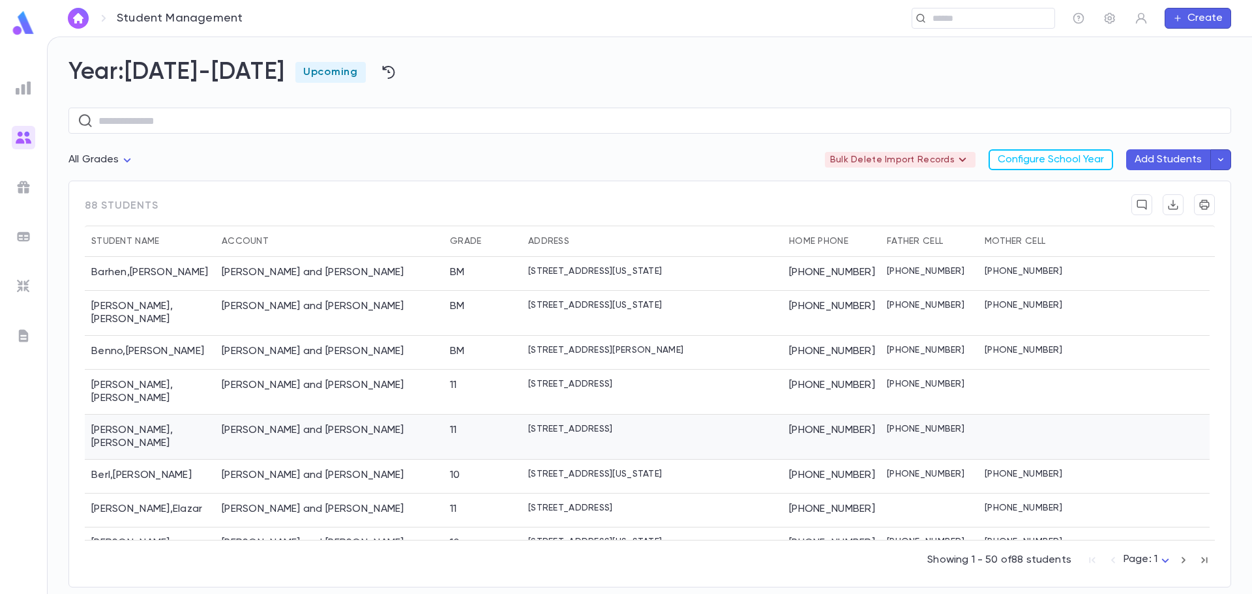
click at [325, 424] on div "Berkowitz, Nachman and Esther" at bounding box center [313, 430] width 183 height 13
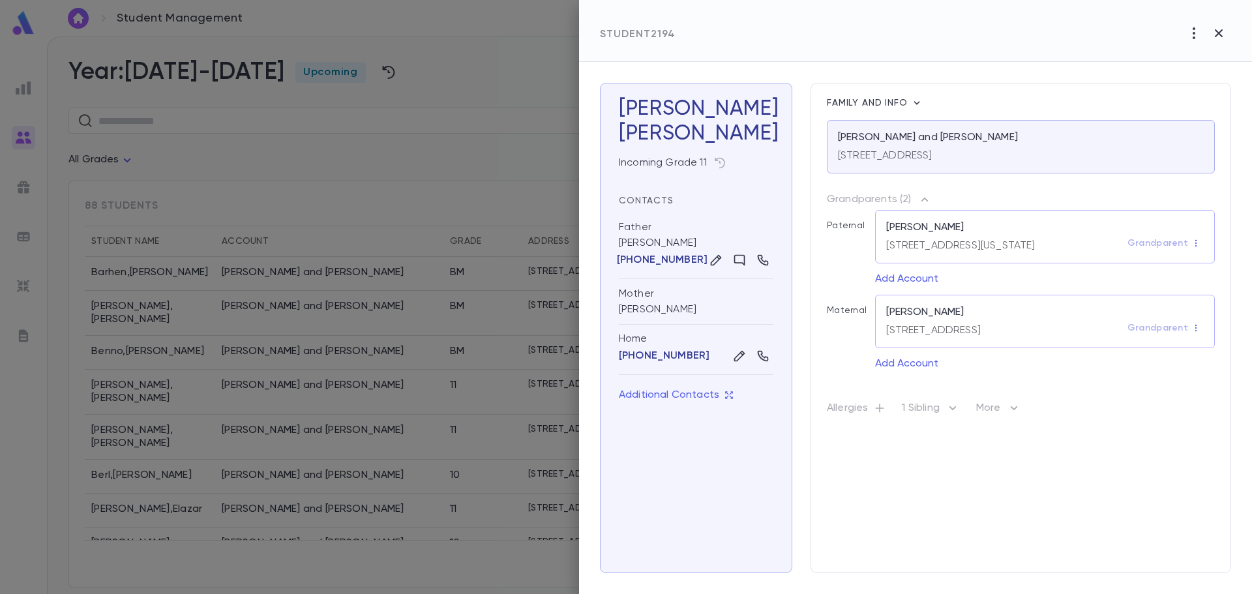
click at [1192, 40] on icon "button" at bounding box center [1194, 33] width 16 height 16
click at [1168, 83] on li "Delete" at bounding box center [1189, 81] width 105 height 21
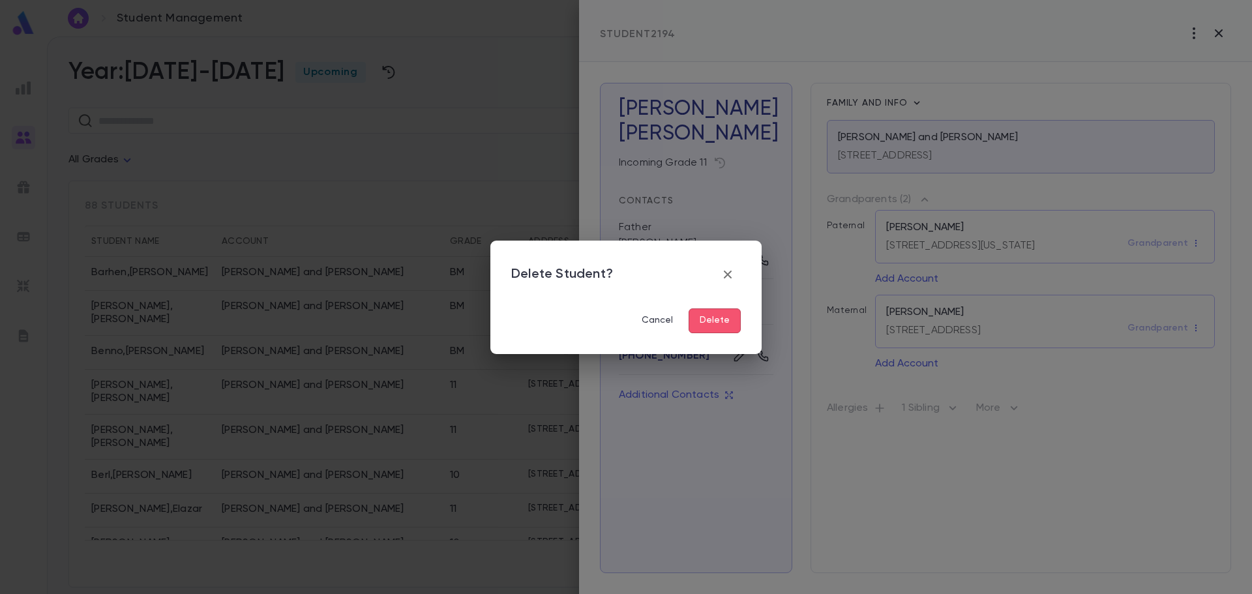
click at [702, 327] on button "Delete" at bounding box center [715, 320] width 52 height 25
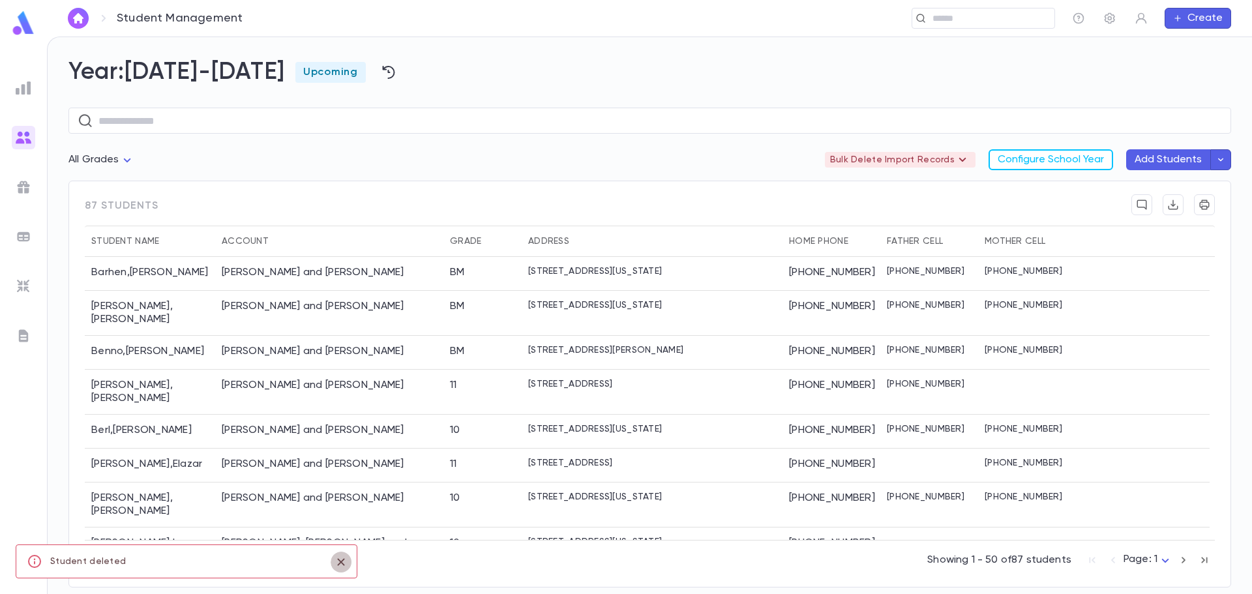
click at [344, 559] on icon "close" at bounding box center [340, 561] width 7 height 7
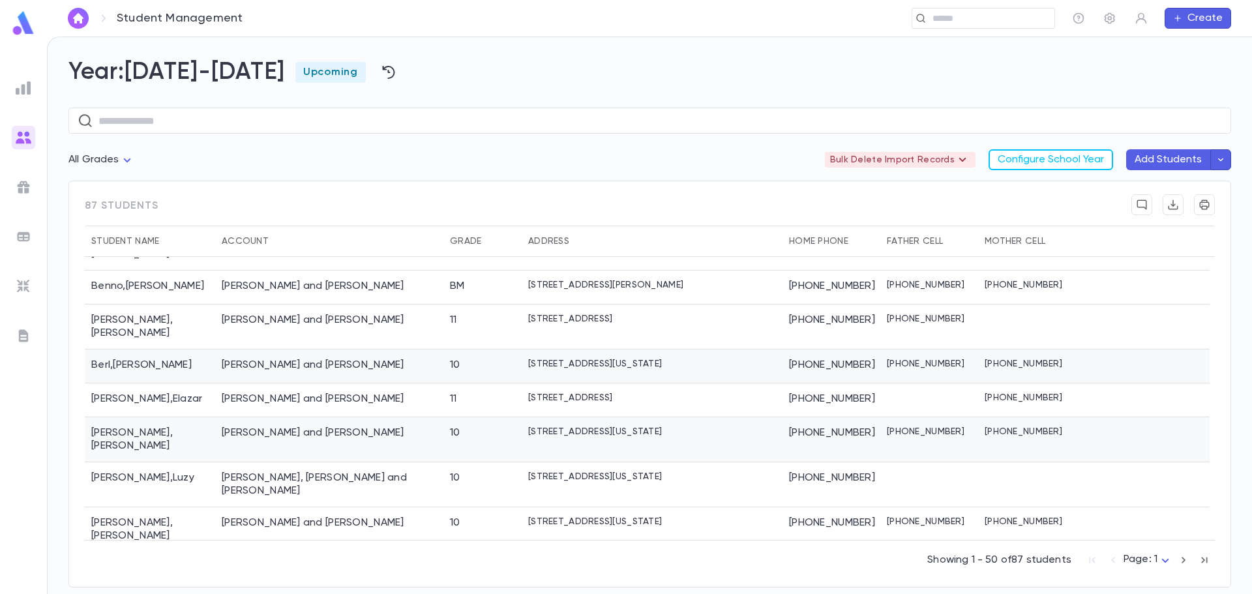
scroll to position [130, 0]
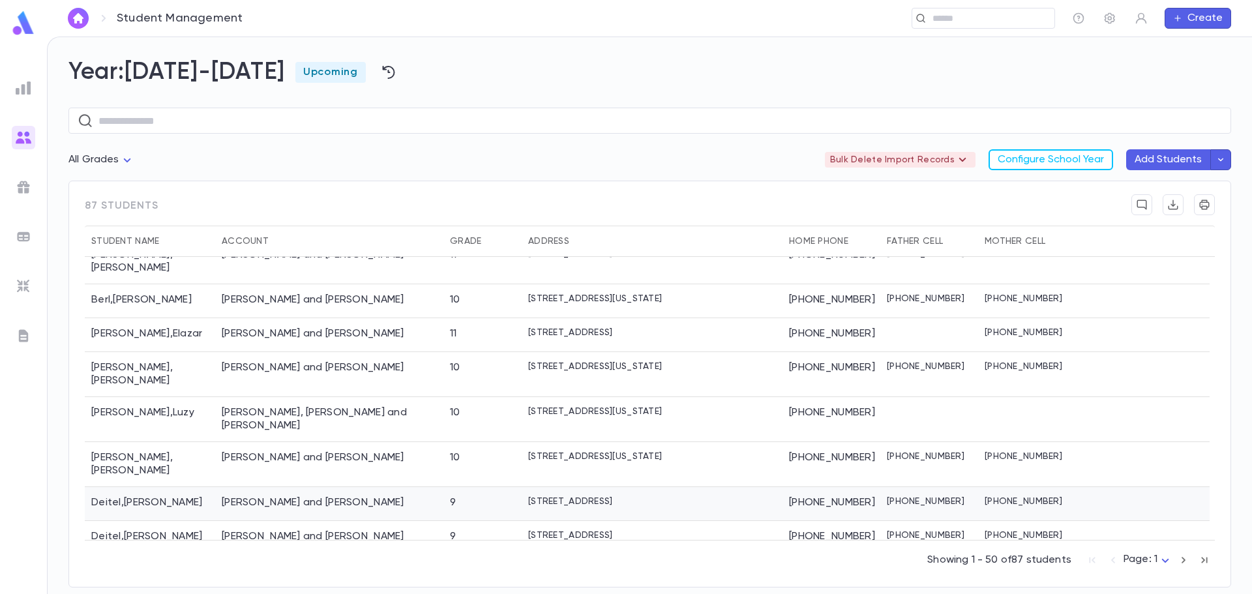
click at [396, 487] on div "Deitel, Shmuel and Chavi" at bounding box center [329, 504] width 228 height 34
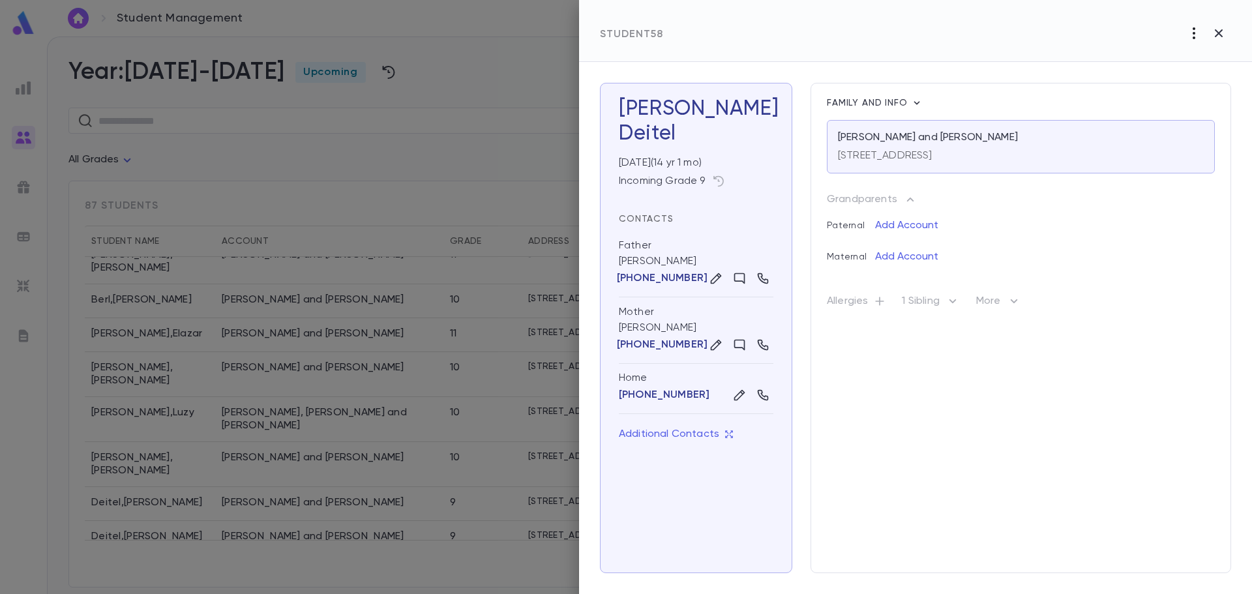
click at [1193, 36] on icon "button" at bounding box center [1194, 33] width 16 height 16
click at [1172, 78] on li "Delete" at bounding box center [1189, 81] width 105 height 21
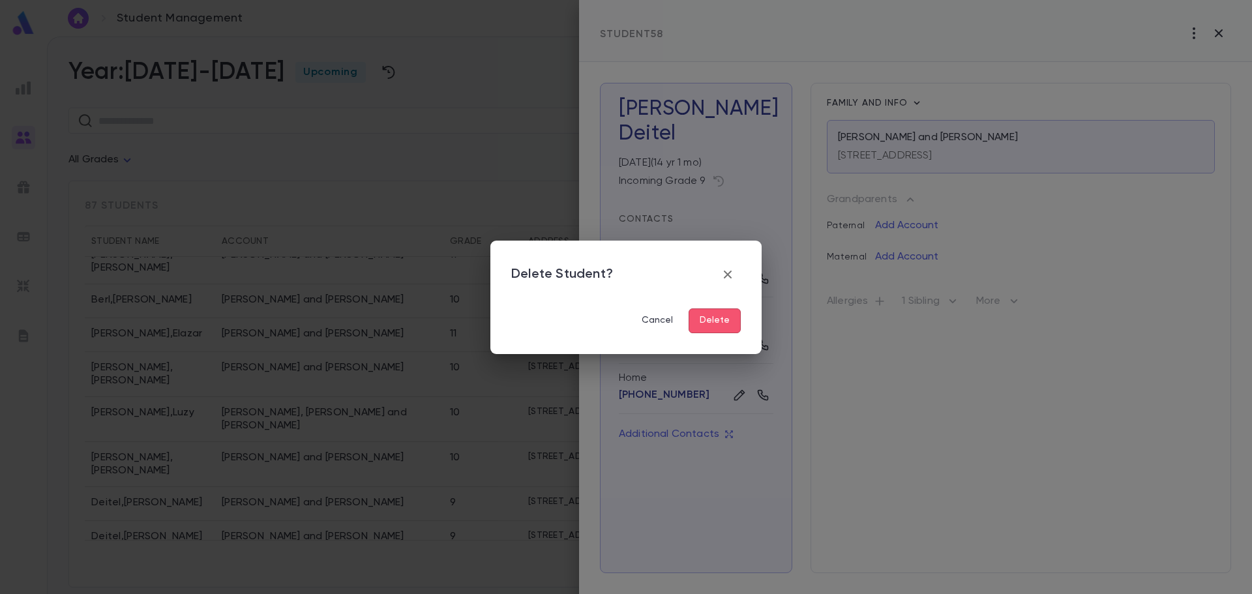
click at [708, 330] on button "Delete" at bounding box center [715, 320] width 52 height 25
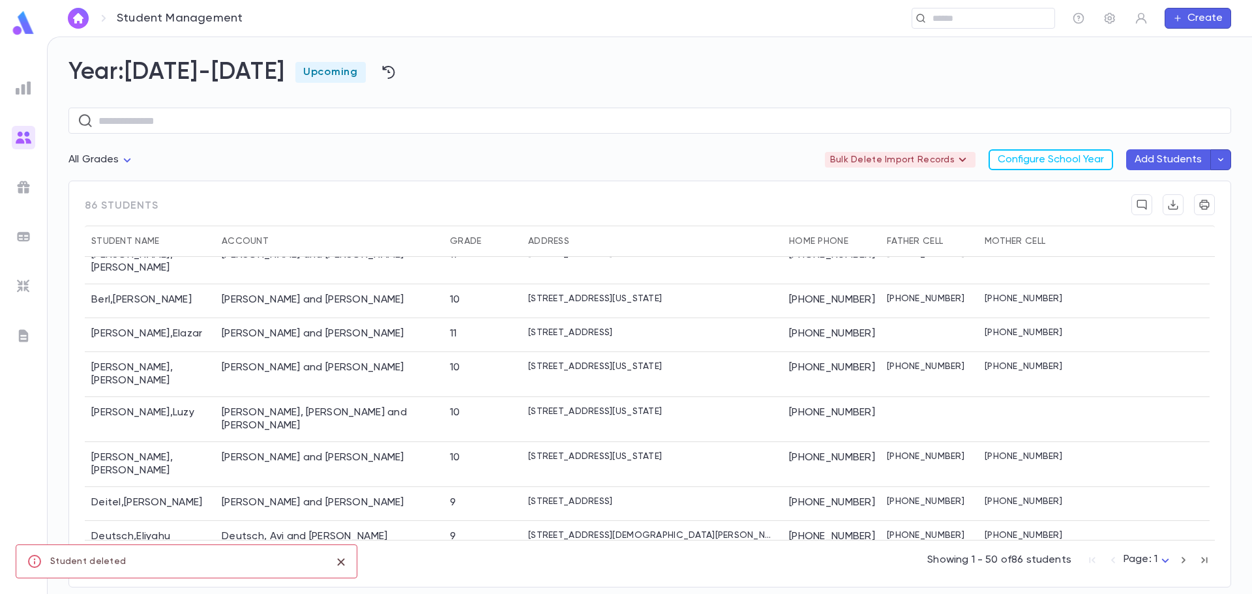
click at [337, 564] on icon "close" at bounding box center [341, 562] width 14 height 16
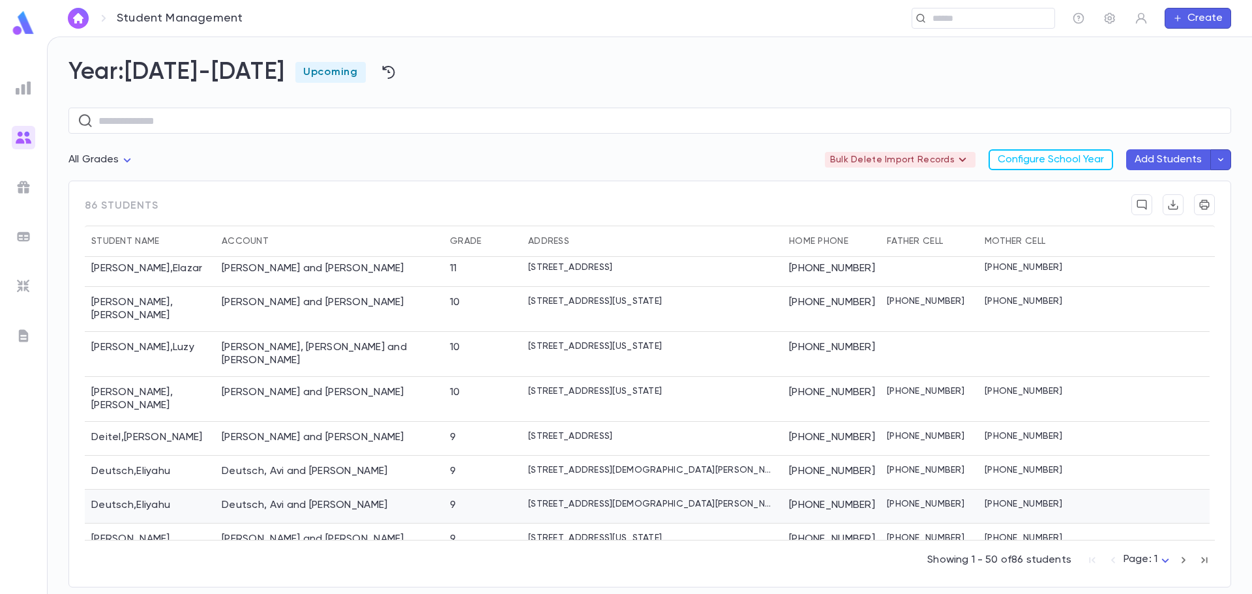
click at [398, 490] on div "Deutsch, Avi and Mindy" at bounding box center [329, 507] width 228 height 34
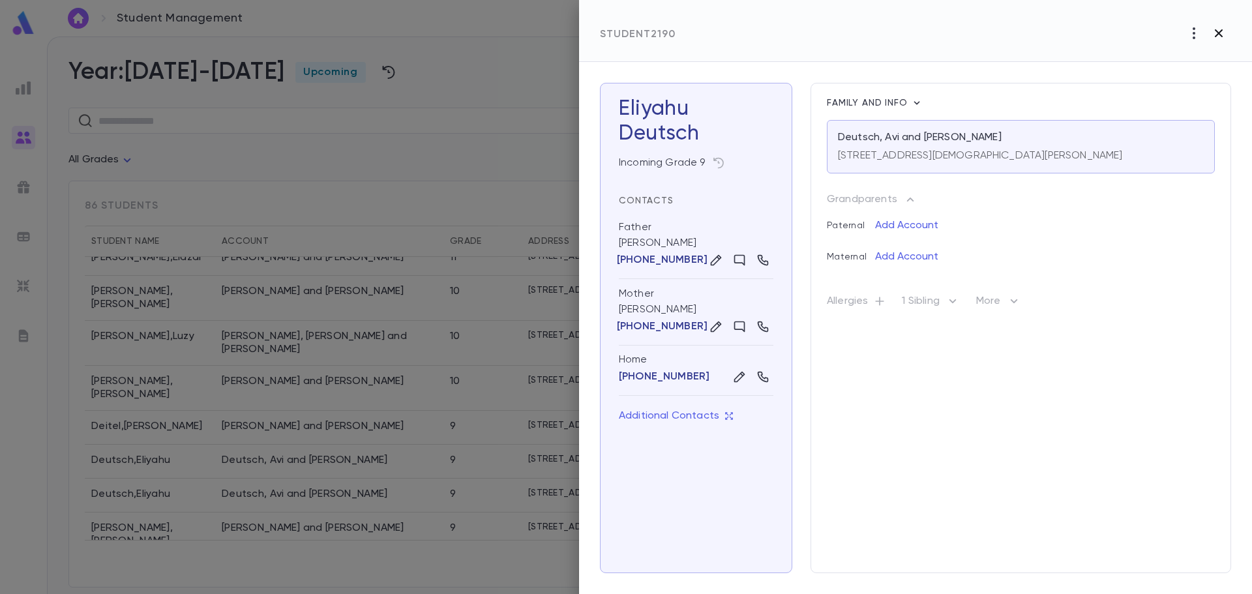
click at [1216, 32] on icon "button" at bounding box center [1219, 33] width 16 height 16
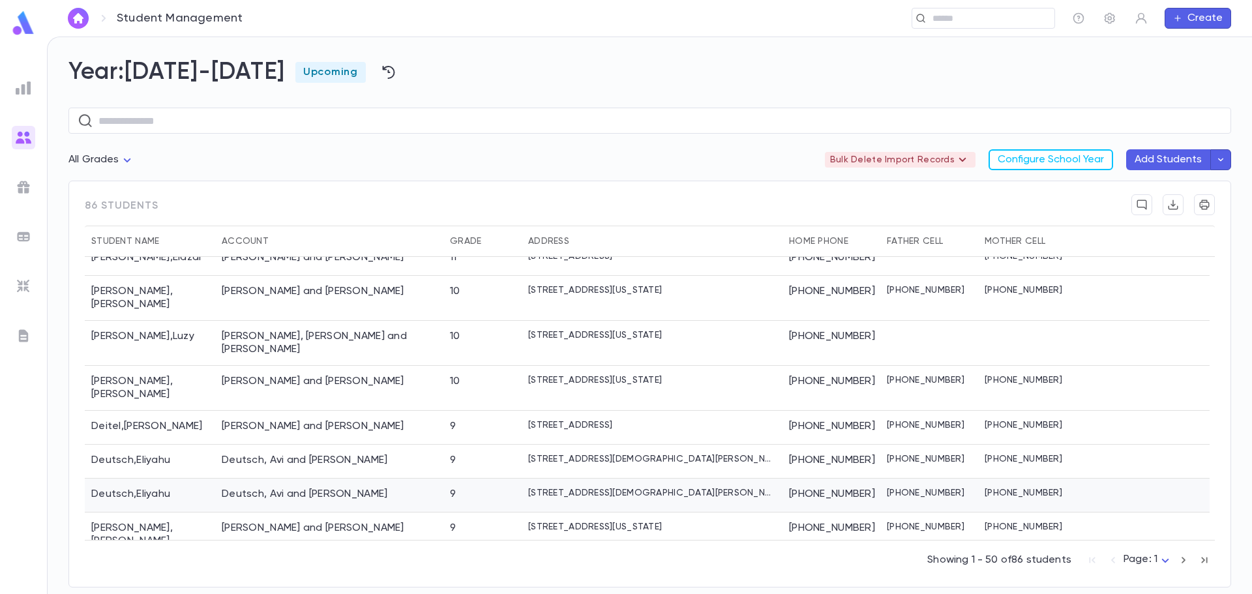
click at [357, 479] on div "Deutsch, Avi and Mindy" at bounding box center [329, 496] width 228 height 34
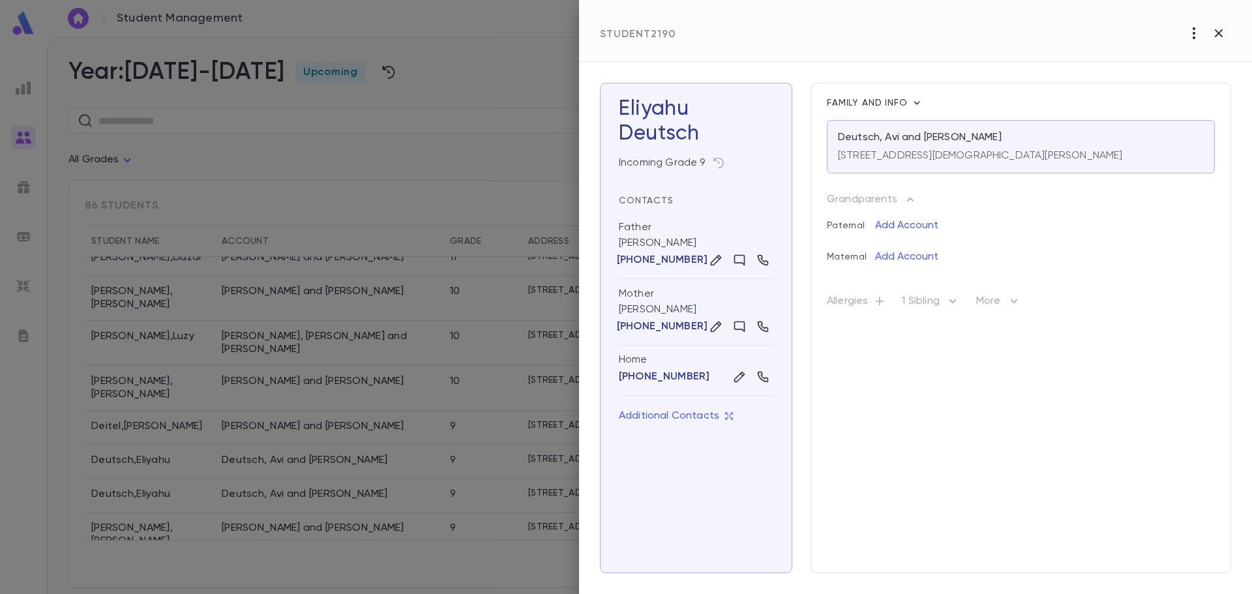
click at [1188, 37] on icon "button" at bounding box center [1194, 33] width 16 height 16
click at [1179, 80] on li "Delete" at bounding box center [1189, 81] width 105 height 21
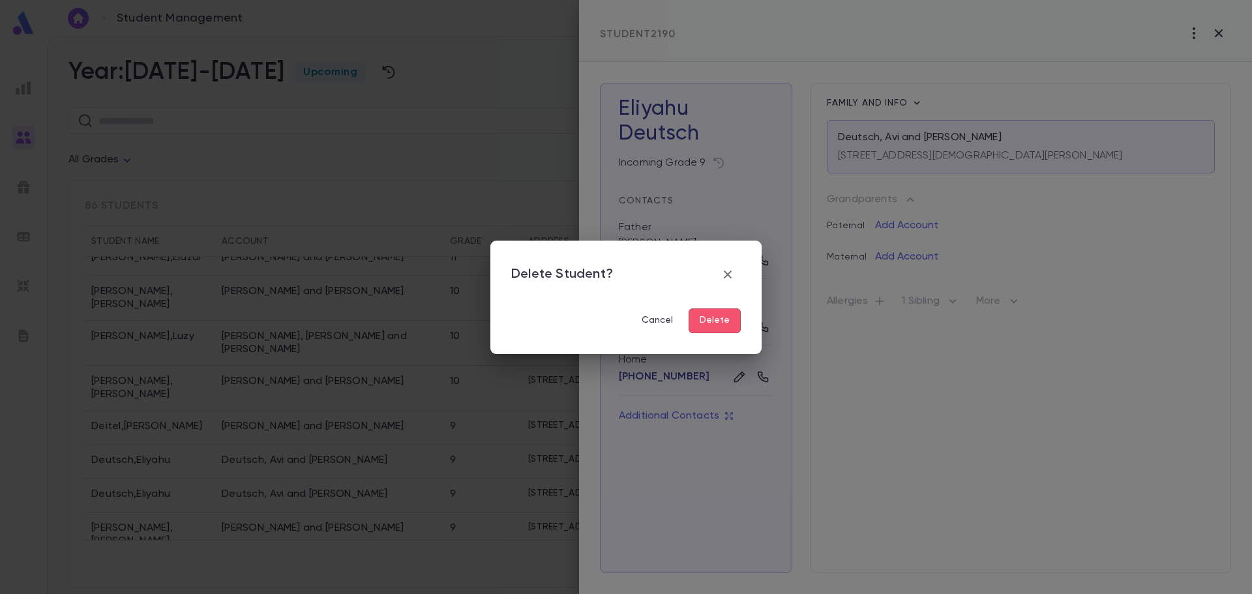
click at [724, 325] on button "Delete" at bounding box center [715, 320] width 52 height 25
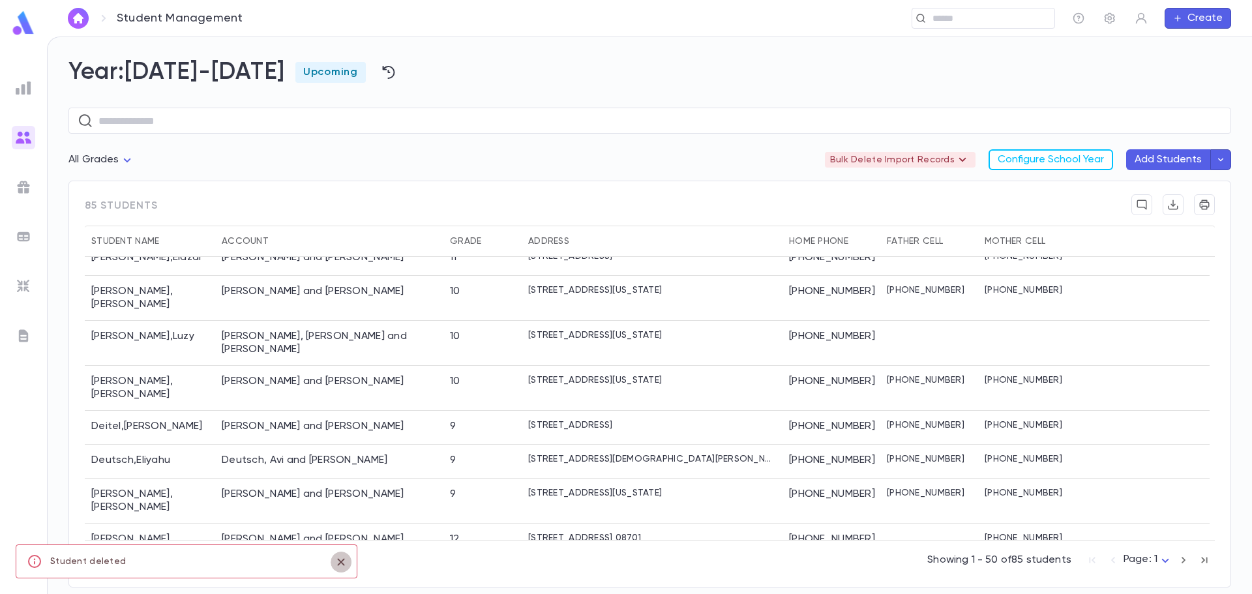
click at [338, 563] on icon "close" at bounding box center [341, 562] width 14 height 16
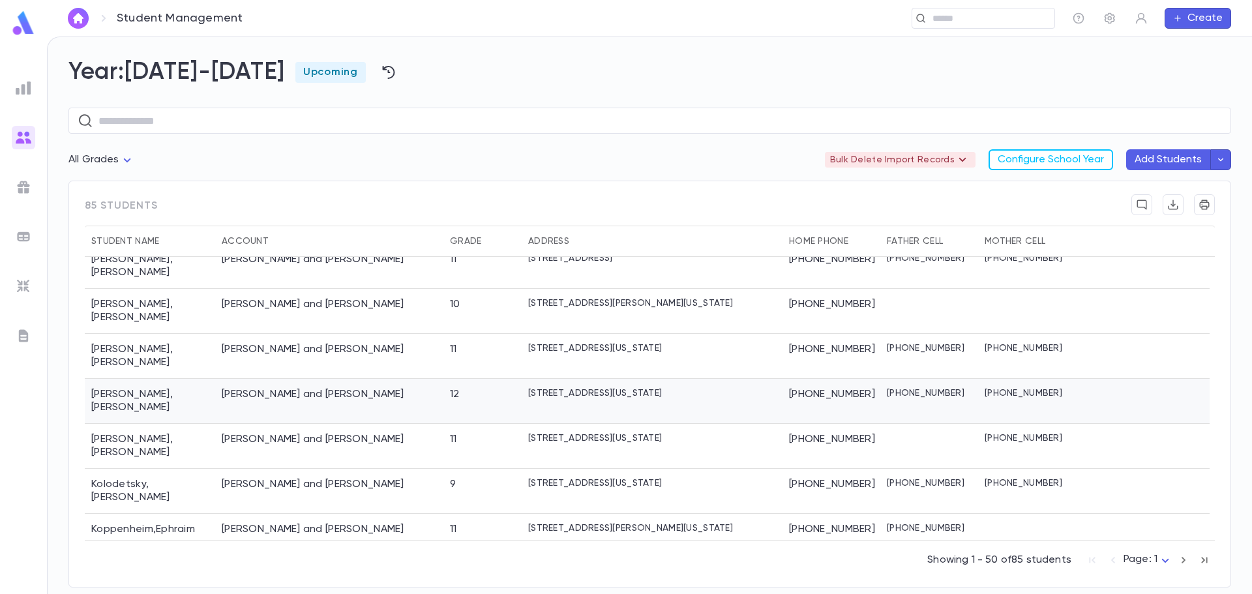
scroll to position [1423, 0]
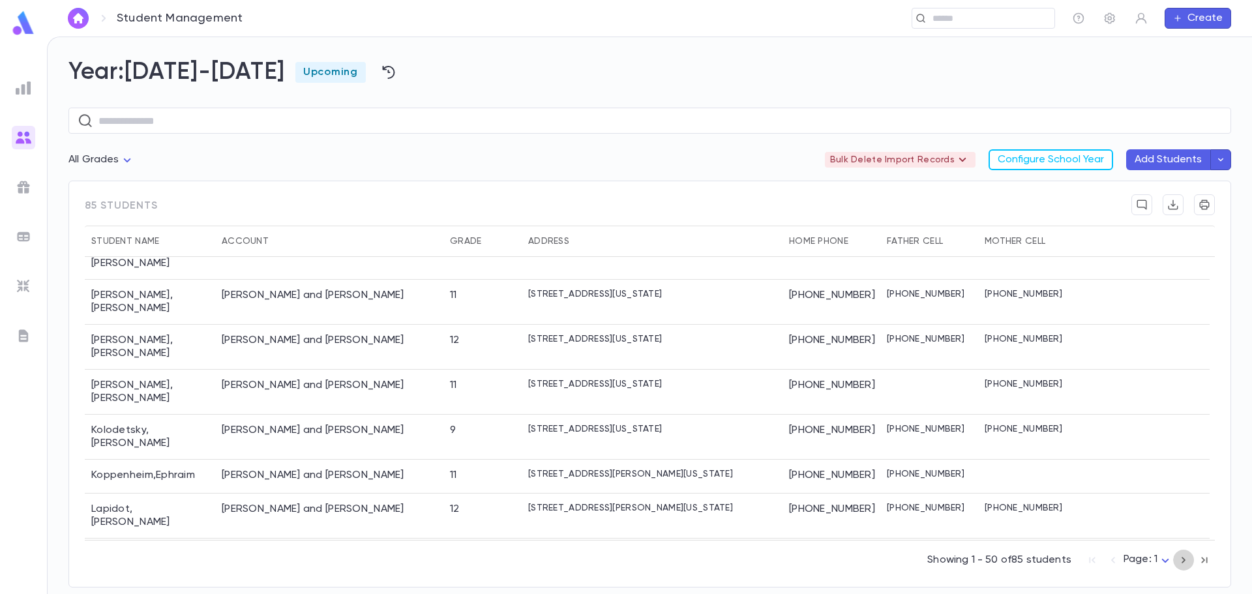
click at [1182, 559] on icon "button" at bounding box center [1183, 560] width 14 height 16
